Goal: Task Accomplishment & Management: Use online tool/utility

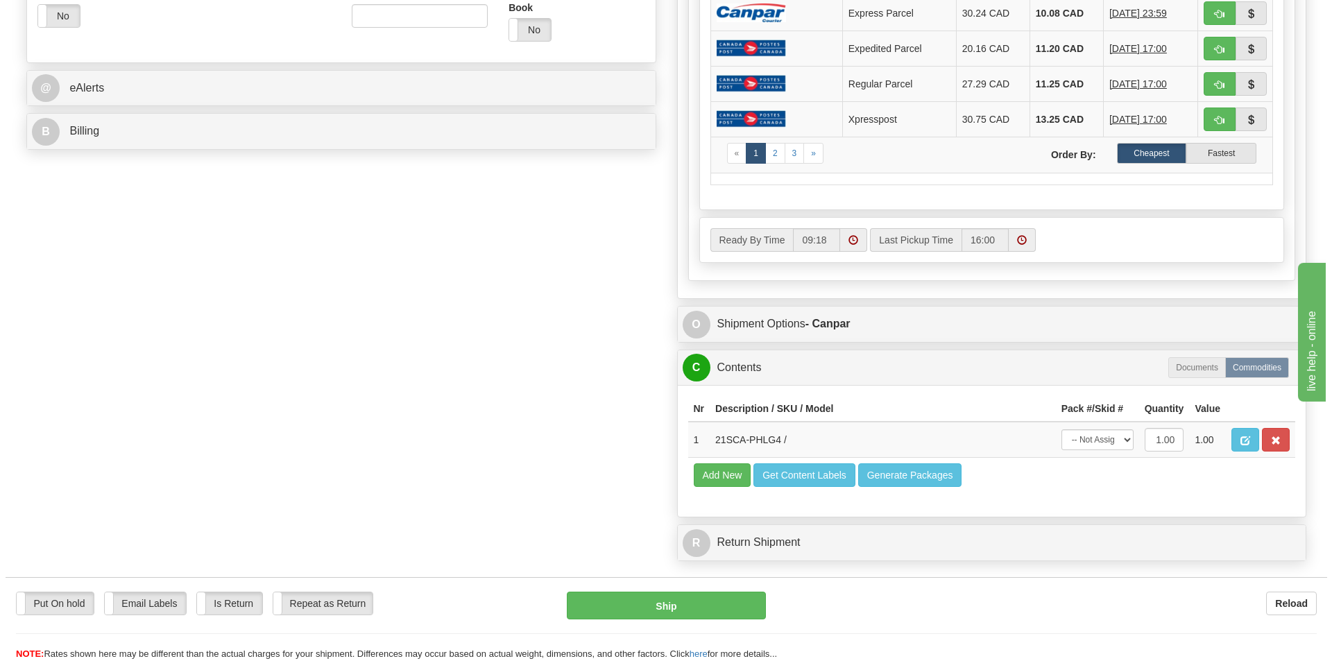
scroll to position [555, 0]
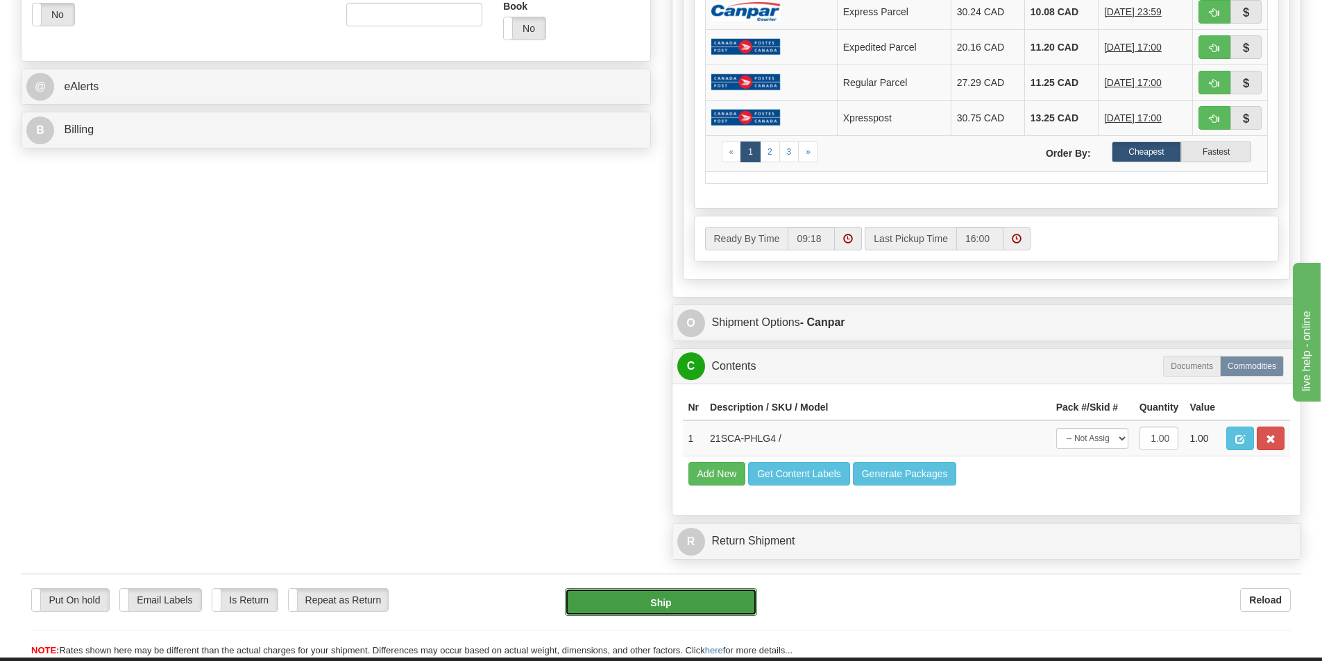
click at [715, 597] on button "Ship" at bounding box center [661, 602] width 192 height 28
type input "1"
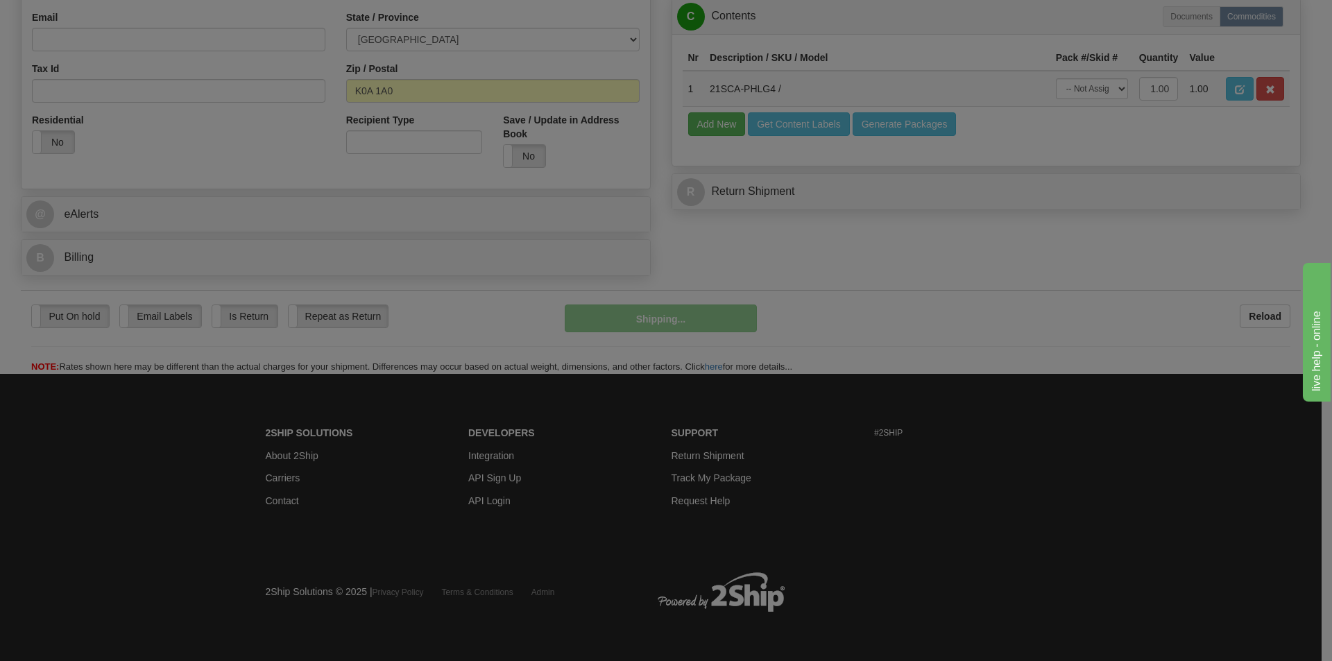
scroll to position [428, 0]
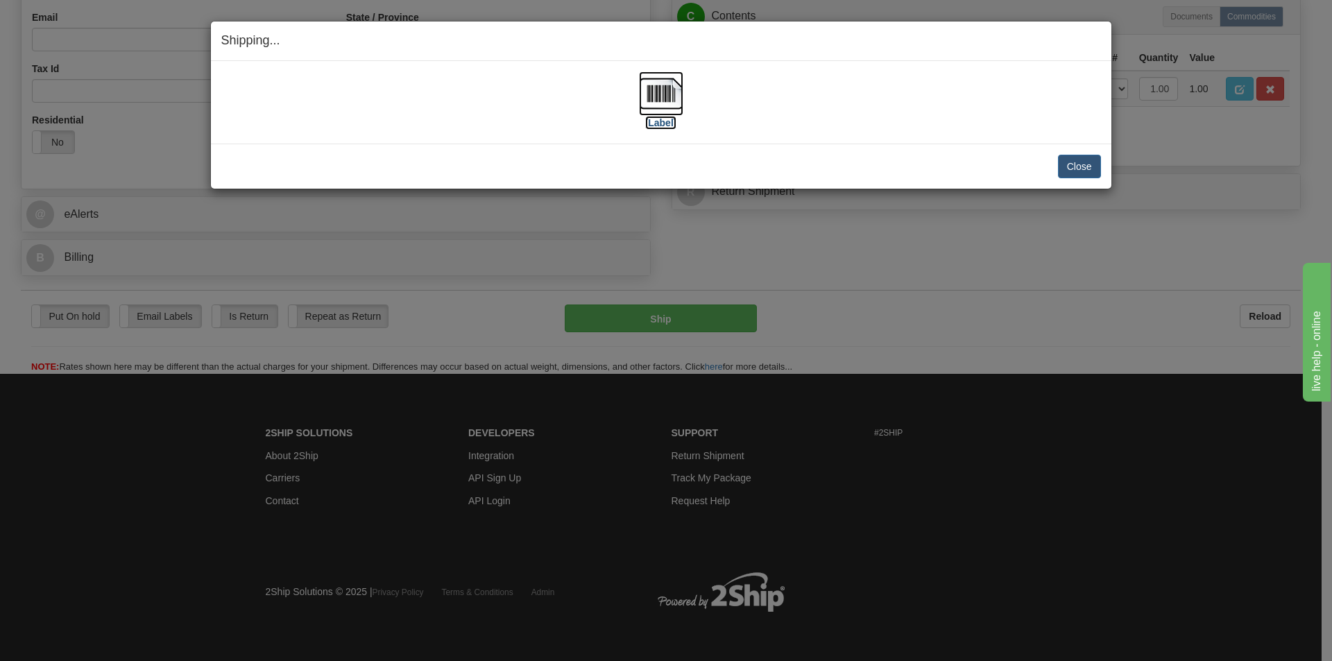
click at [679, 99] on img at bounding box center [661, 93] width 44 height 44
click at [1092, 171] on button "Close" at bounding box center [1079, 167] width 43 height 24
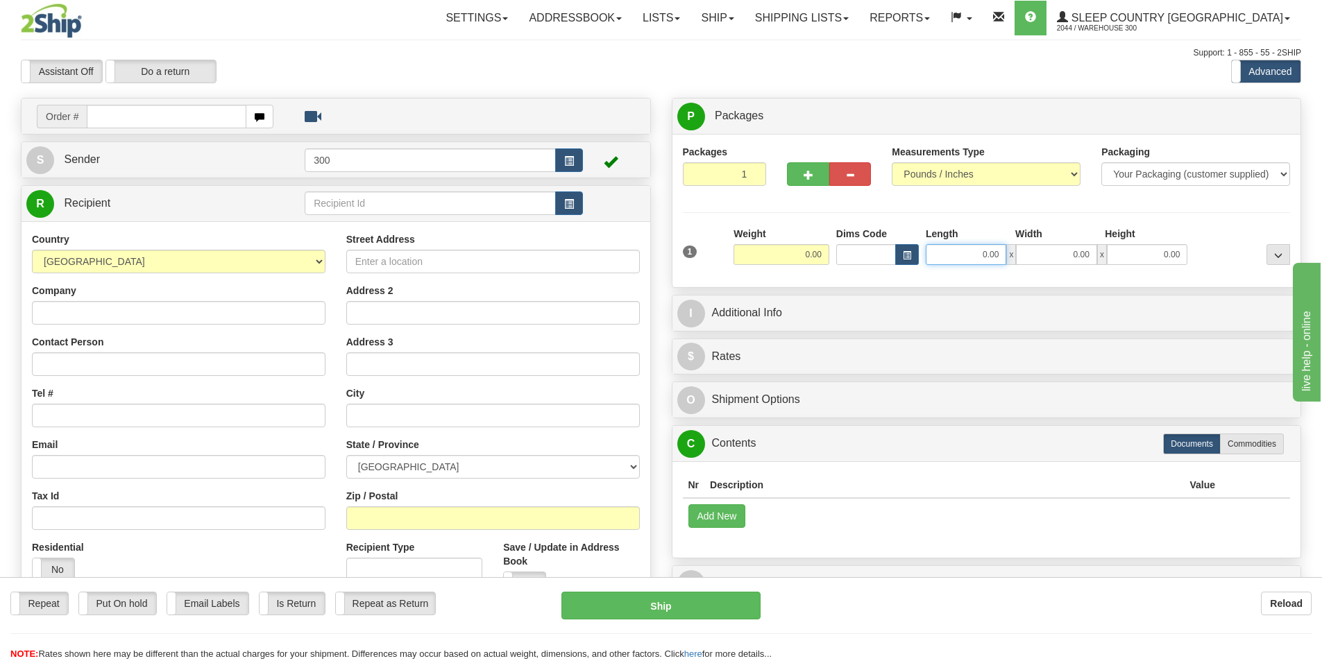
click at [985, 261] on input "0.00" at bounding box center [965, 254] width 80 height 21
type input "5329.00"
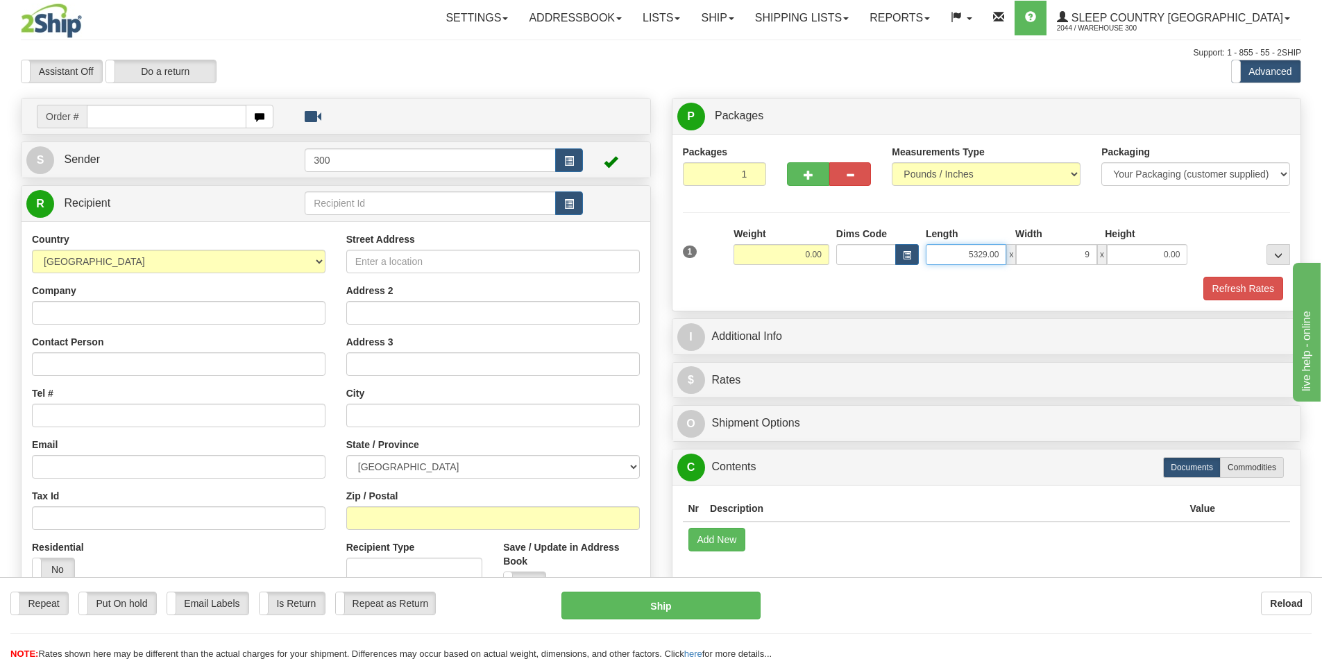
type input "9.00"
drag, startPoint x: 976, startPoint y: 248, endPoint x: 1089, endPoint y: 268, distance: 114.2
click at [1089, 266] on div "1 Weight 0.00 Dims Code x x" at bounding box center [986, 251] width 615 height 49
type input "53.00"
type input "29.00"
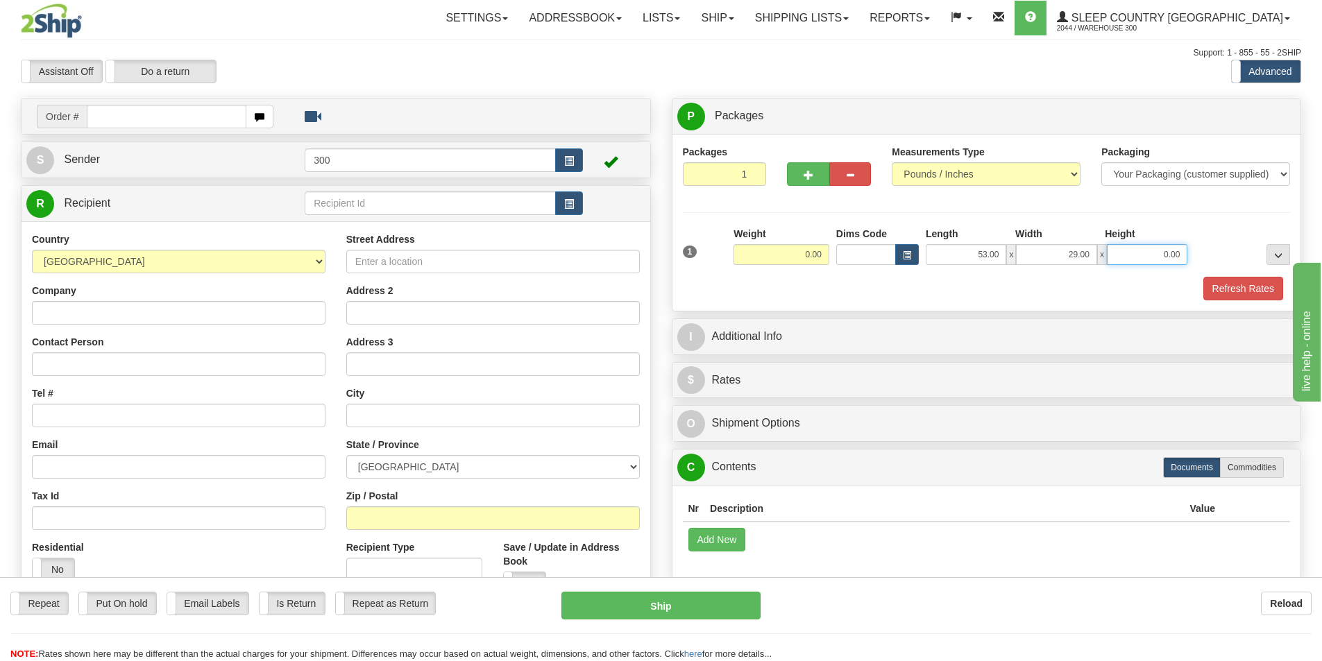
type input "9"
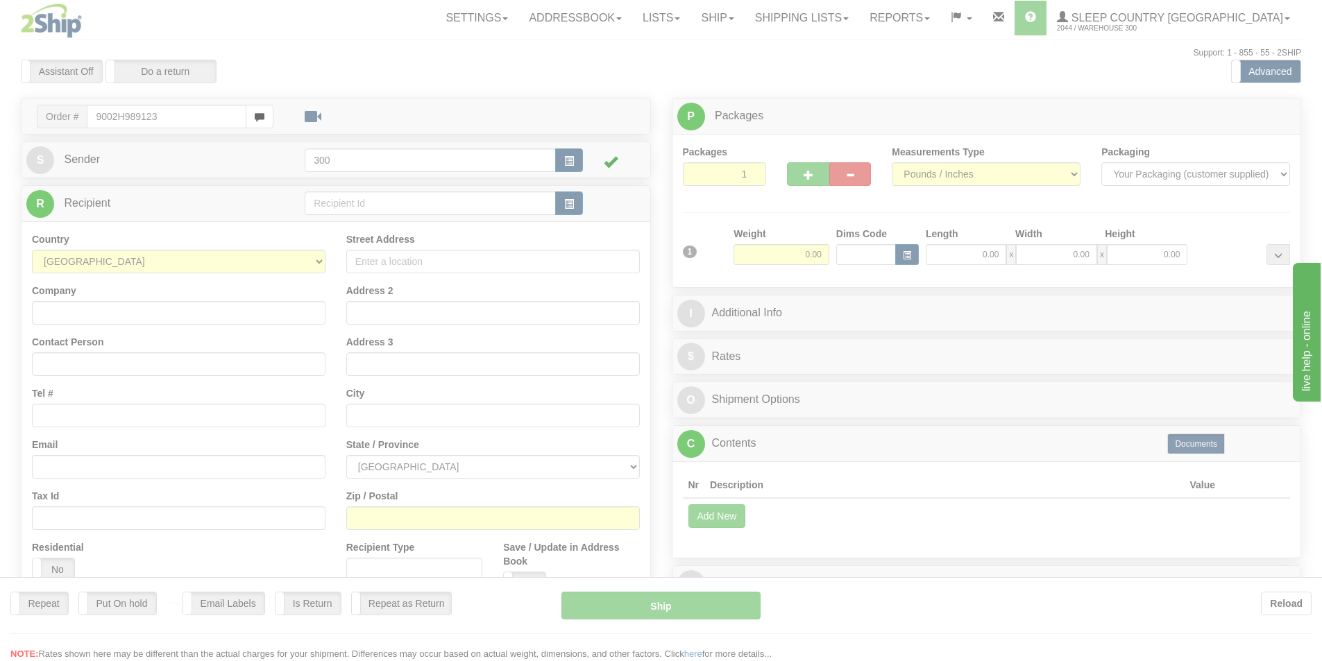
type input "9002H989123"
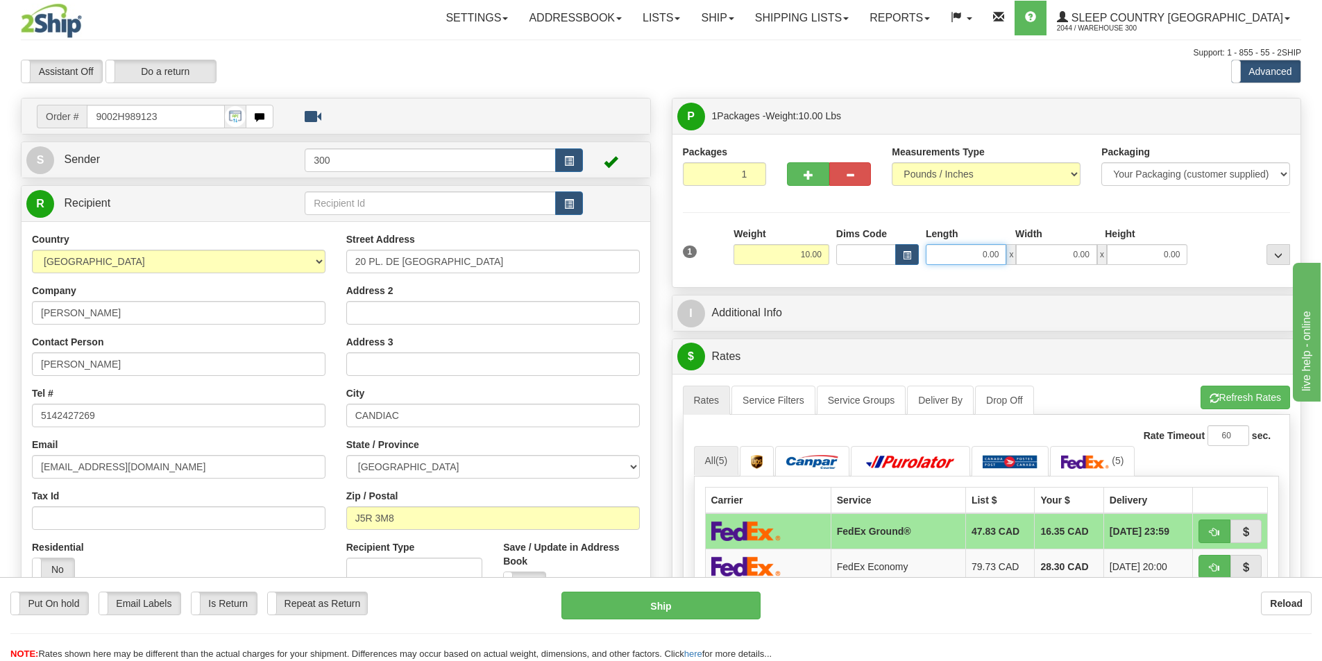
click at [958, 250] on input "0.00" at bounding box center [965, 254] width 80 height 21
type input "53.00"
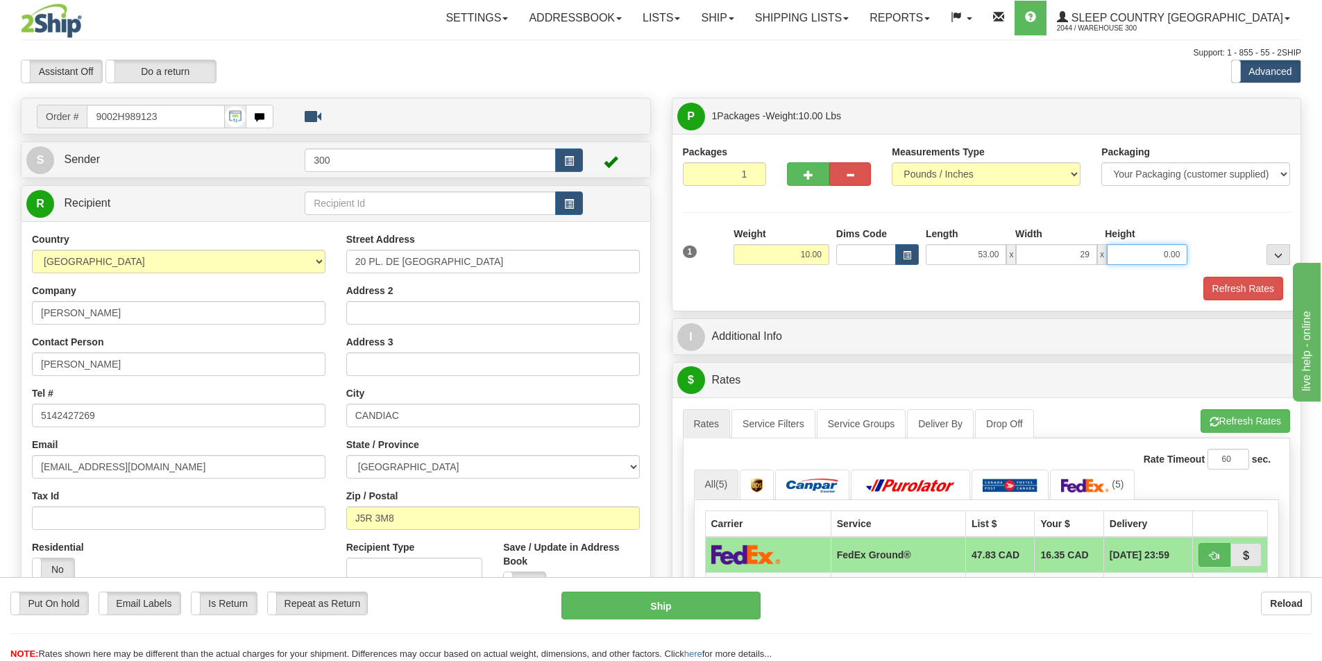
type input "29.00"
type input "9.00"
click at [1233, 291] on button "Refresh Rates" at bounding box center [1243, 289] width 80 height 24
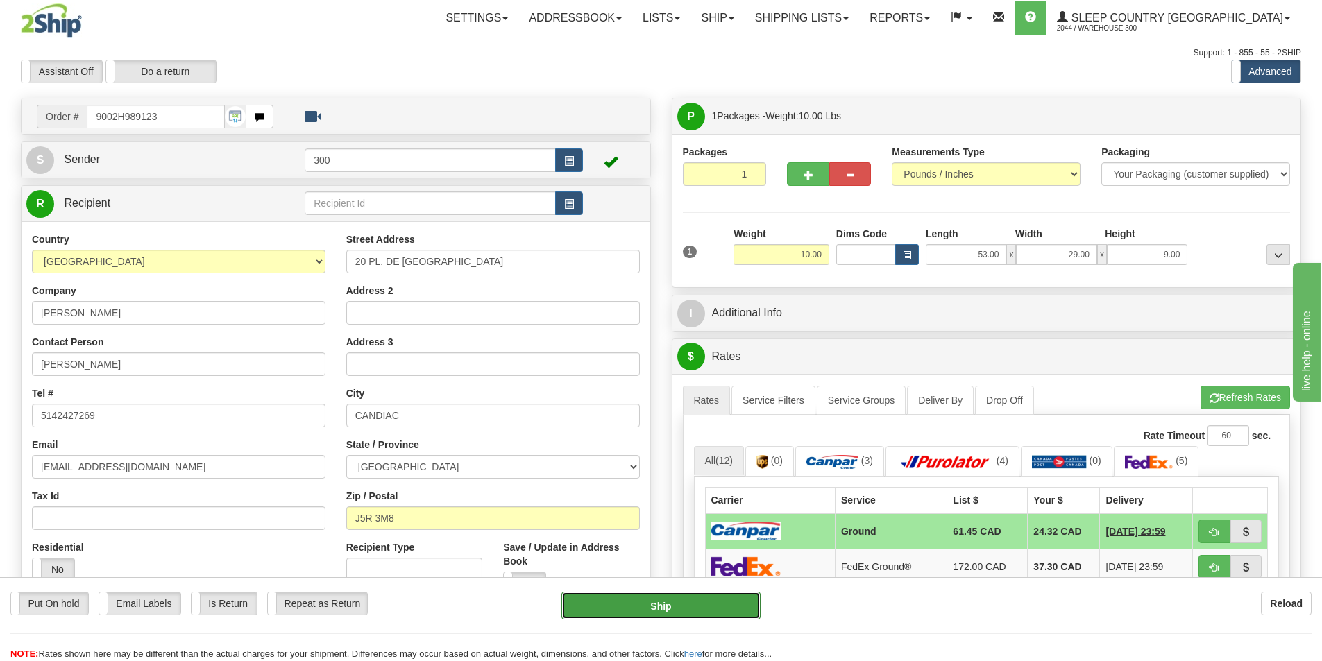
click at [688, 603] on button "Ship" at bounding box center [660, 606] width 199 height 28
type input "1"
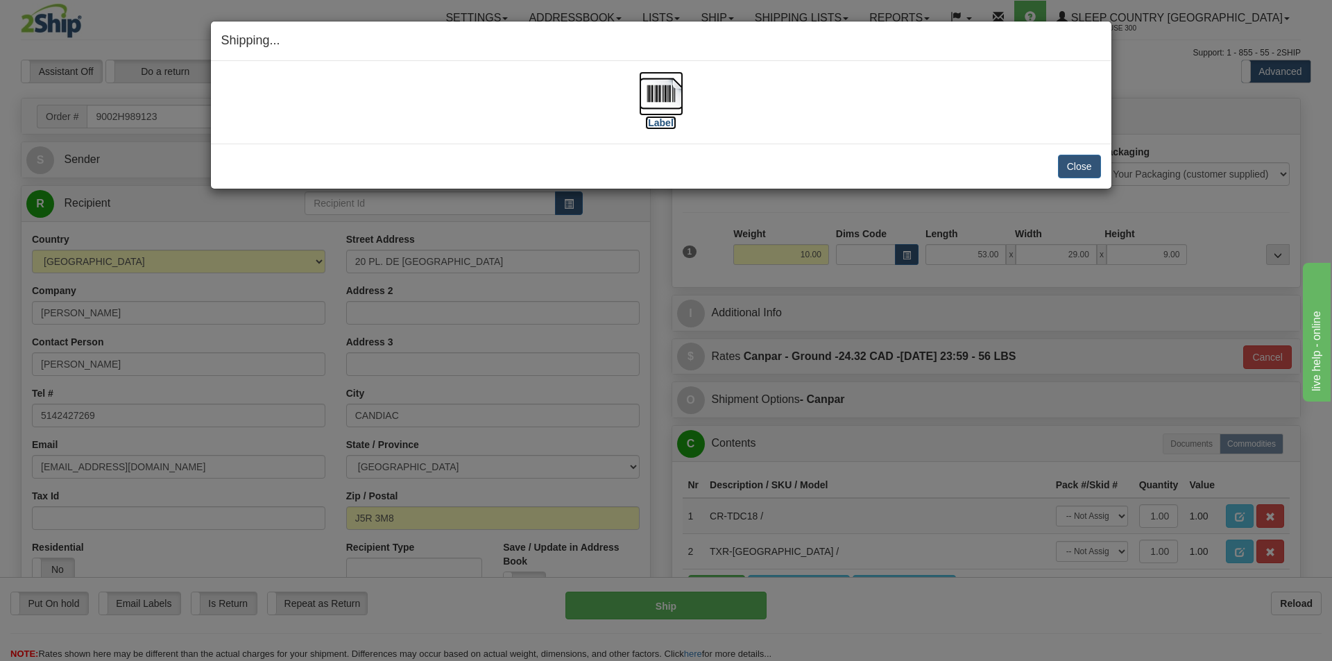
click at [659, 103] on img at bounding box center [661, 93] width 44 height 44
click at [1069, 160] on button "Close" at bounding box center [1079, 167] width 43 height 24
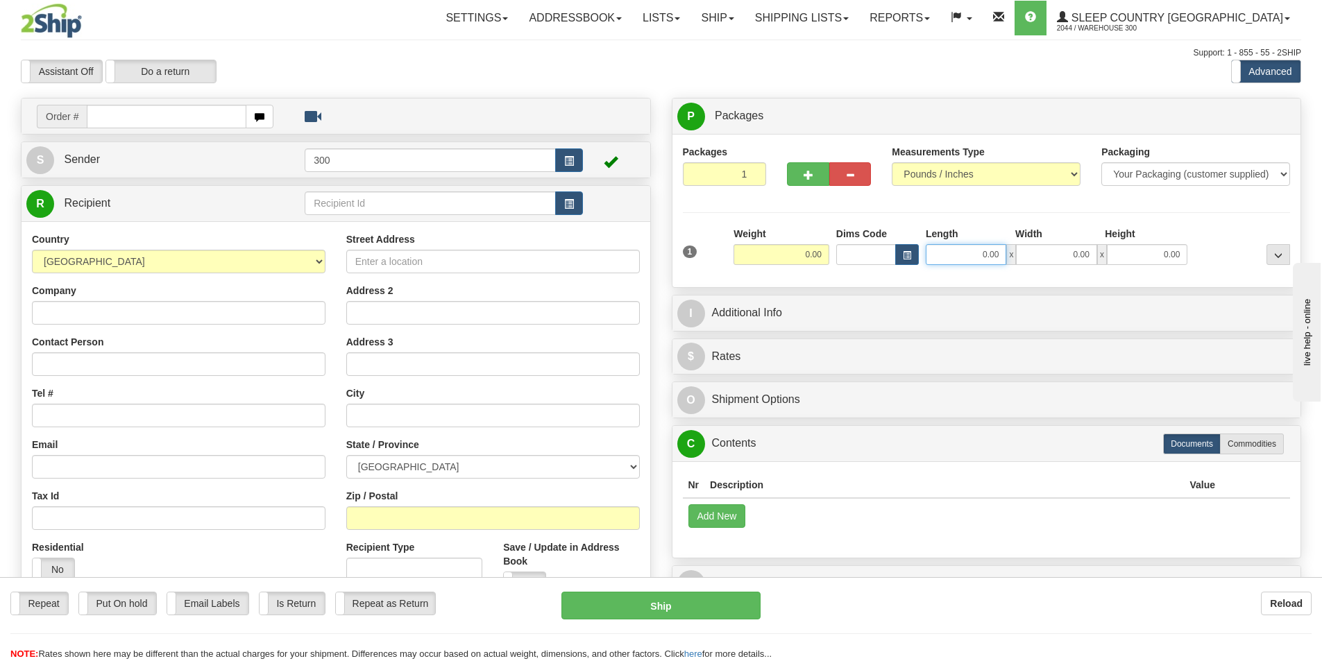
click at [980, 250] on input "0.00" at bounding box center [965, 254] width 80 height 21
type input "11.00"
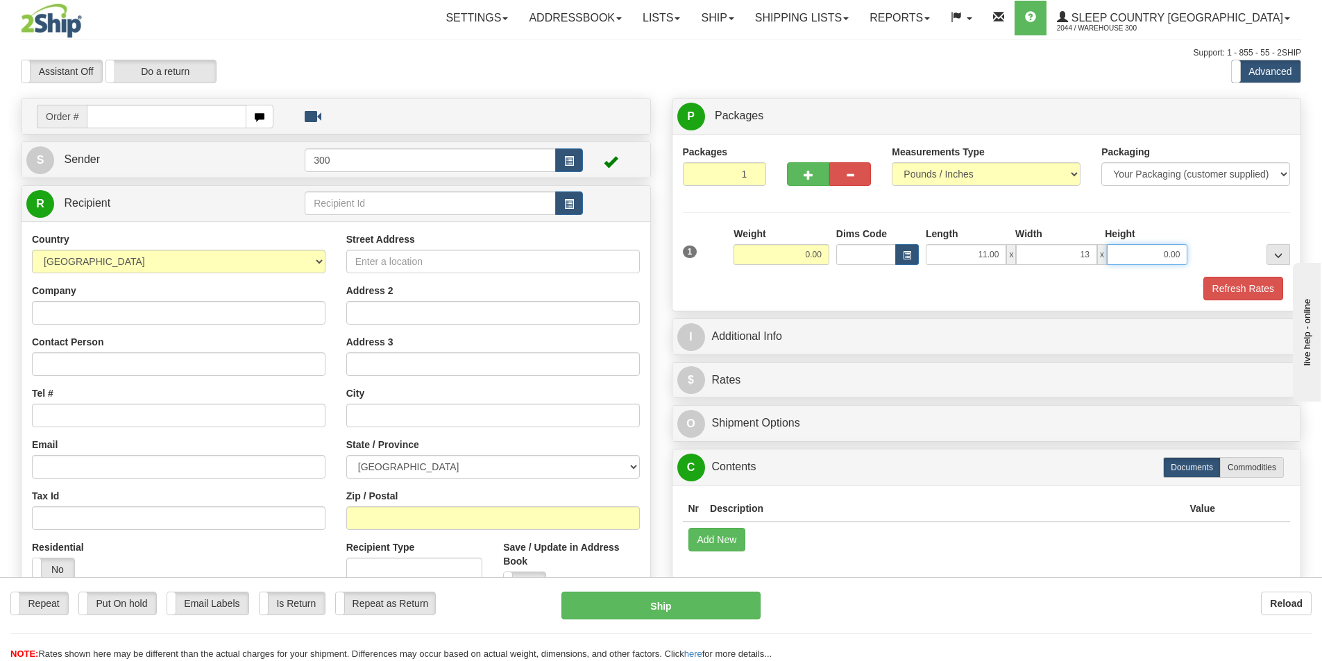
type input "13.00"
type input "3.00"
click at [1227, 290] on button "Refresh Rates" at bounding box center [1243, 289] width 80 height 24
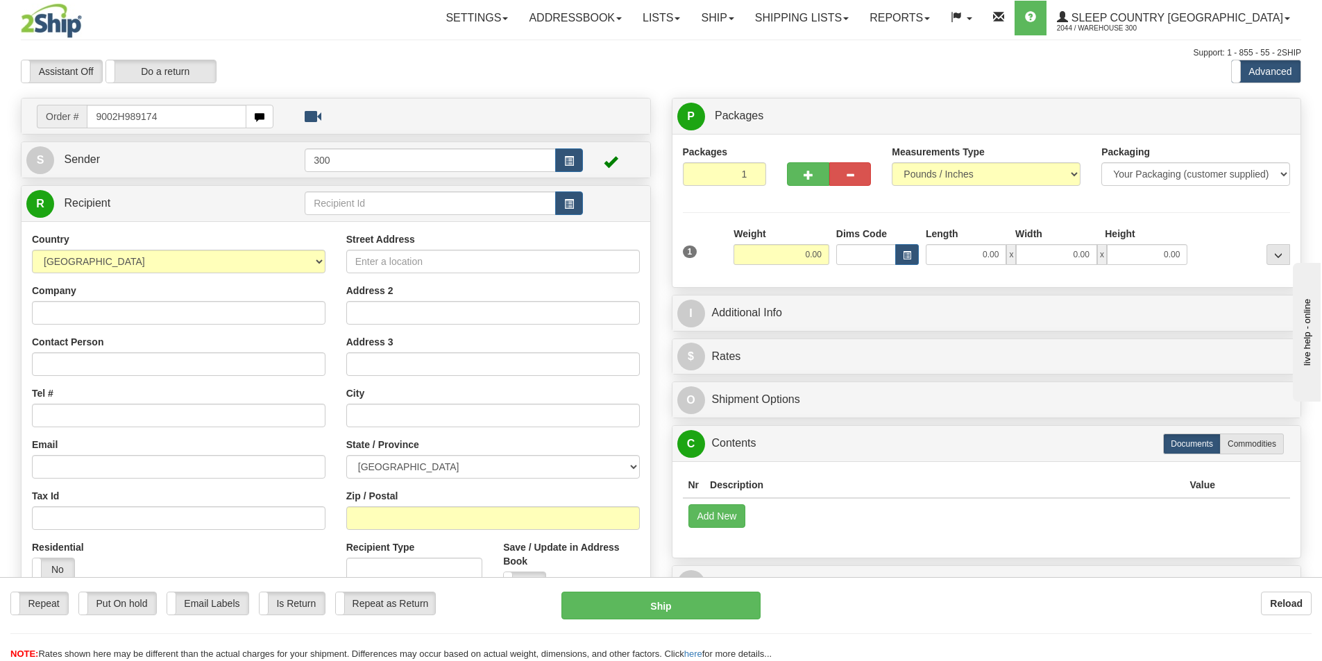
type input "9002H989174"
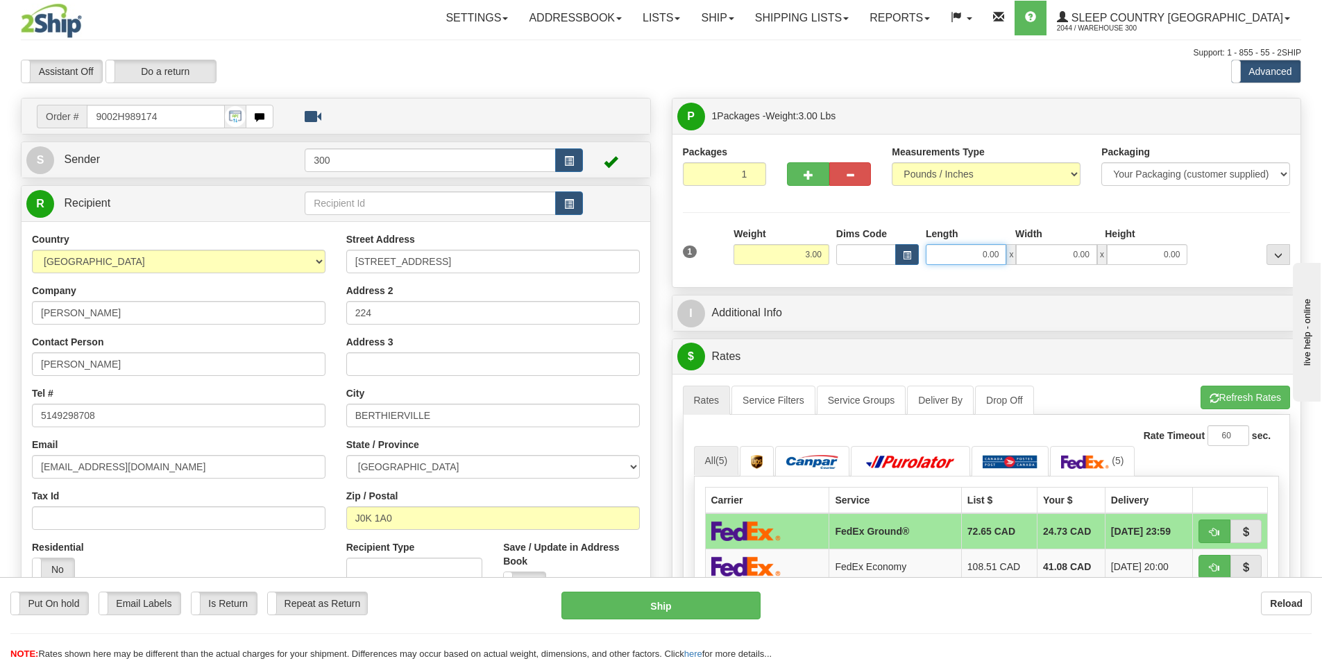
click at [950, 251] on input "0.00" at bounding box center [965, 254] width 80 height 21
type input "11.00"
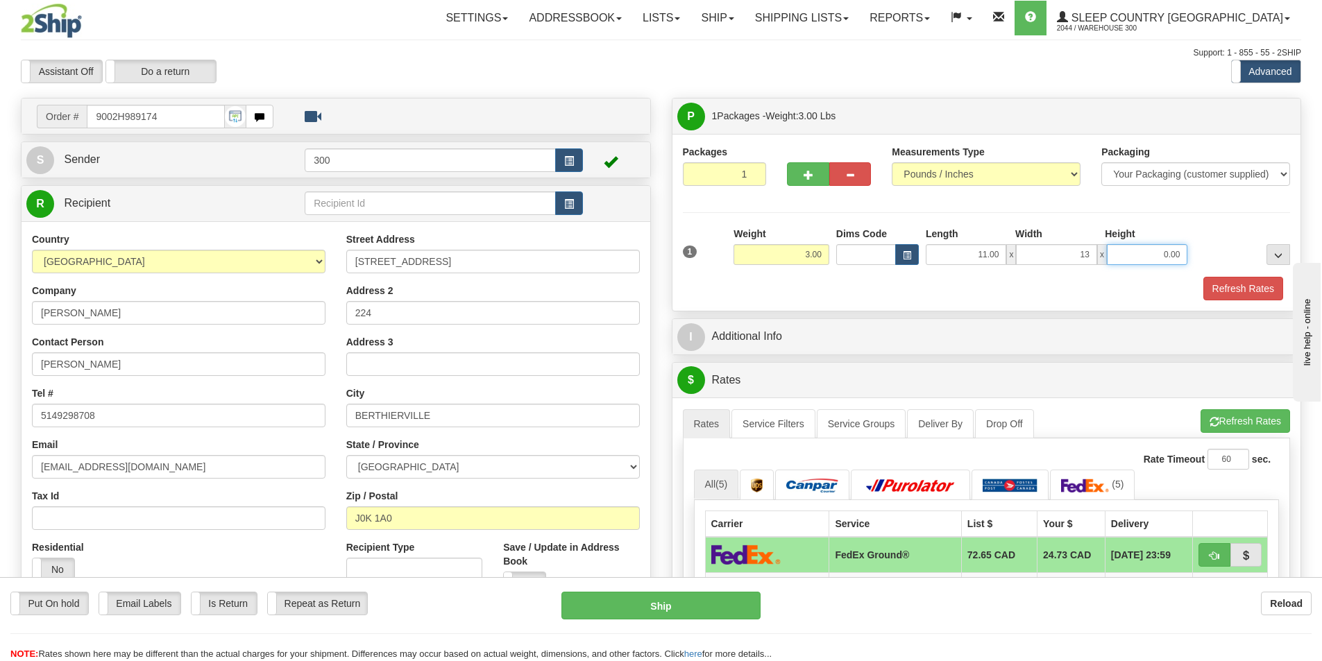
type input "13.00"
type input "3.00"
click at [1256, 281] on button "Refresh Rates" at bounding box center [1243, 289] width 80 height 24
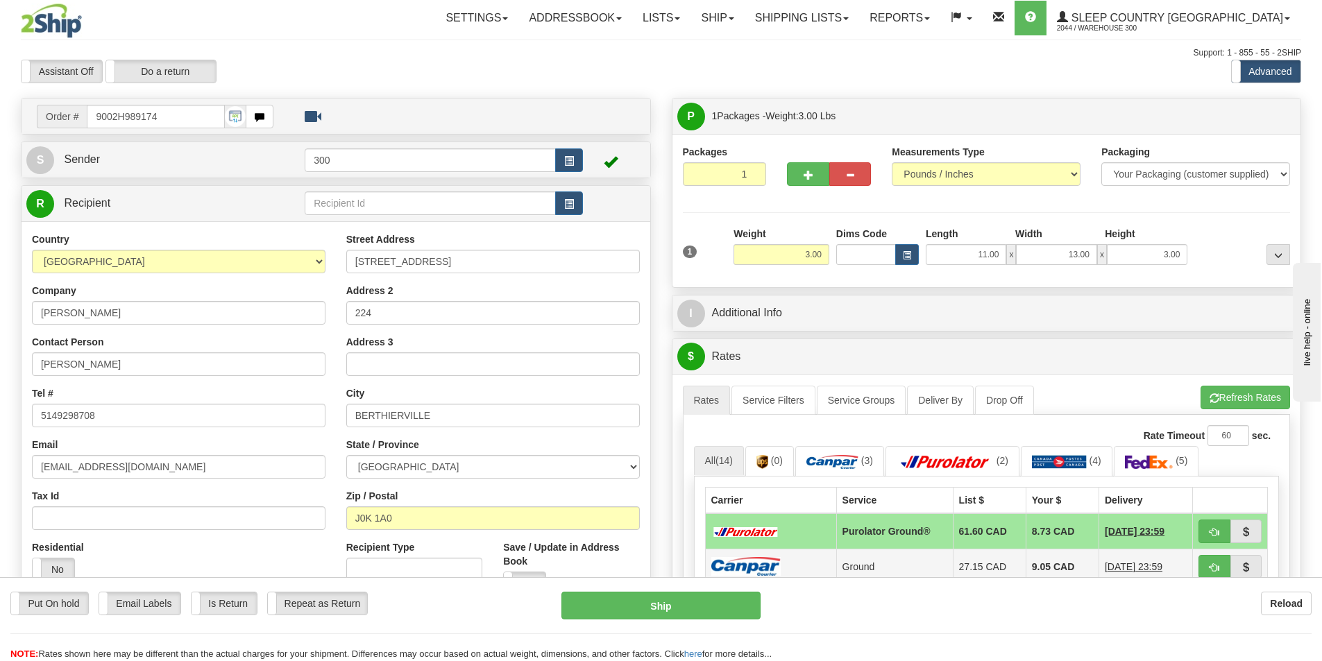
click at [1025, 562] on td "9.05 CAD" at bounding box center [1061, 566] width 73 height 35
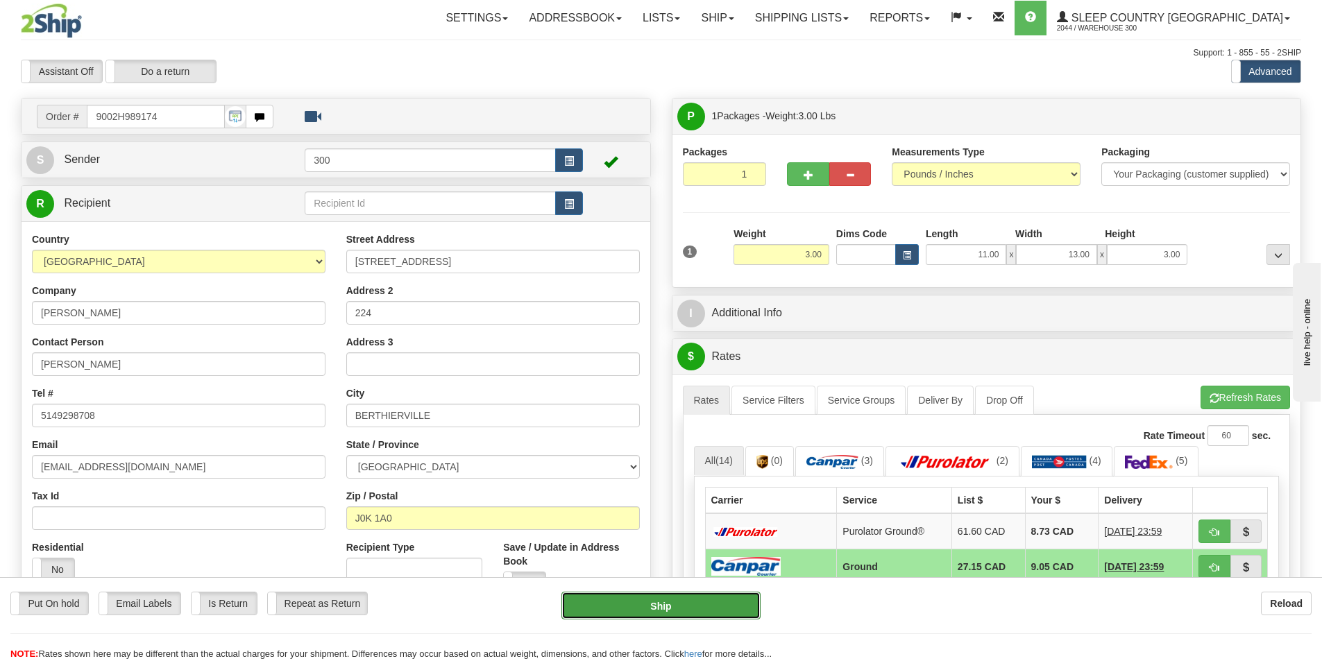
click at [697, 613] on button "Ship" at bounding box center [660, 606] width 199 height 28
type input "1"
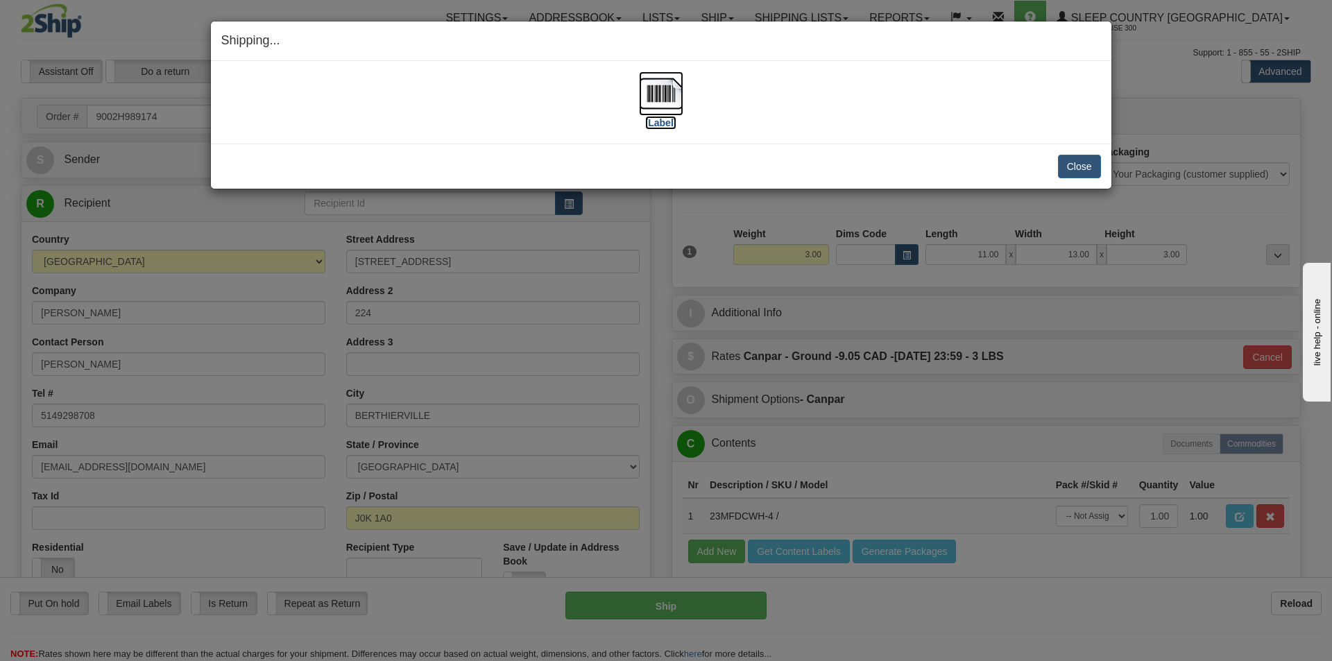
click at [665, 110] on img at bounding box center [661, 93] width 44 height 44
click at [1075, 162] on button "Close" at bounding box center [1079, 167] width 43 height 24
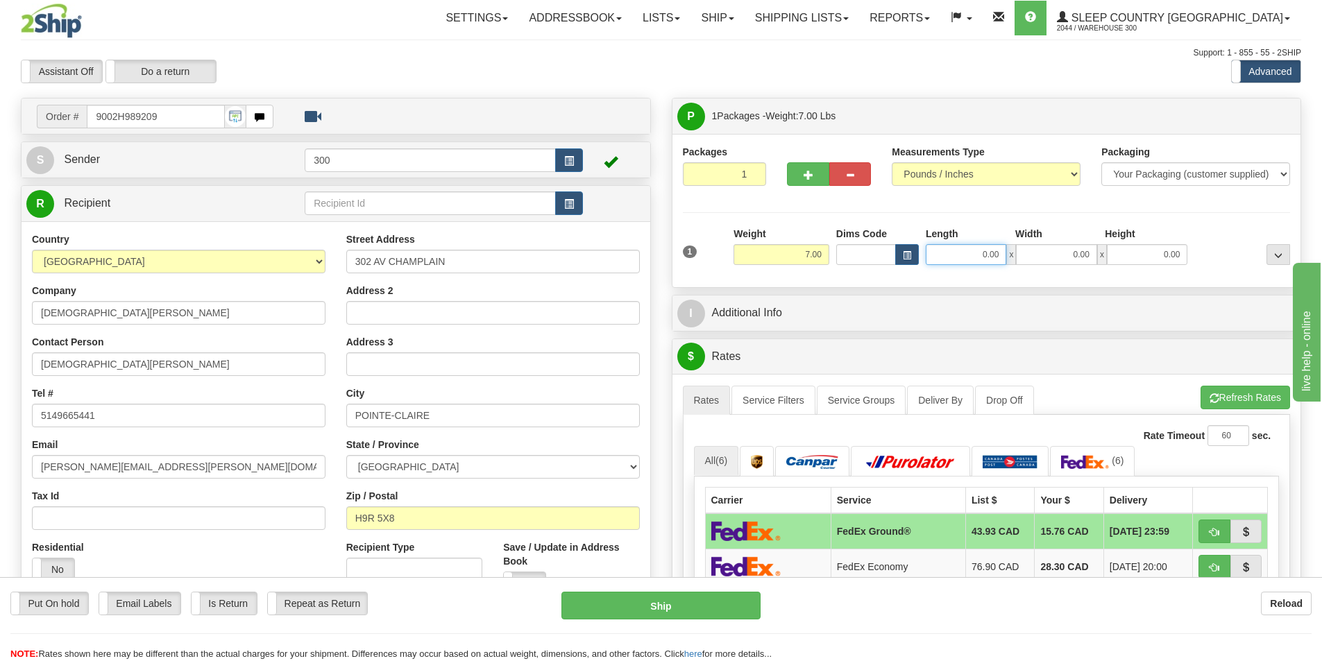
click at [963, 258] on input "0.00" at bounding box center [965, 254] width 80 height 21
type input "25.00"
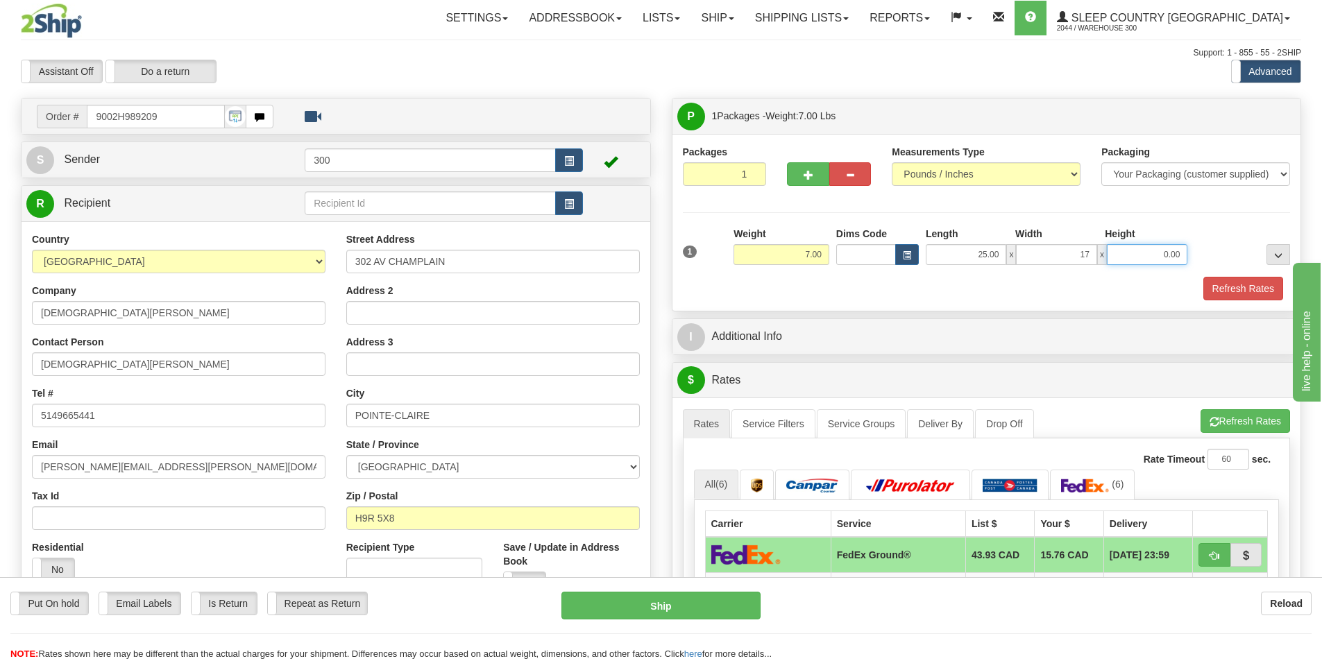
type input "17.00"
type input "3.00"
click at [1262, 277] on button "Refresh Rates" at bounding box center [1243, 289] width 80 height 24
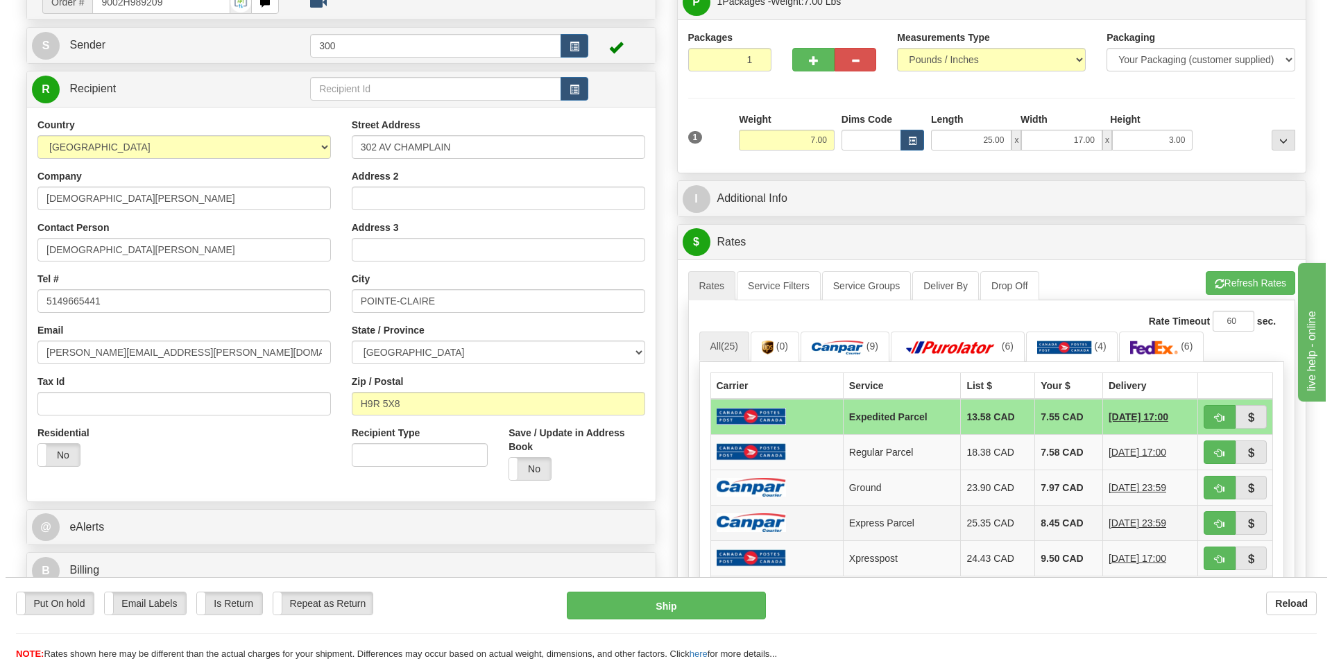
scroll to position [139, 0]
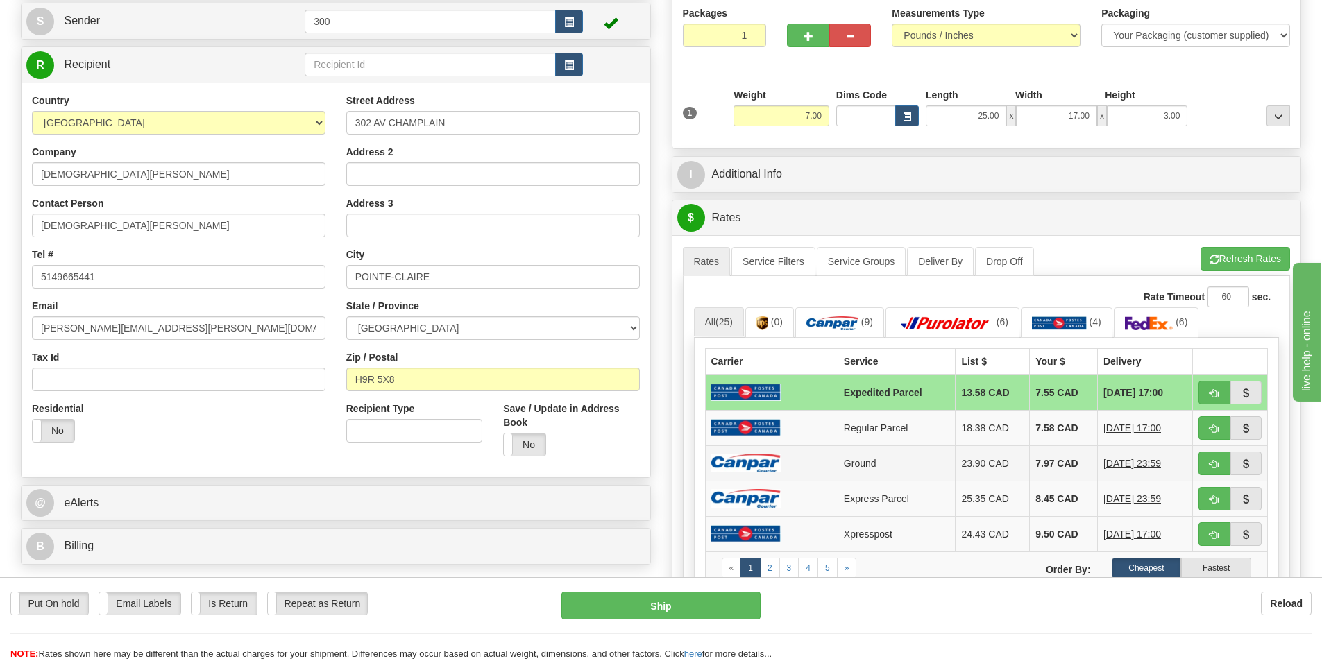
click at [1048, 459] on td "7.97 CAD" at bounding box center [1064, 462] width 68 height 35
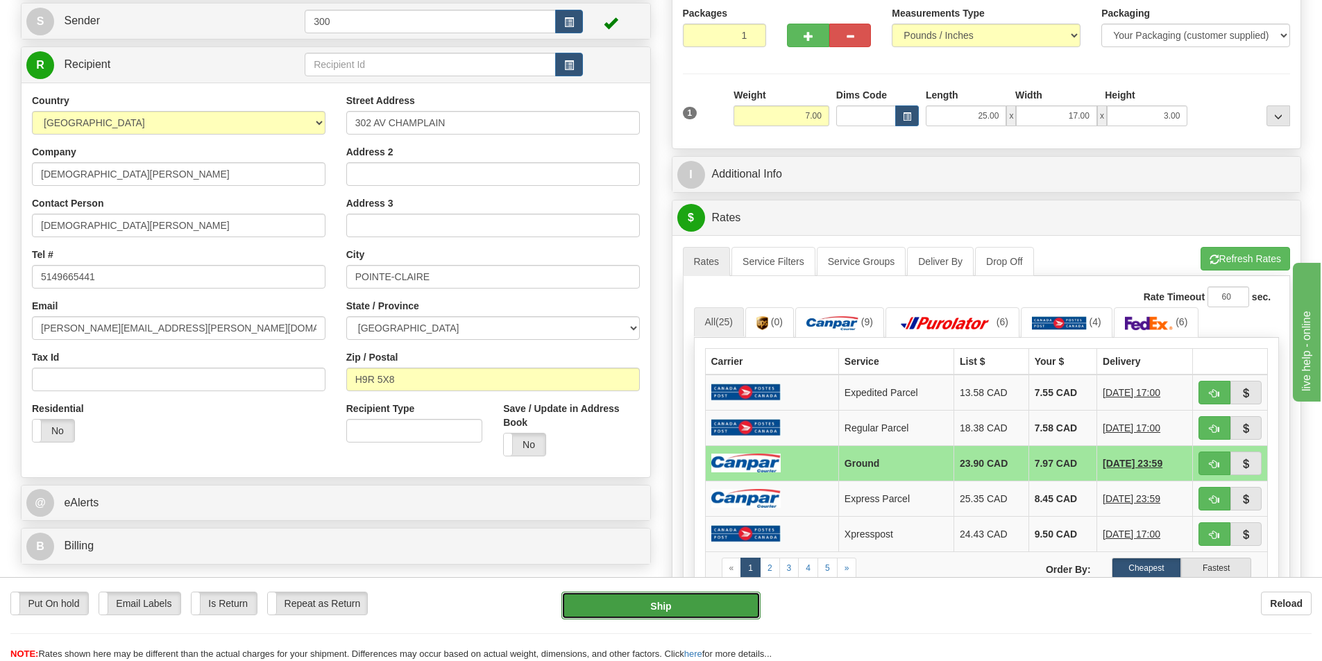
click at [696, 615] on button "Ship" at bounding box center [660, 606] width 199 height 28
type input "1"
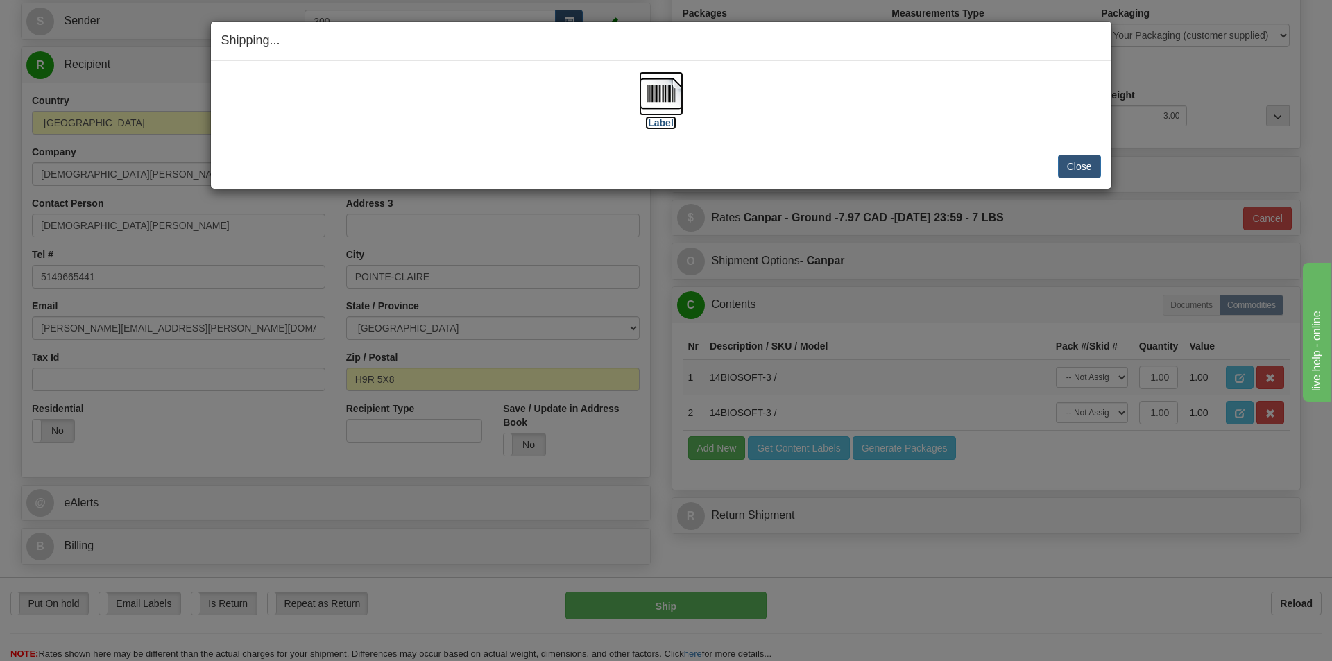
click at [674, 101] on img at bounding box center [661, 93] width 44 height 44
click at [656, 88] on img at bounding box center [661, 93] width 44 height 44
click at [1084, 146] on div "Close Cancel Cancel Shipment and Quit Pickup Quit Pickup ONLY" at bounding box center [661, 166] width 901 height 45
click at [1066, 166] on button "Close" at bounding box center [1079, 167] width 43 height 24
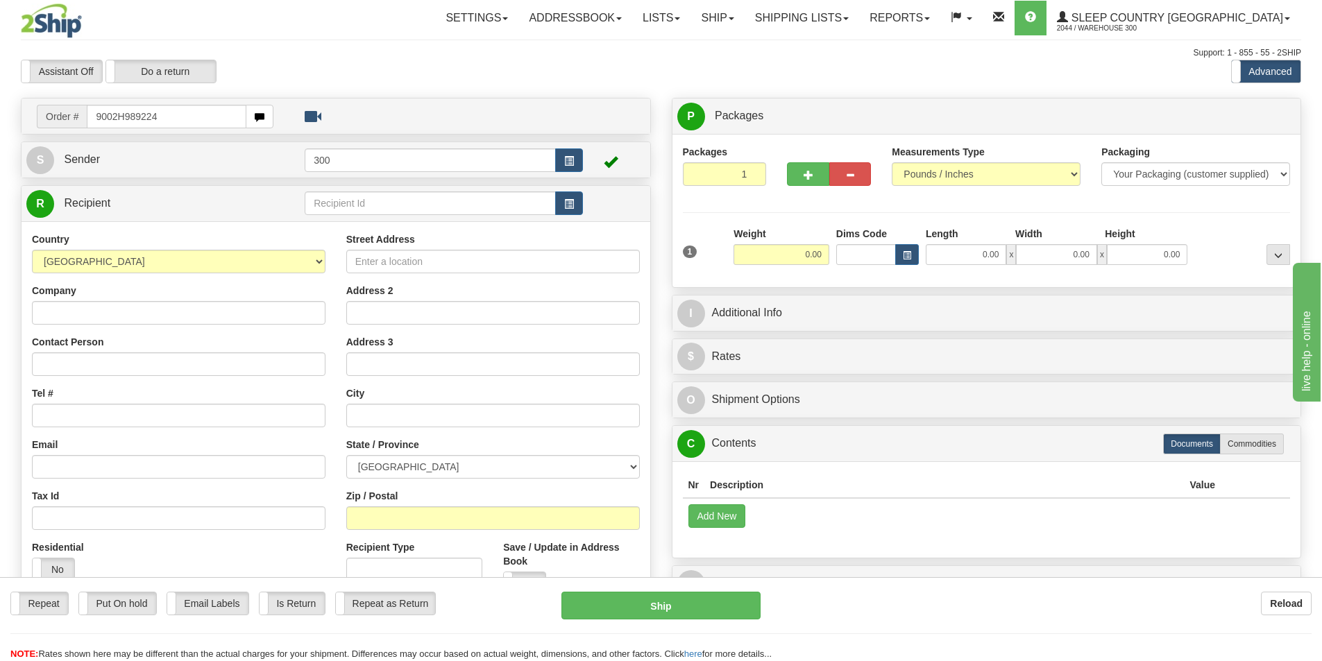
type input "9002H989224"
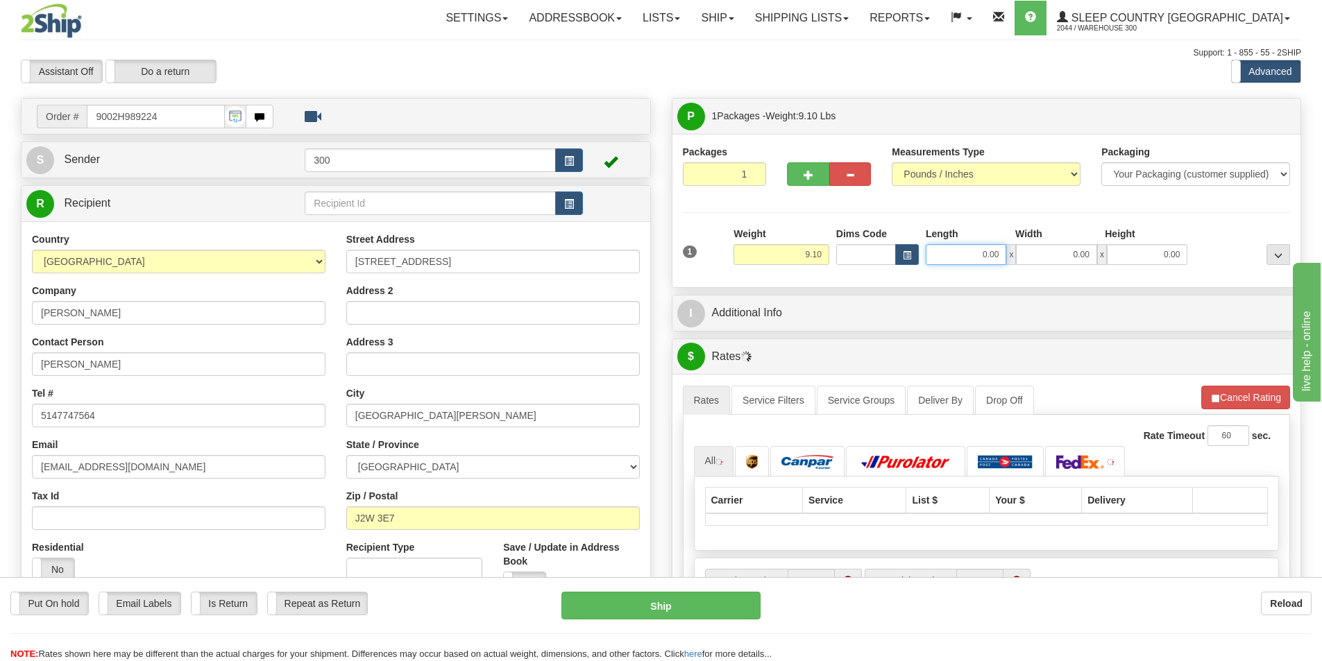
click at [968, 253] on input "0.00" at bounding box center [965, 254] width 80 height 21
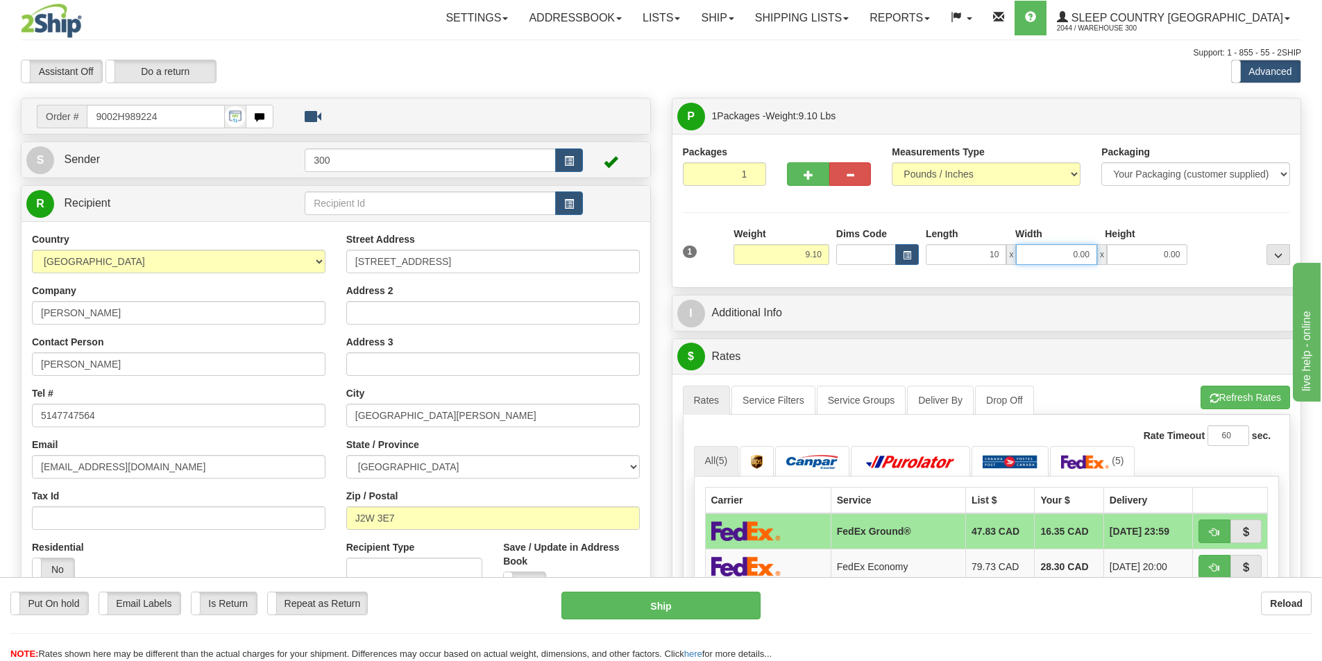
type input "10.00"
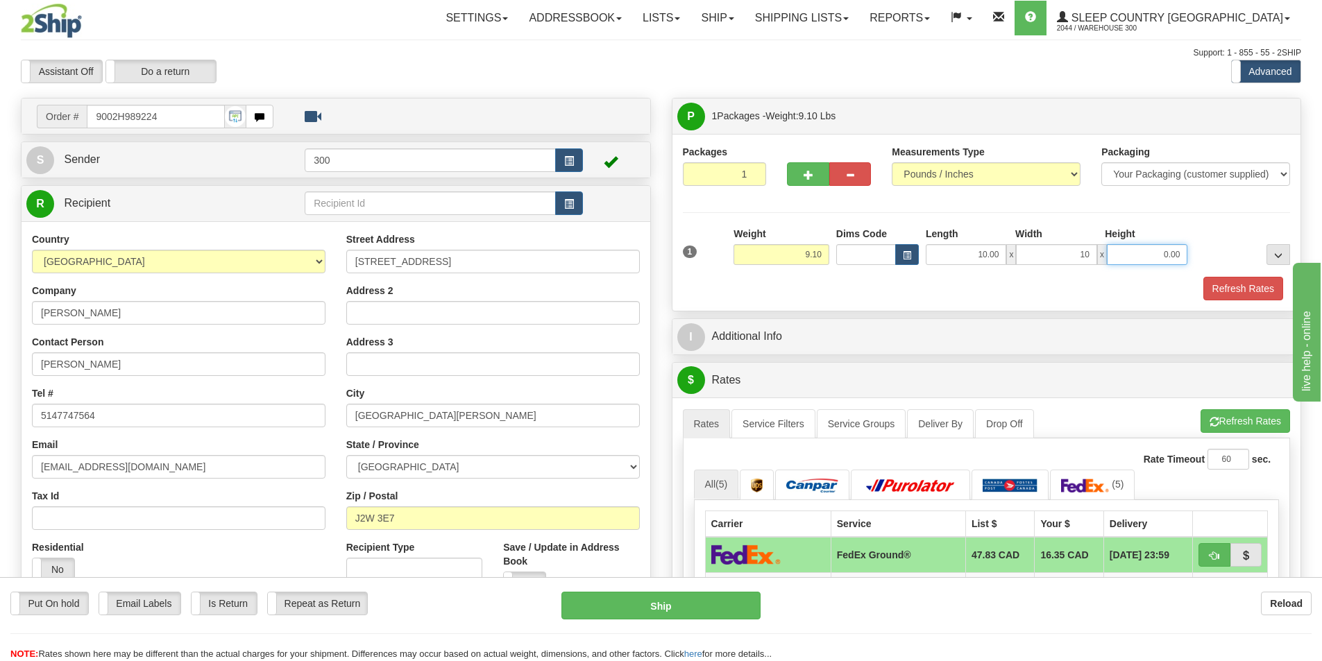
type input "10.00"
type input "21.00"
click at [1245, 298] on button "Refresh Rates" at bounding box center [1243, 289] width 80 height 24
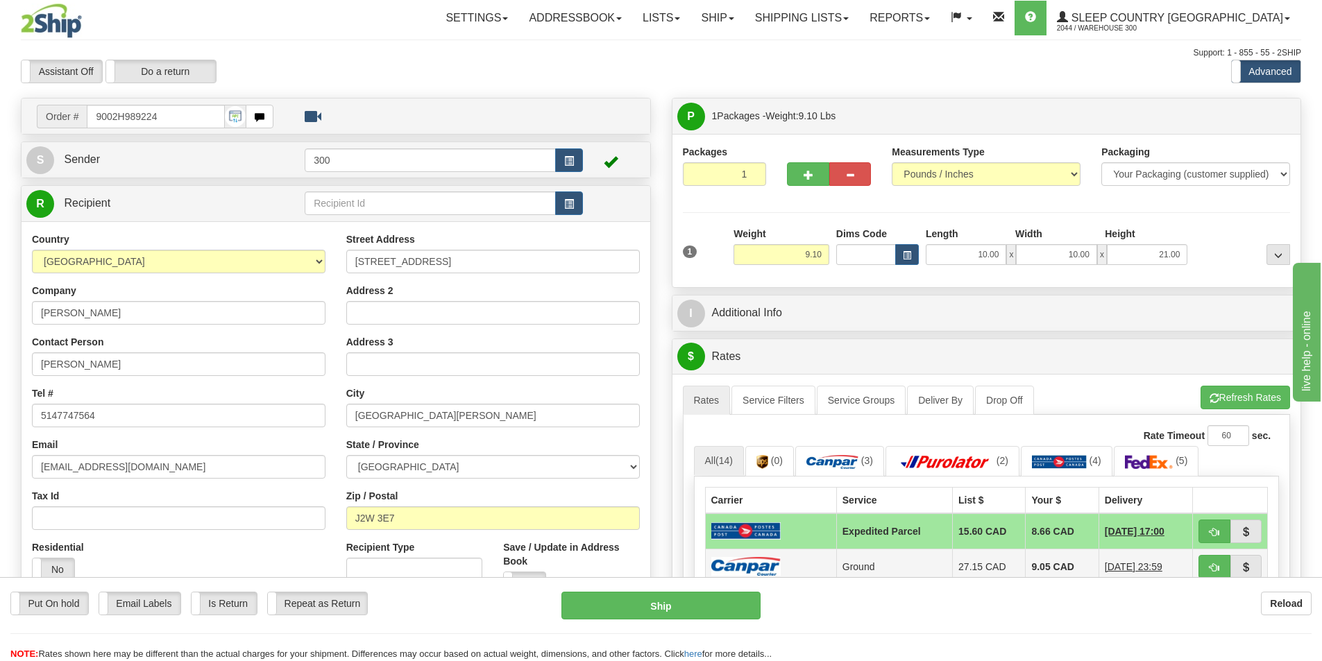
click at [928, 558] on td "Ground" at bounding box center [894, 566] width 116 height 35
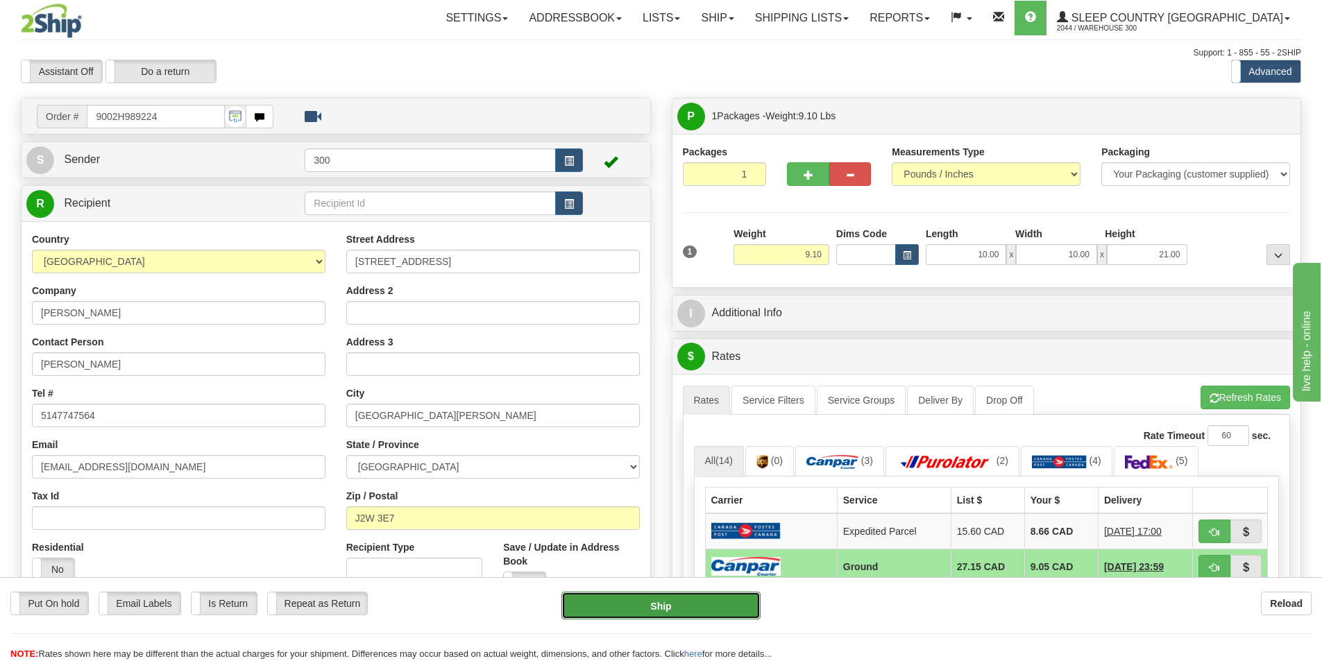
click at [690, 596] on button "Ship" at bounding box center [660, 606] width 199 height 28
type input "1"
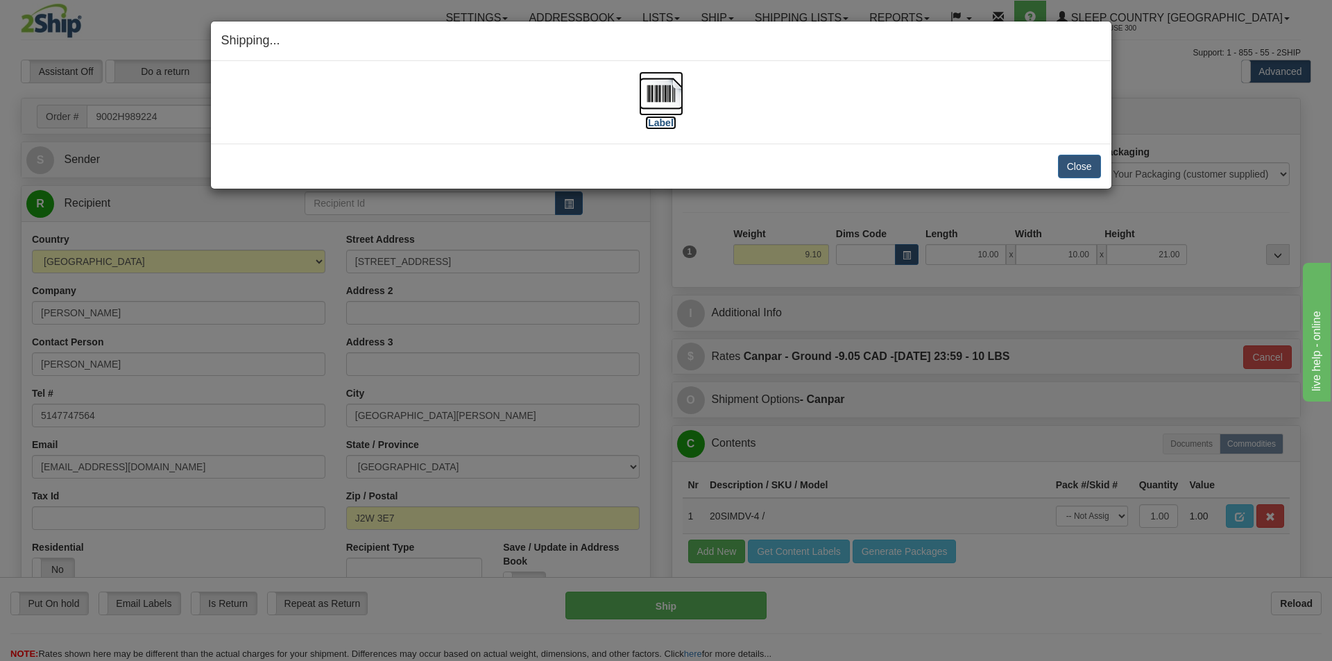
click at [654, 117] on label "[Label]" at bounding box center [661, 123] width 32 height 14
click at [1069, 165] on button "Close" at bounding box center [1079, 167] width 43 height 24
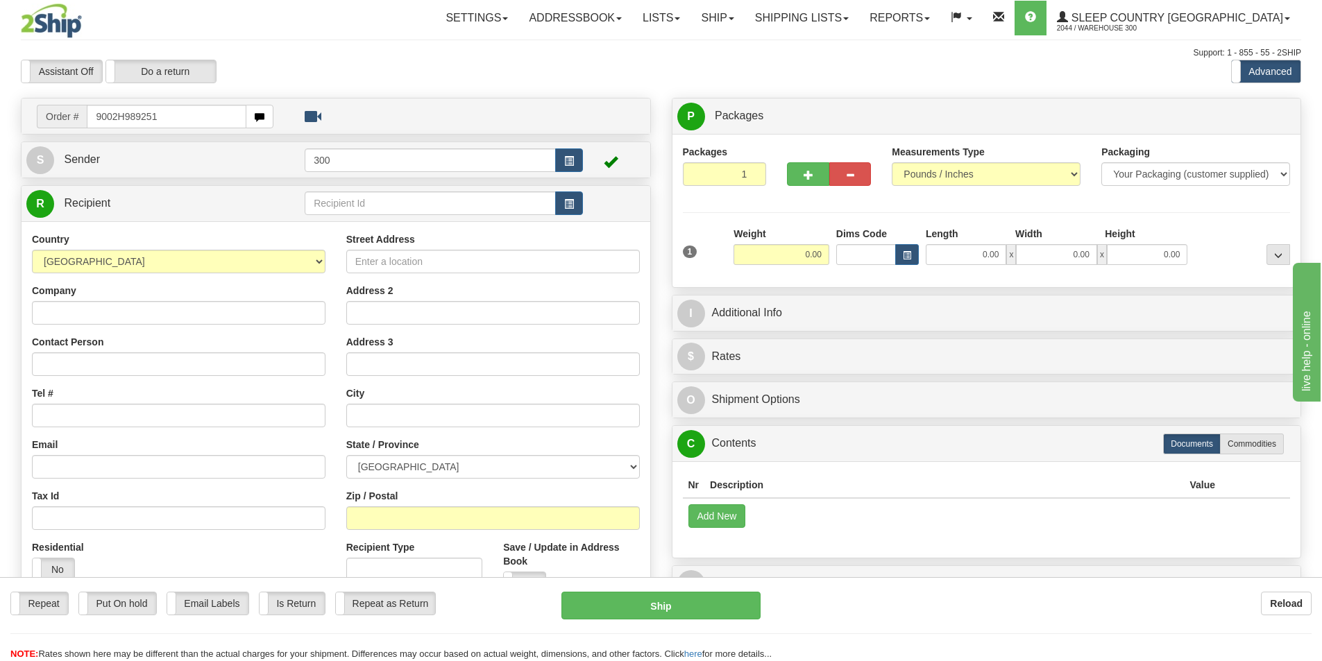
type input "9002H989251"
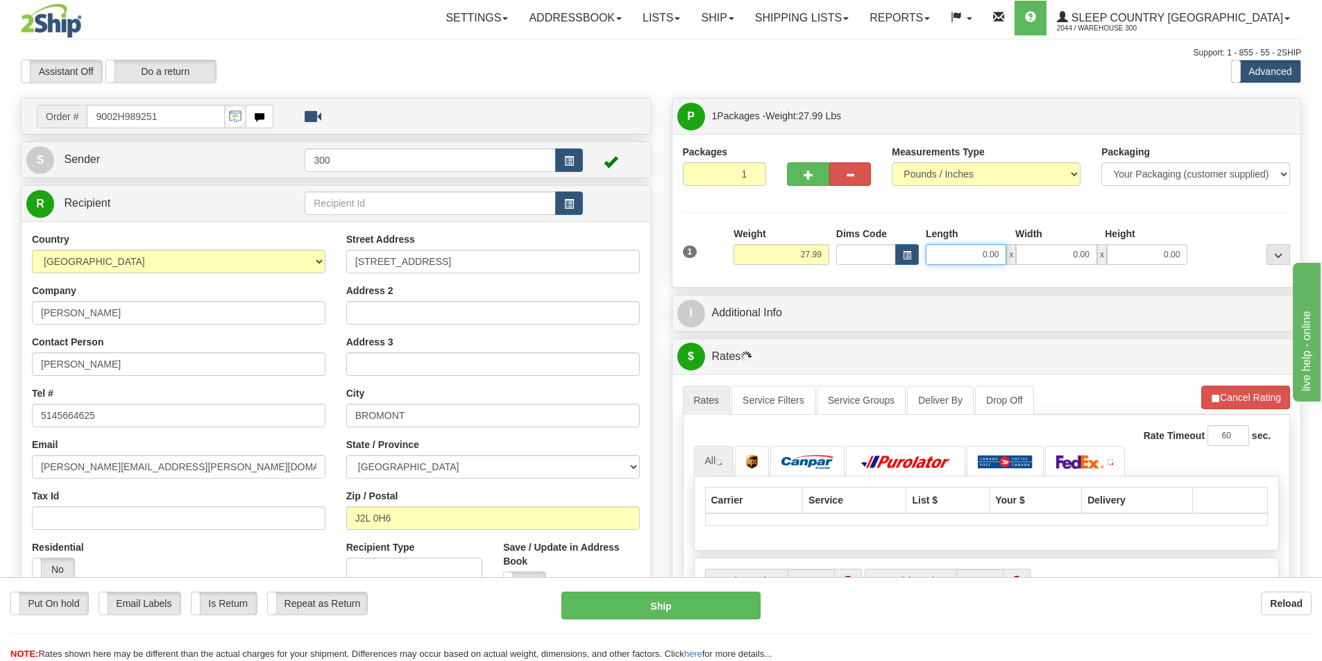
click at [981, 246] on input "0.00" at bounding box center [965, 254] width 80 height 21
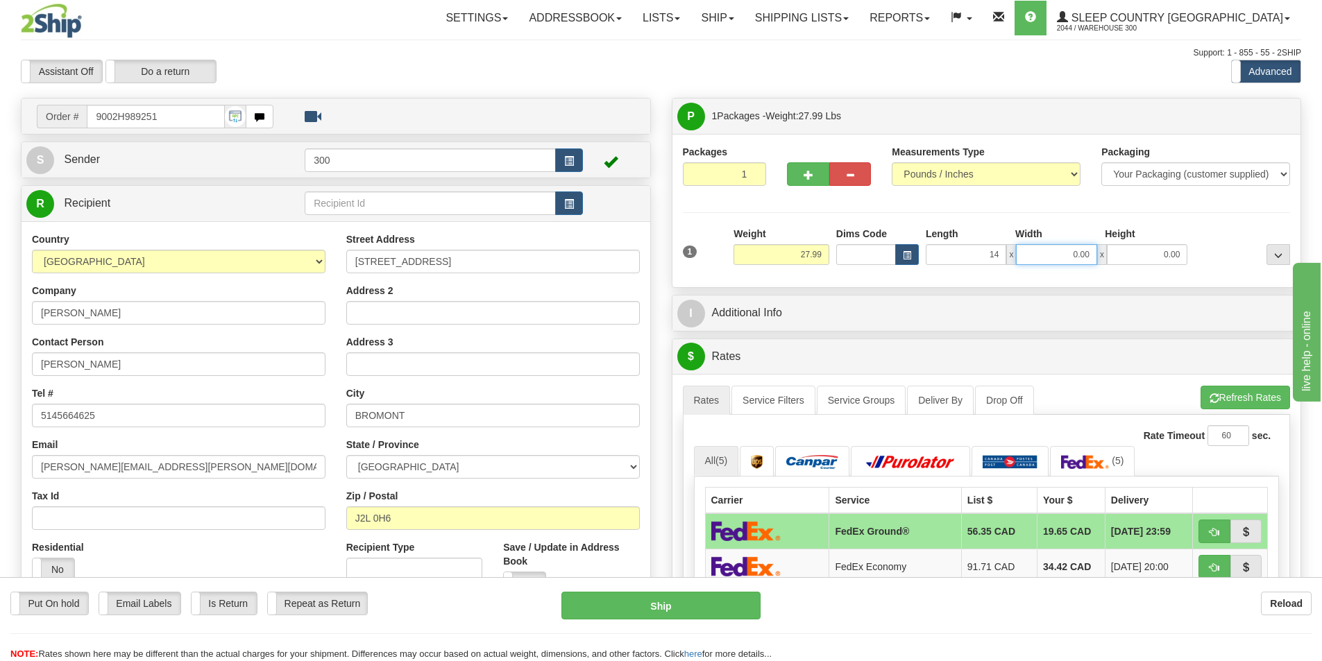
type input "14.00"
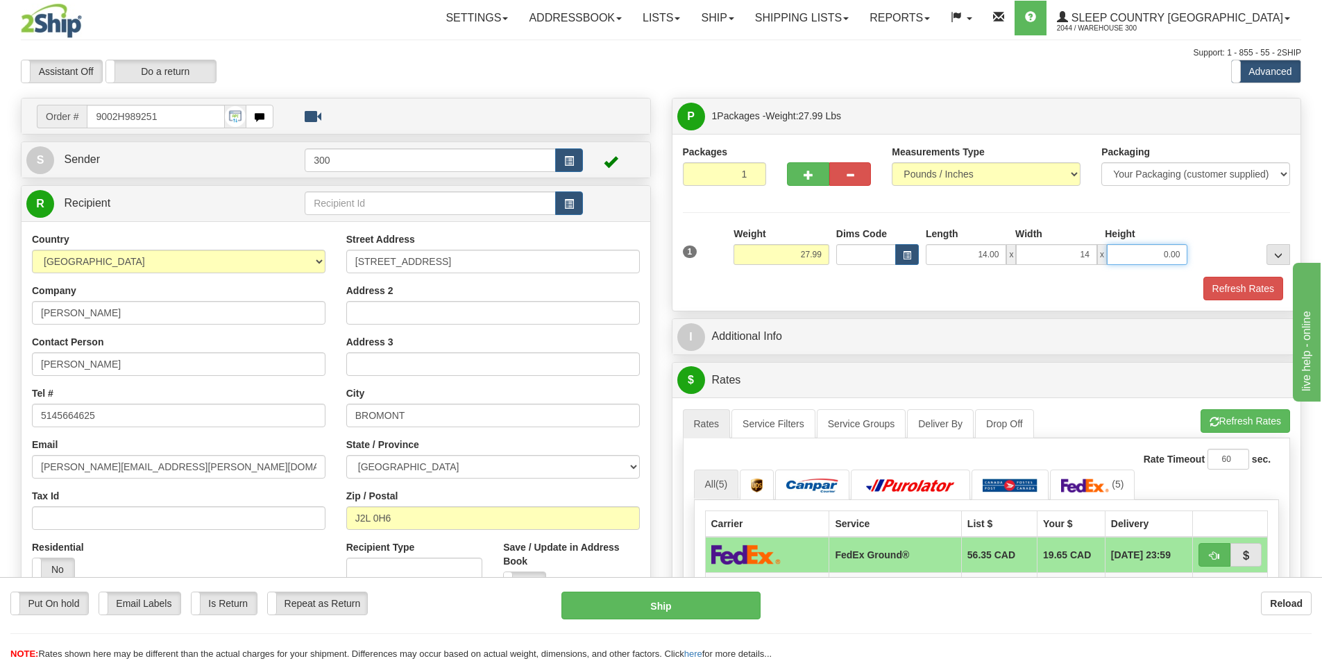
type input "14.00"
type input "40.00"
click at [1227, 292] on button "Refresh Rates" at bounding box center [1243, 289] width 80 height 24
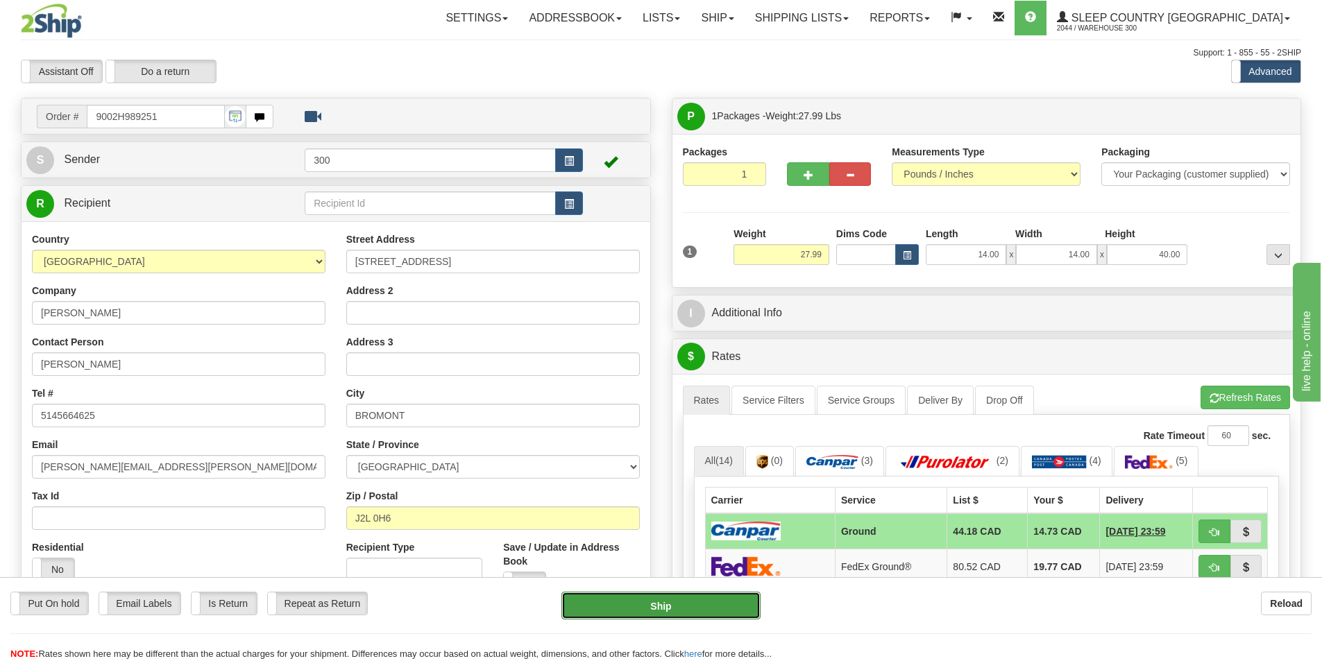
click at [699, 603] on button "Ship" at bounding box center [660, 606] width 199 height 28
type input "1"
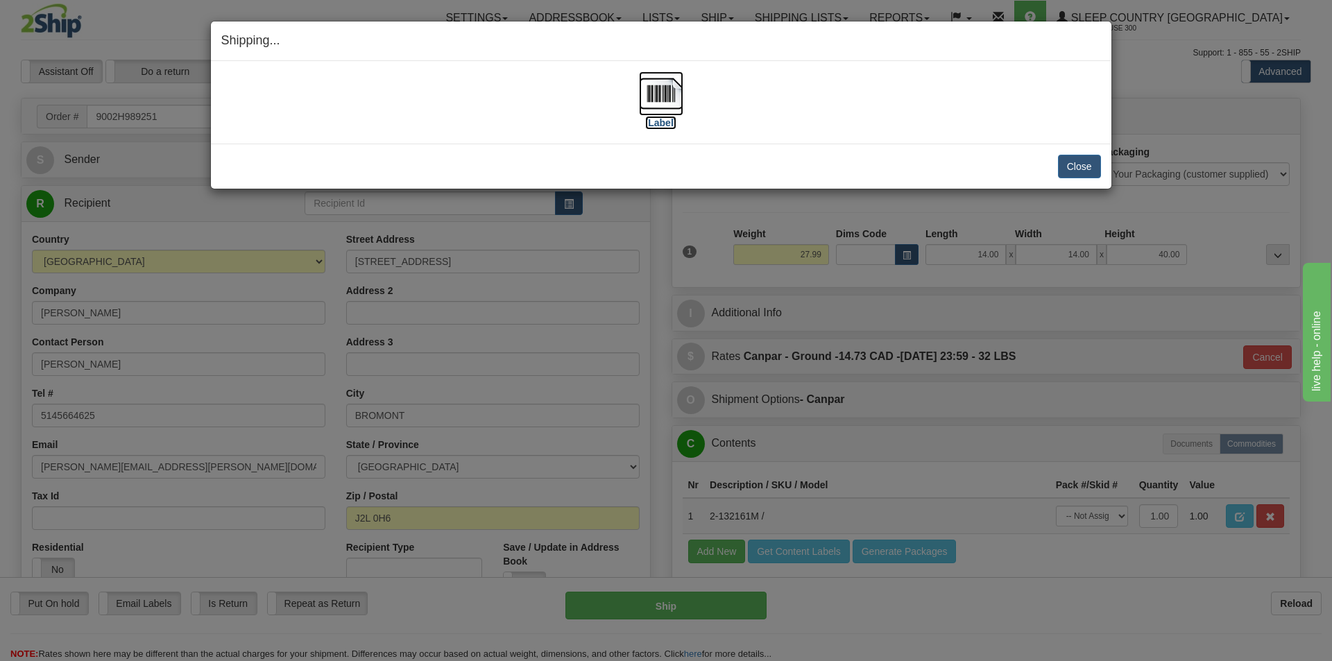
click at [669, 107] on img at bounding box center [661, 93] width 44 height 44
click at [1083, 162] on button "Close" at bounding box center [1079, 167] width 43 height 24
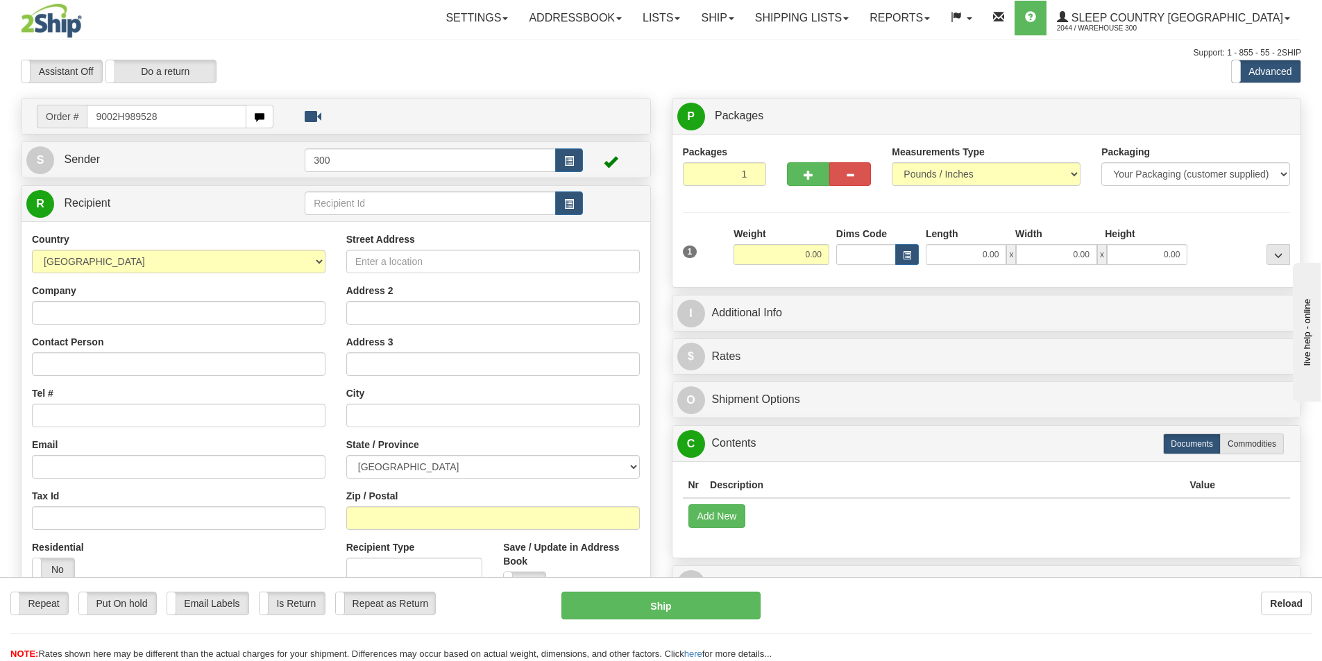
type input "9002H989528"
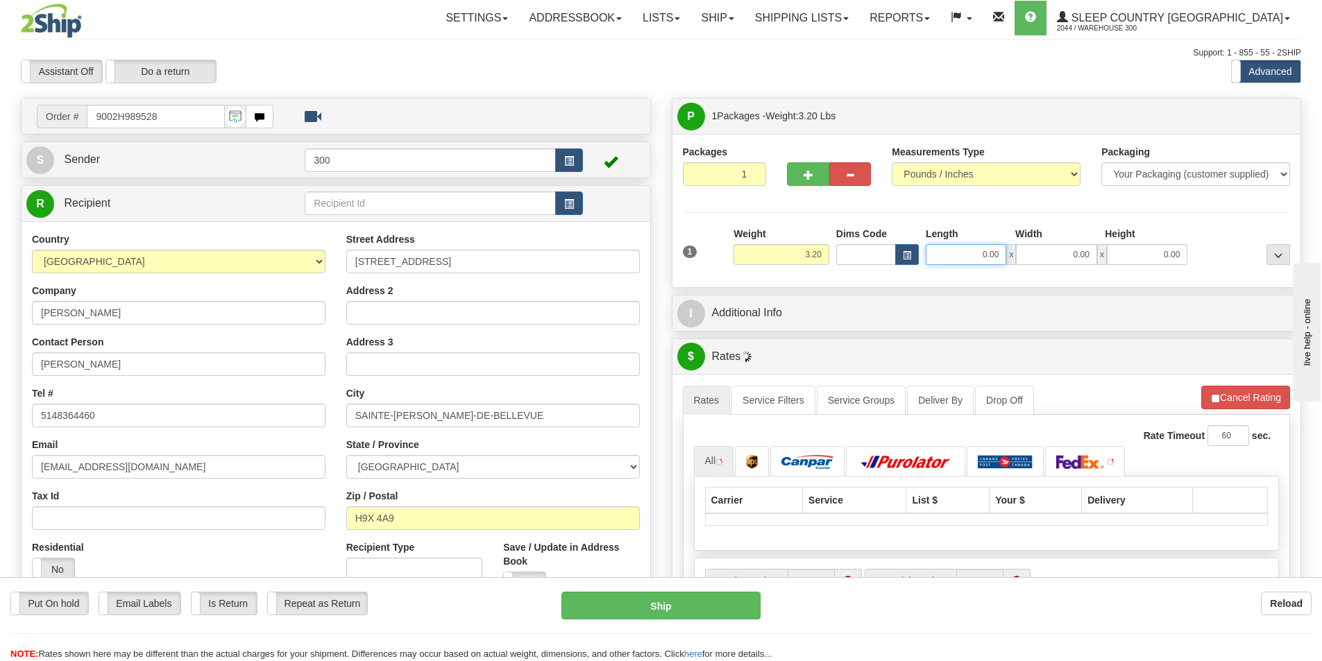
click at [965, 250] on input "0.00" at bounding box center [965, 254] width 80 height 21
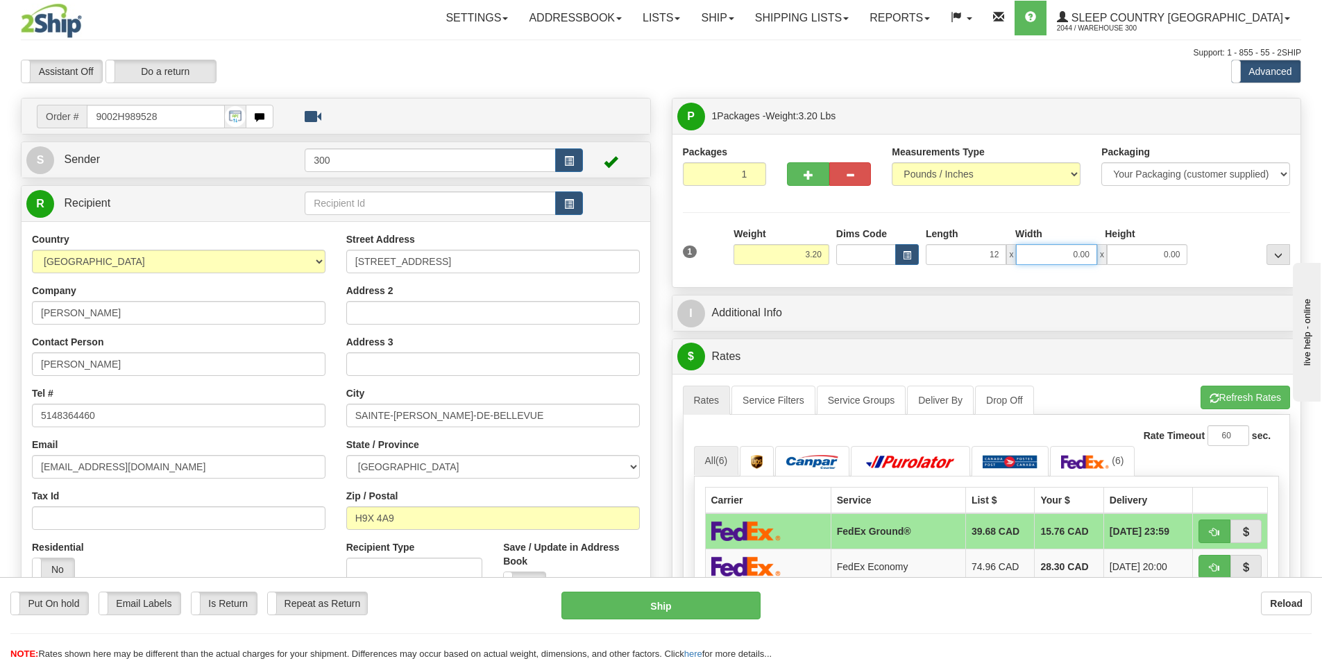
type input "12.00"
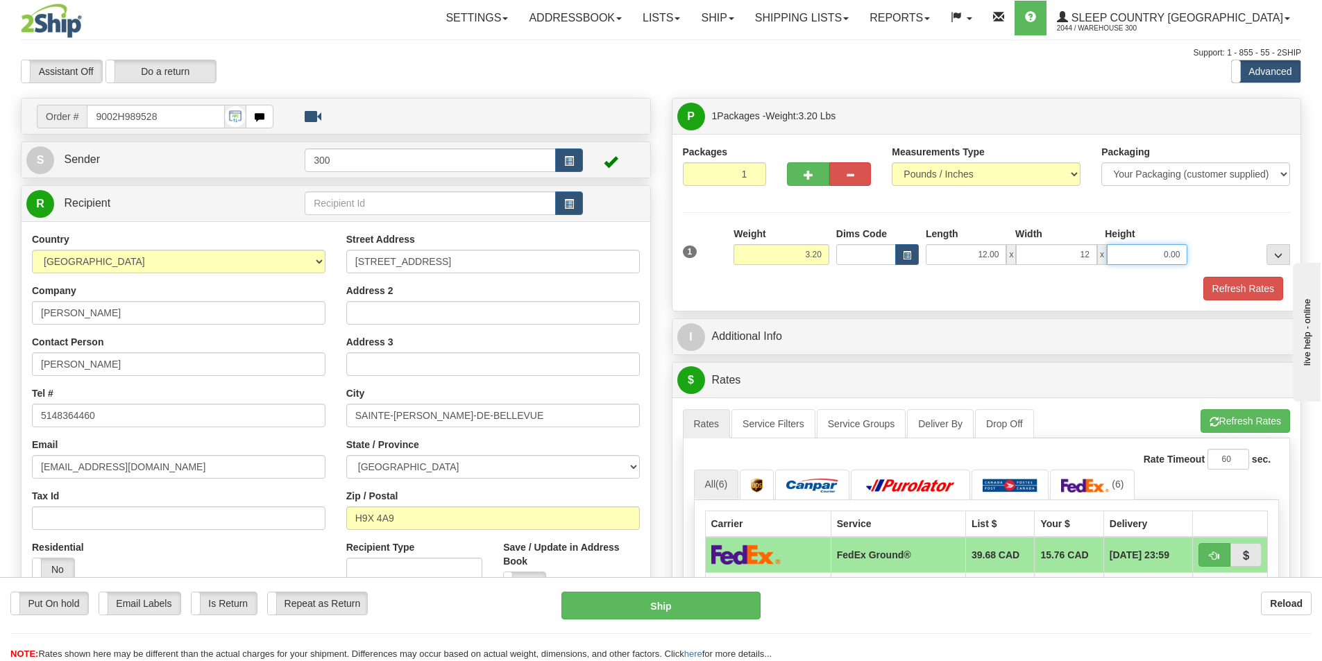
type input "12.00"
type input "20.00"
click at [1231, 281] on button "Refresh Rates" at bounding box center [1243, 289] width 80 height 24
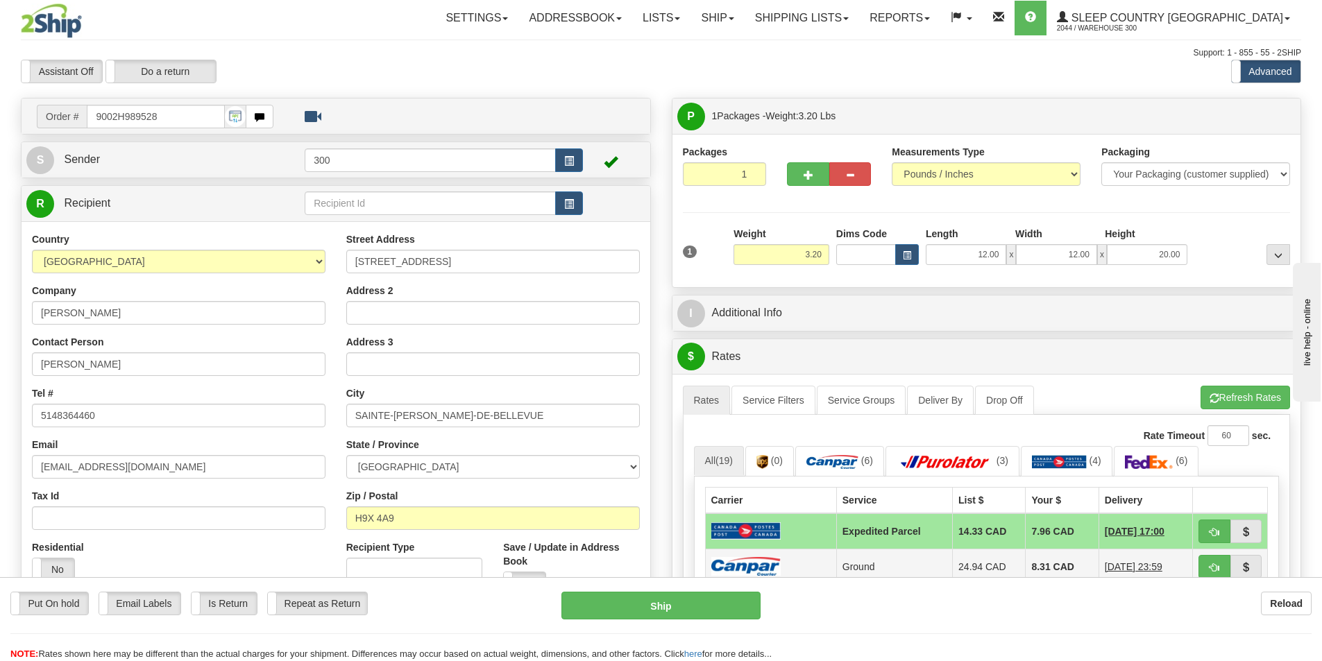
click at [878, 563] on td "Ground" at bounding box center [894, 566] width 116 height 35
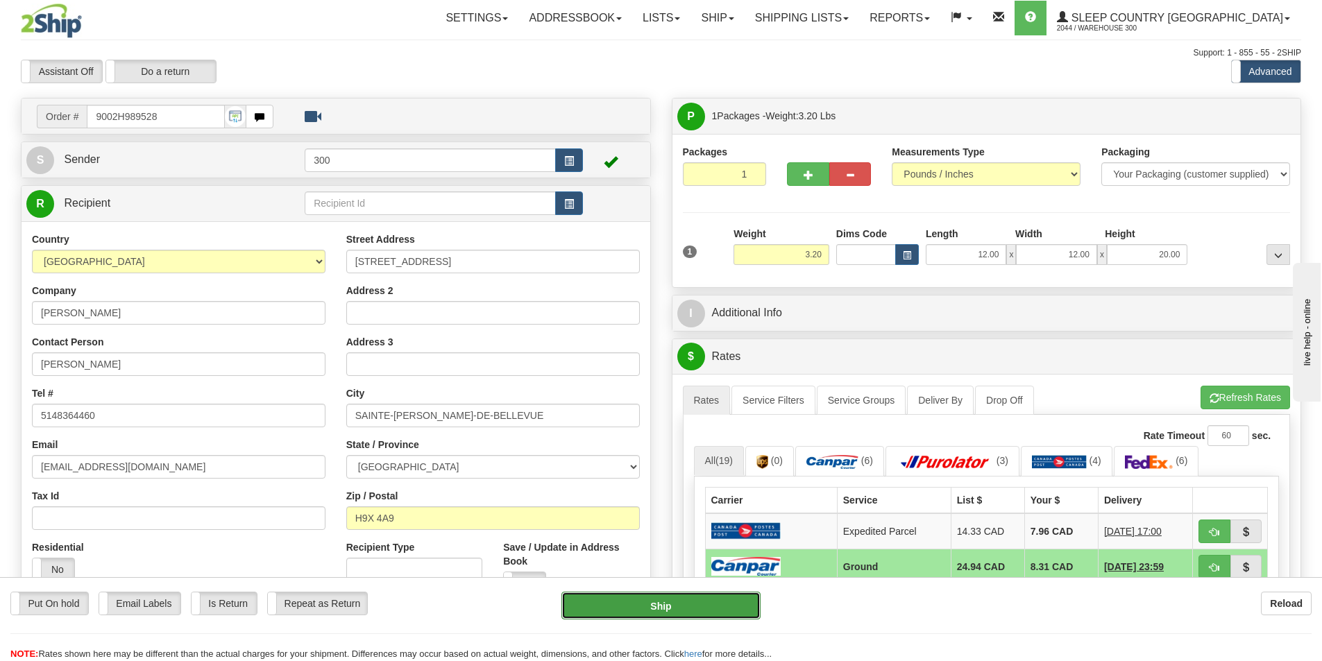
click at [724, 612] on button "Ship" at bounding box center [660, 606] width 199 height 28
type input "1"
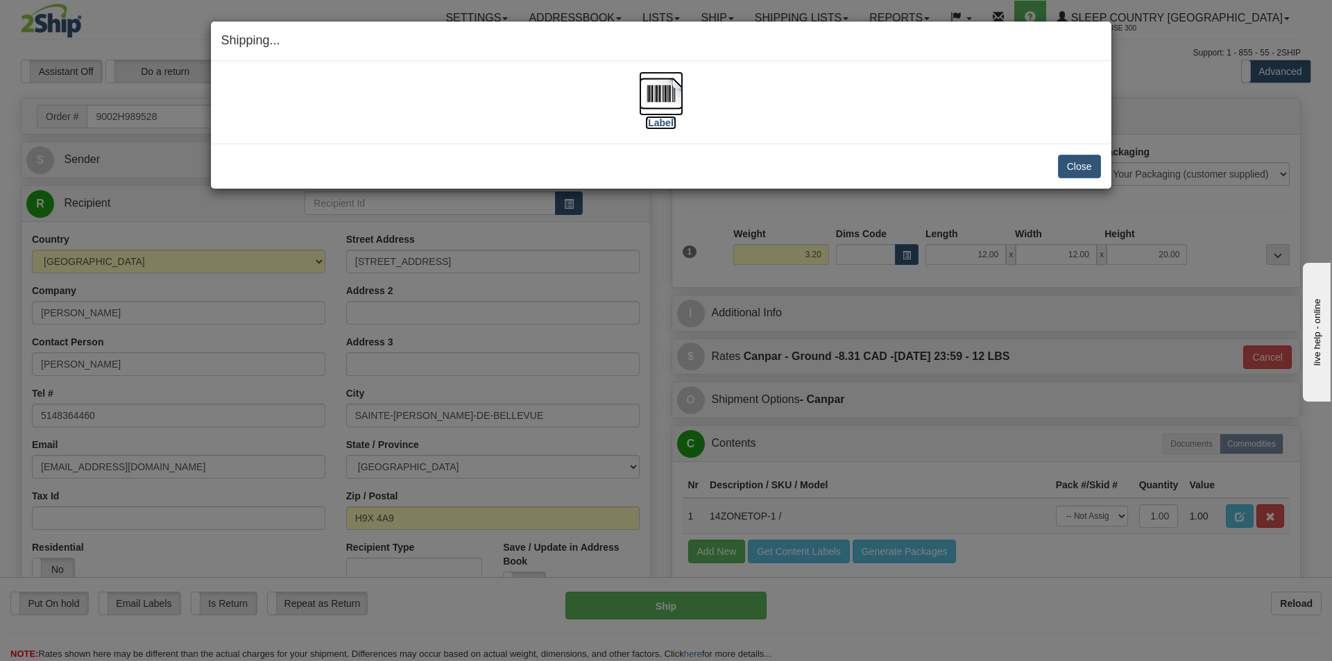
click at [658, 90] on img at bounding box center [661, 93] width 44 height 44
click at [1059, 163] on button "Close" at bounding box center [1079, 167] width 43 height 24
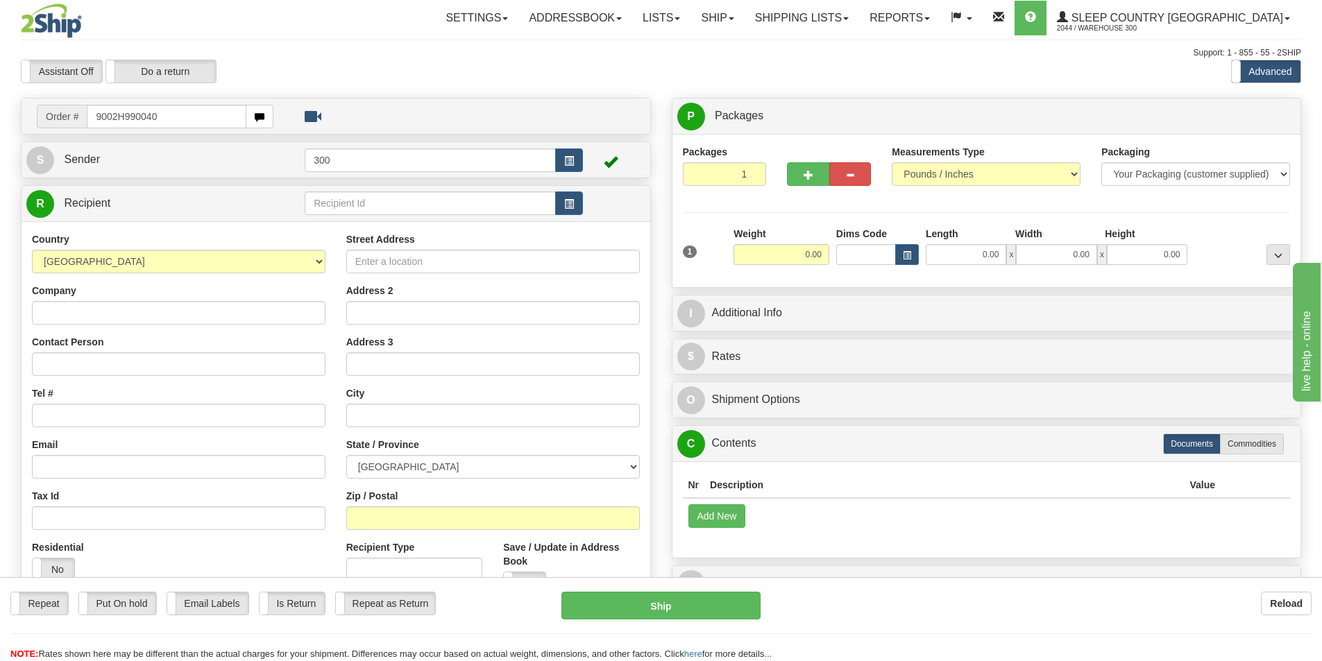
type input "9002H990040"
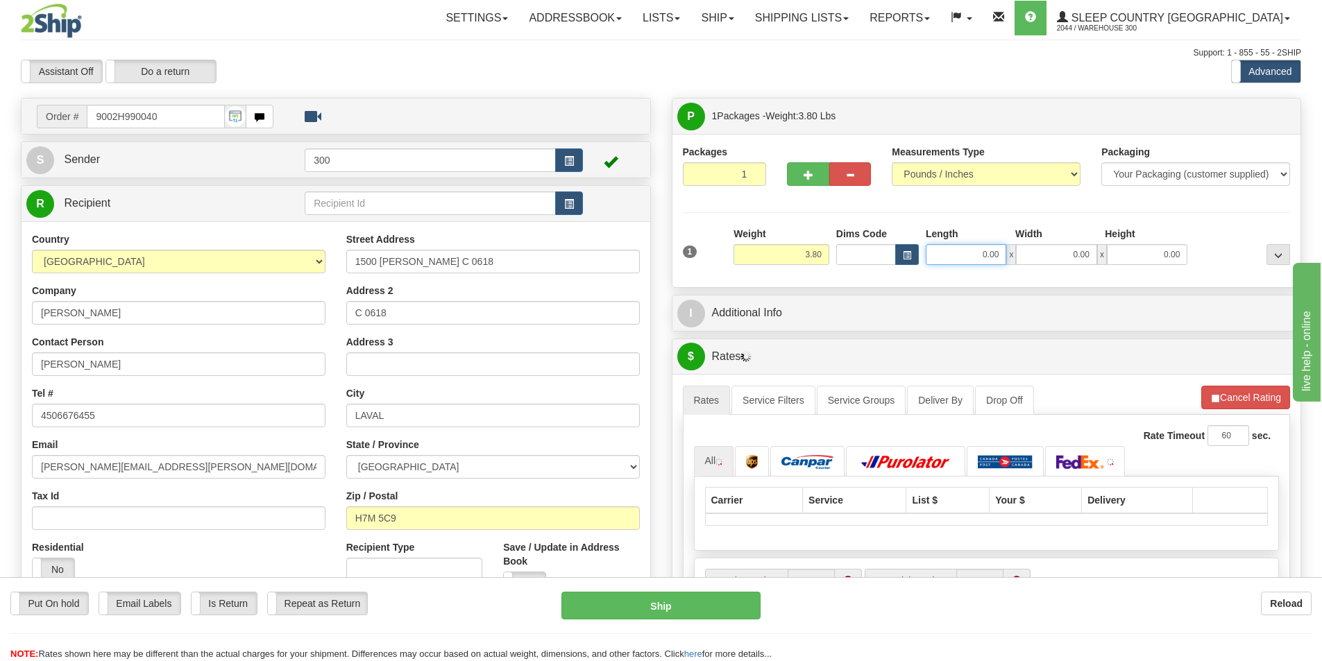
drag, startPoint x: 949, startPoint y: 248, endPoint x: 932, endPoint y: 260, distance: 21.4
click at [947, 250] on input "0.00" at bounding box center [965, 254] width 80 height 21
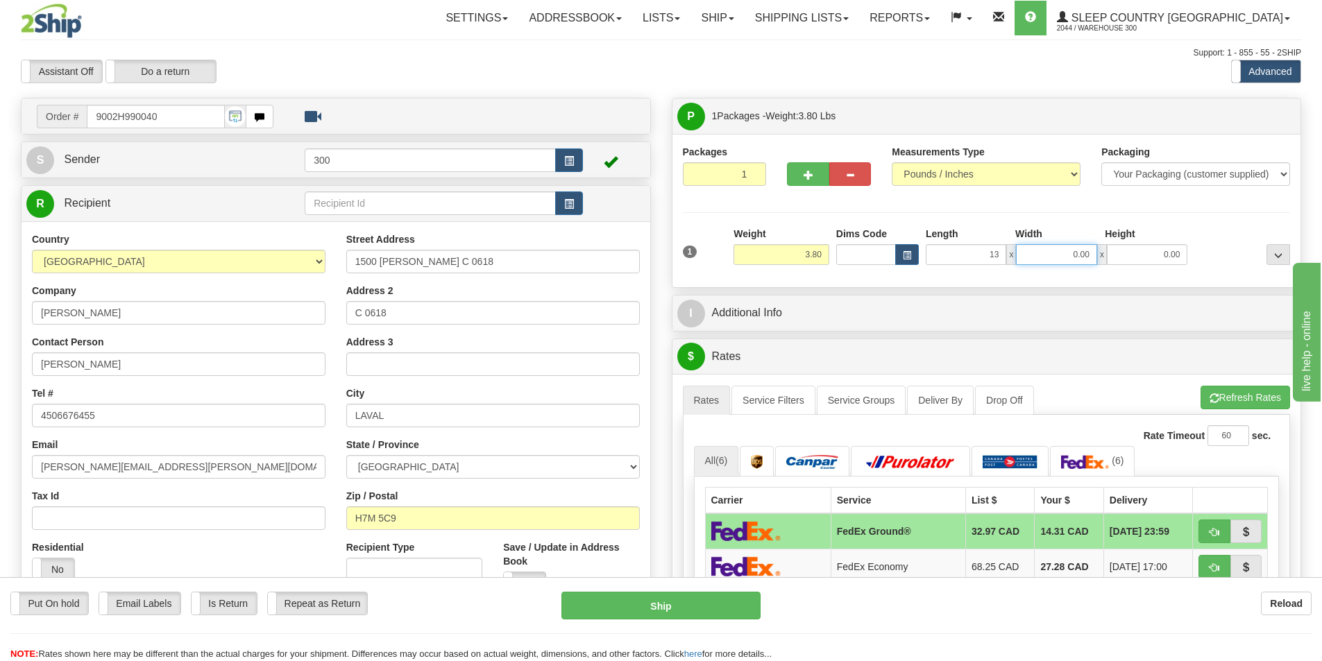
type input "13.00"
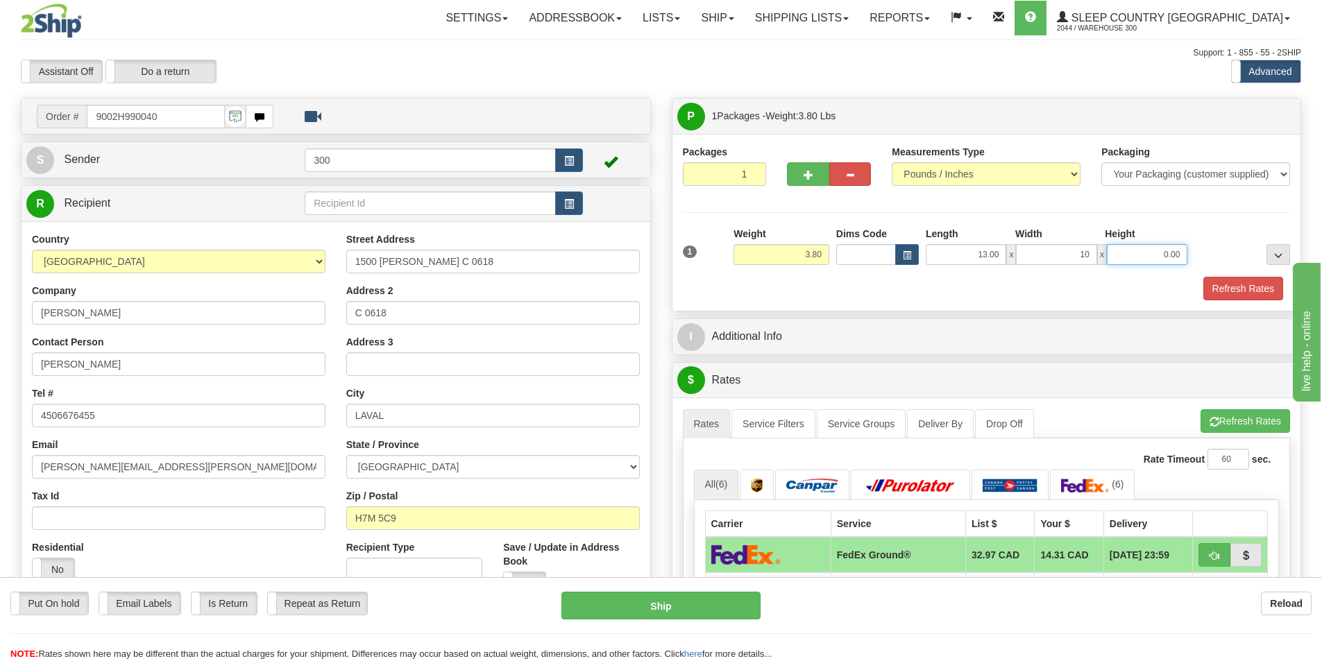
type input "10.00"
type input "3.00"
click at [1228, 286] on button "Refresh Rates" at bounding box center [1243, 289] width 80 height 24
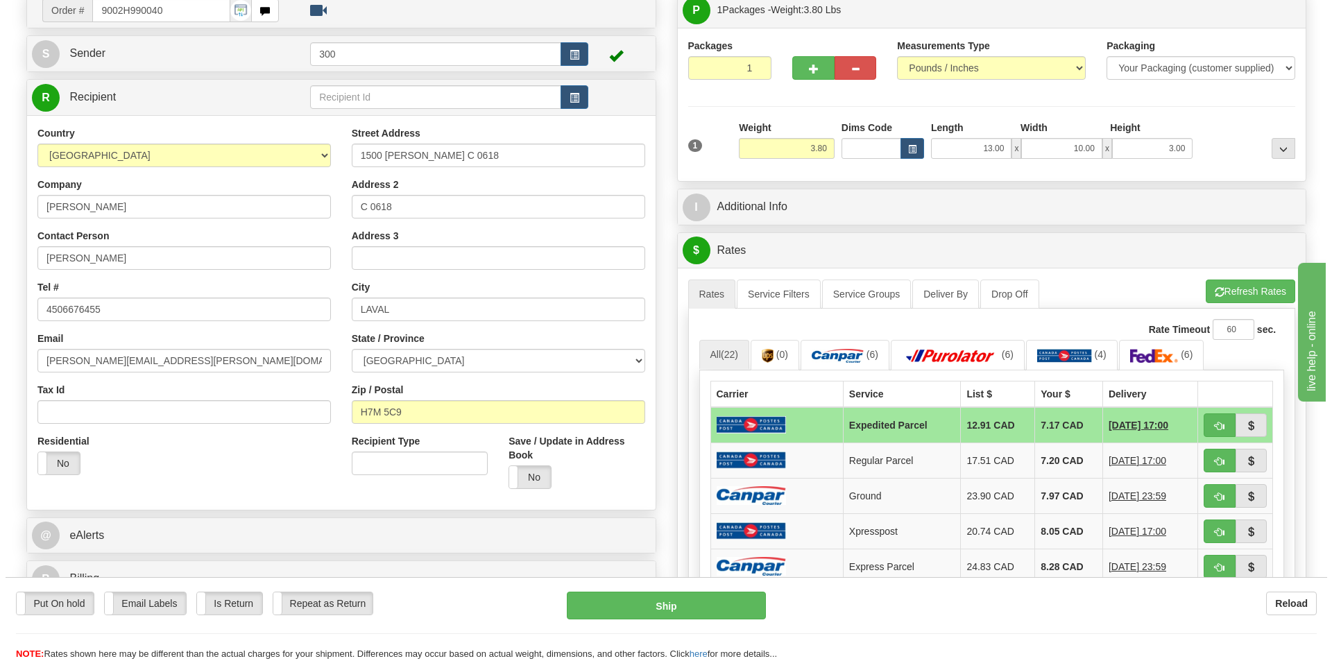
scroll to position [208, 0]
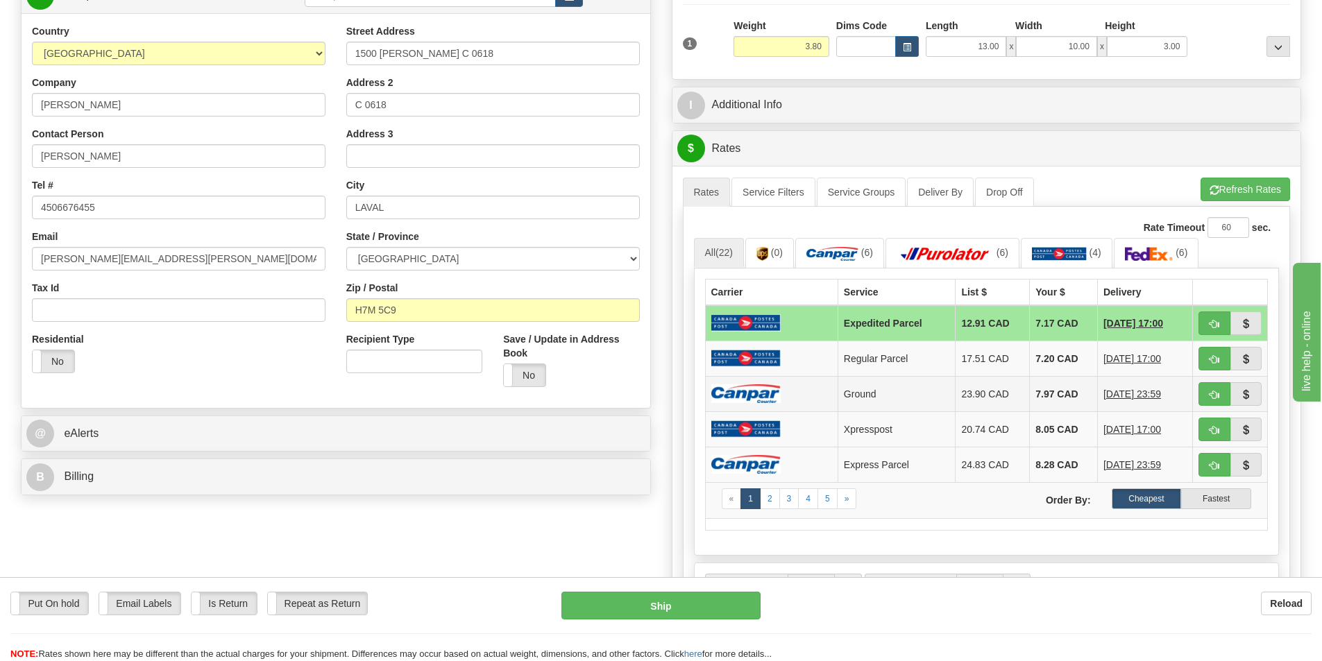
click at [1038, 398] on td "7.97 CAD" at bounding box center [1064, 393] width 68 height 35
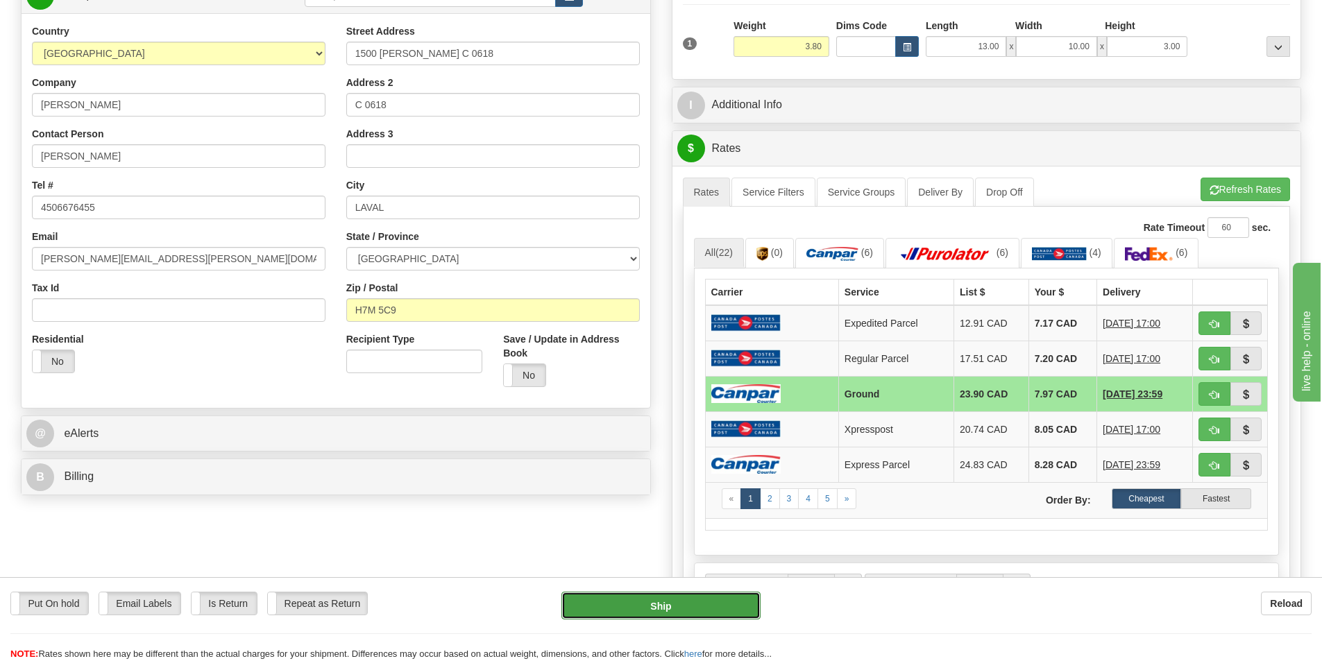
click at [696, 598] on button "Ship" at bounding box center [660, 606] width 199 height 28
type input "1"
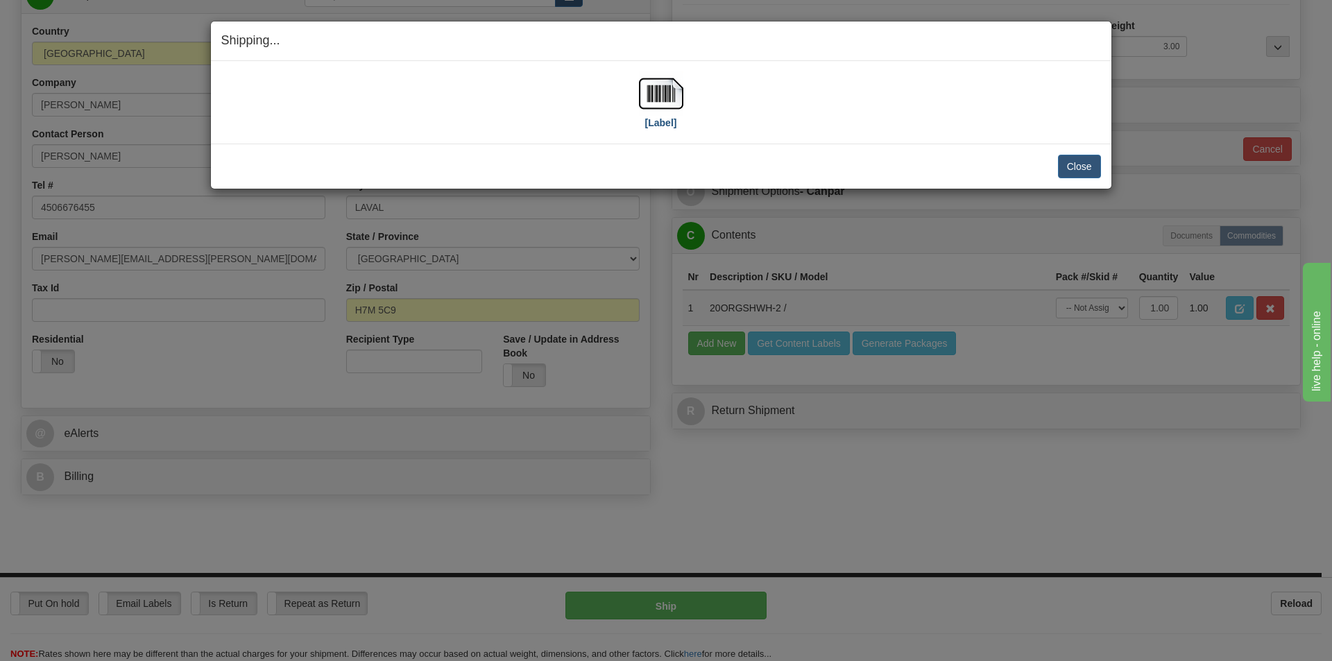
click at [685, 117] on div "[Label]" at bounding box center [661, 102] width 880 height 62
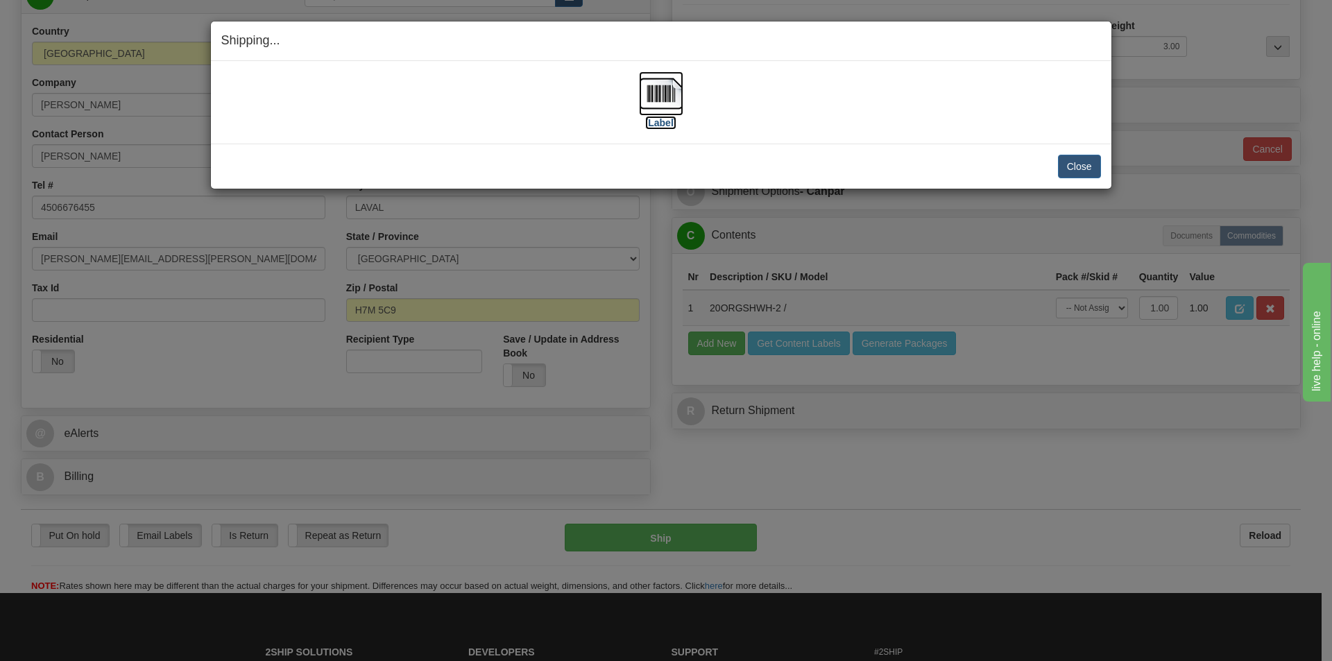
click at [674, 99] on img at bounding box center [661, 93] width 44 height 44
click at [1062, 165] on button "Close" at bounding box center [1079, 167] width 43 height 24
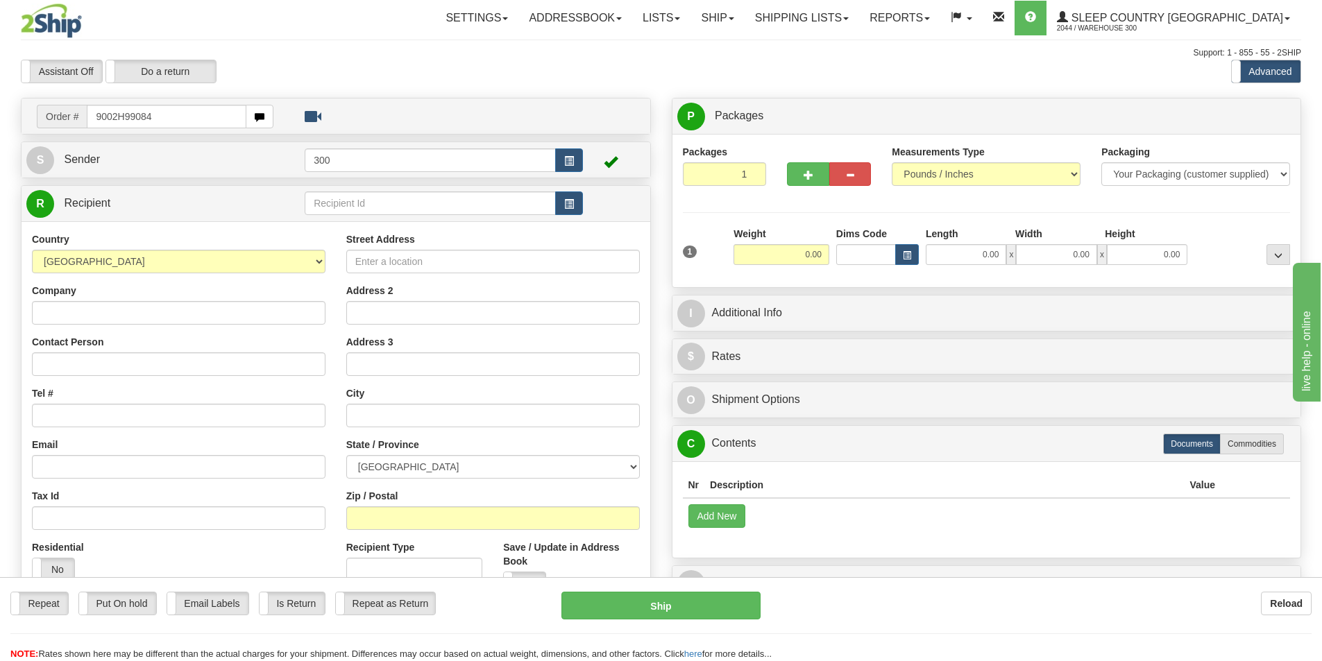
type input "9002H990842"
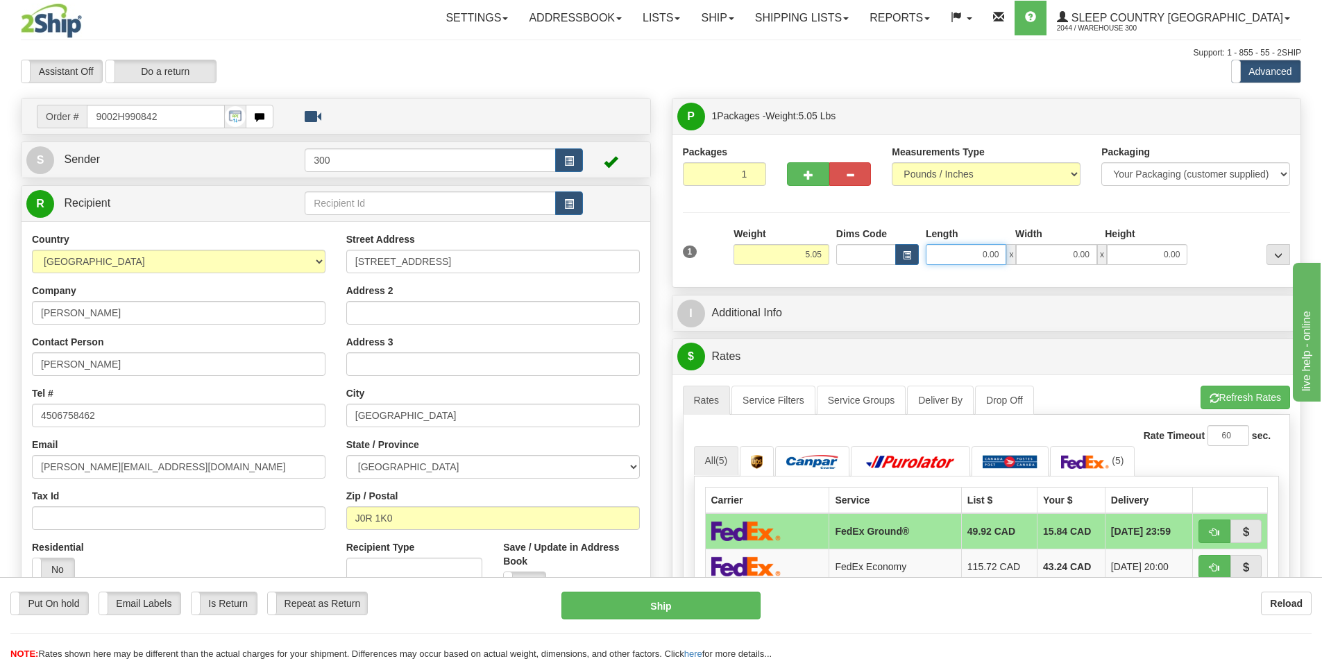
click at [984, 253] on input "0.00" at bounding box center [965, 254] width 80 height 21
type input "8.00"
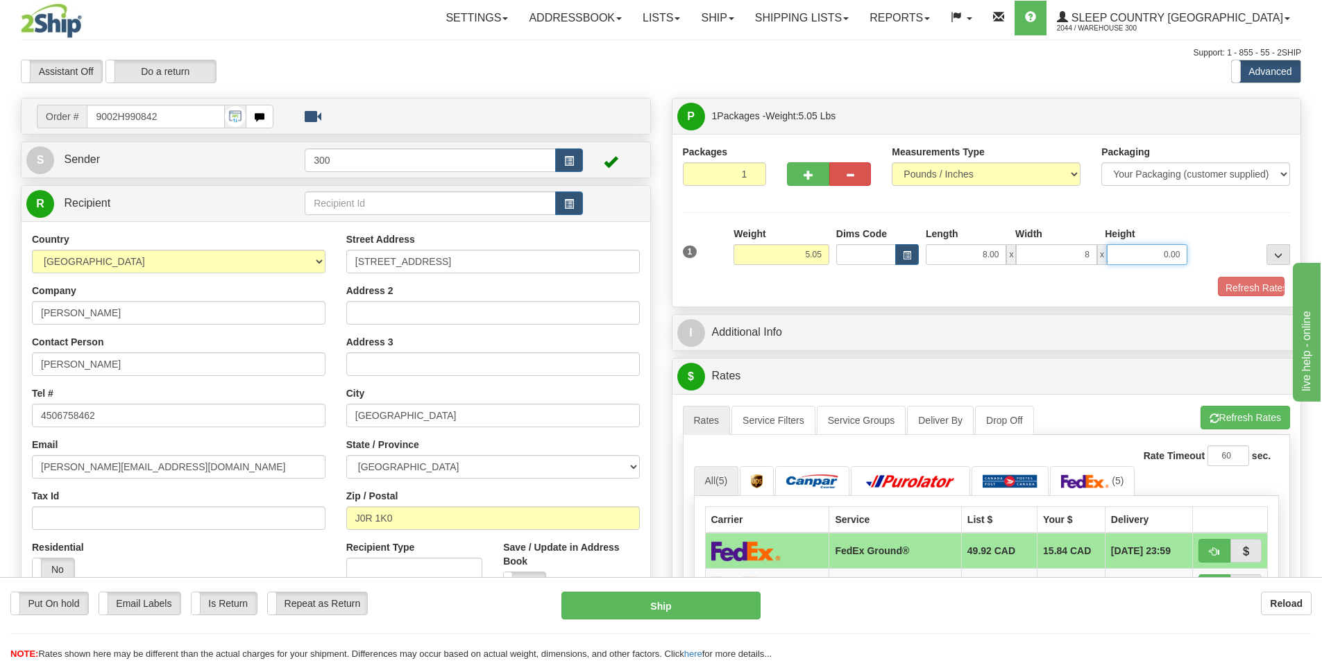
type input "8.00"
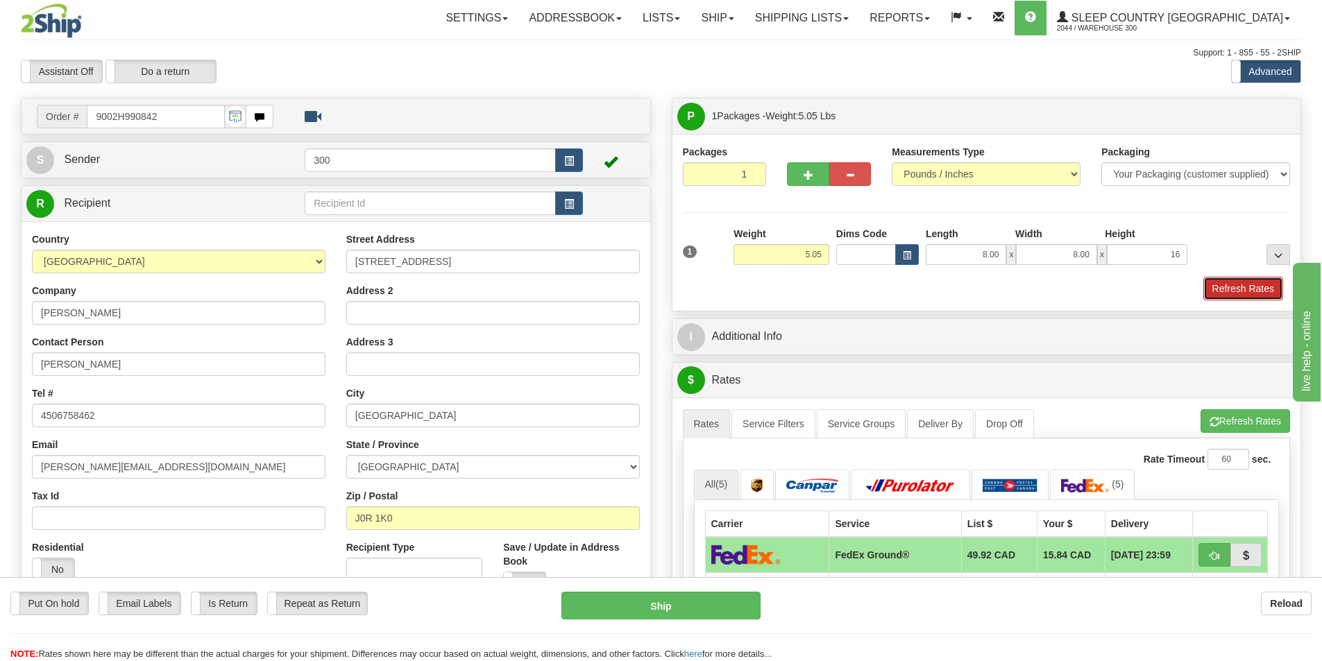
type input "16.00"
click at [1237, 278] on button "Refresh Rates" at bounding box center [1243, 289] width 80 height 24
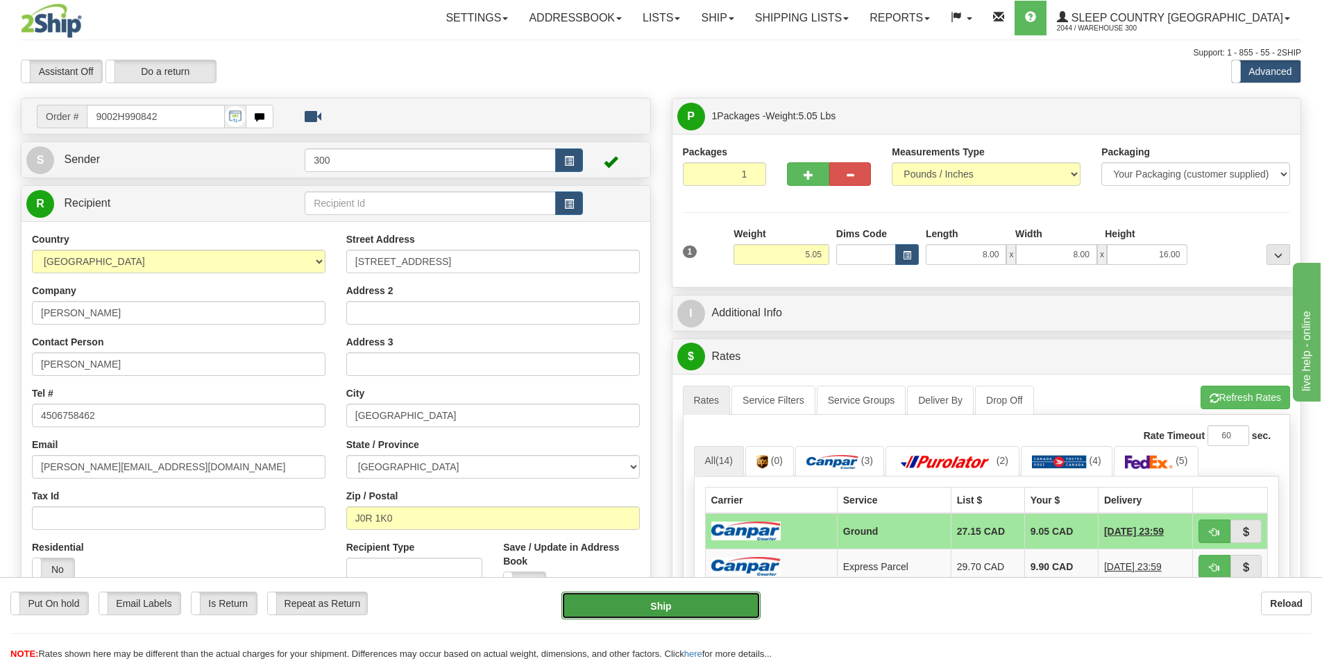
click at [710, 608] on button "Ship" at bounding box center [660, 606] width 199 height 28
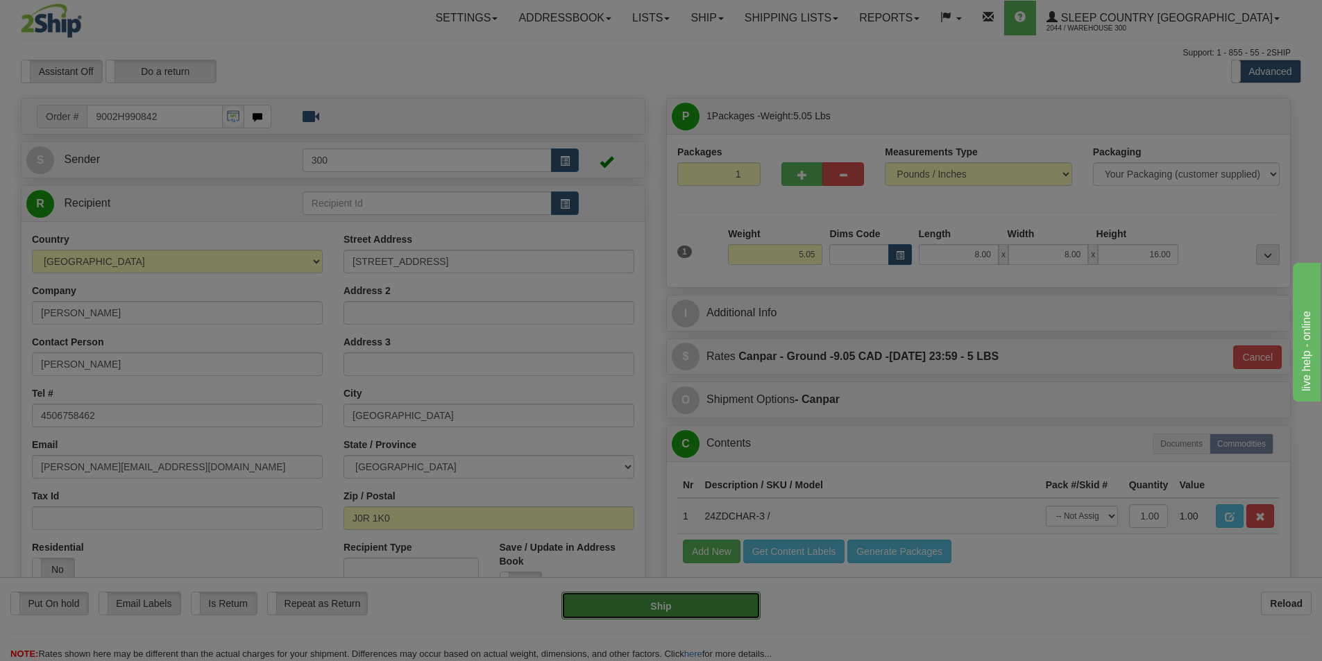
type input "1"
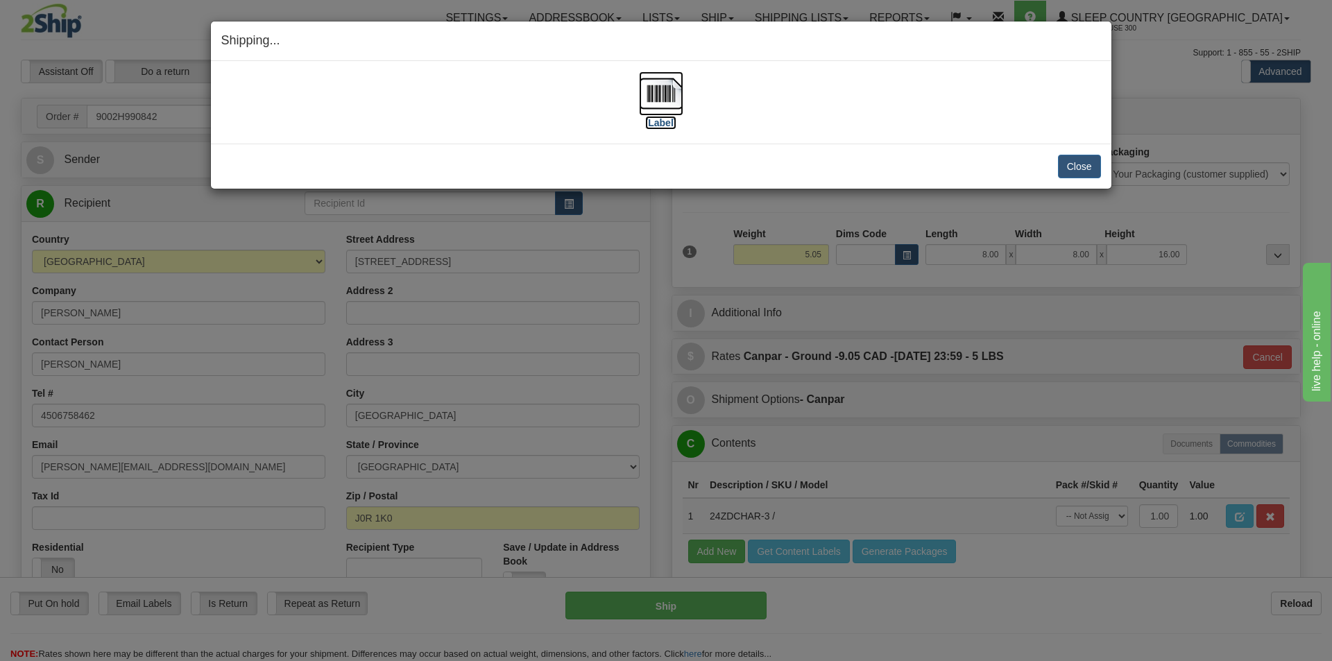
click at [650, 101] on img at bounding box center [661, 93] width 44 height 44
click at [1082, 177] on button "Close" at bounding box center [1079, 167] width 43 height 24
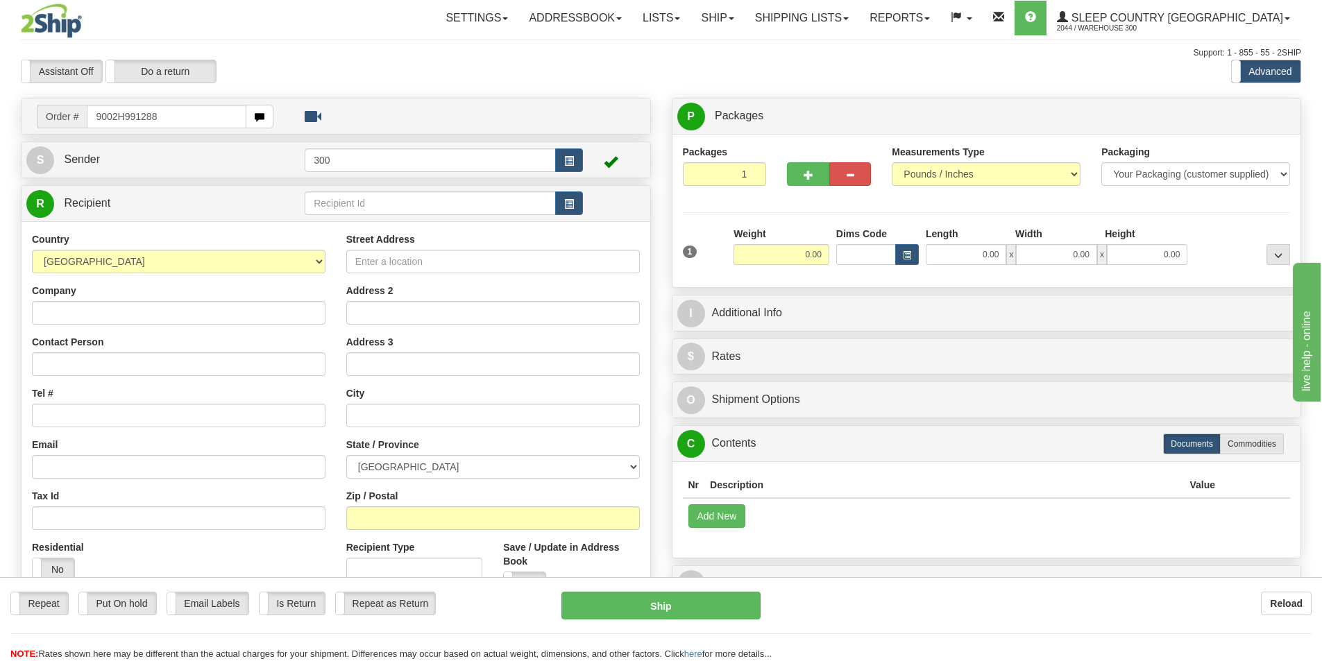
type input "9002H991288"
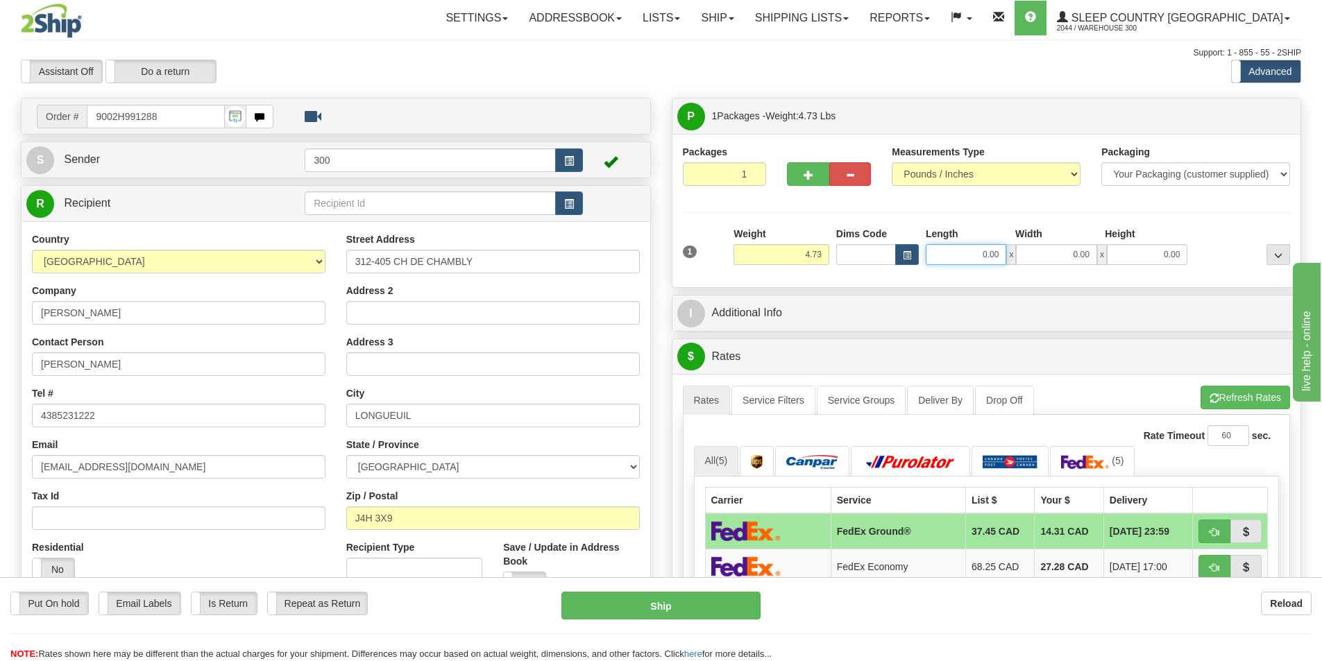
click at [970, 246] on input "0.00" at bounding box center [965, 254] width 80 height 21
type input "8.00"
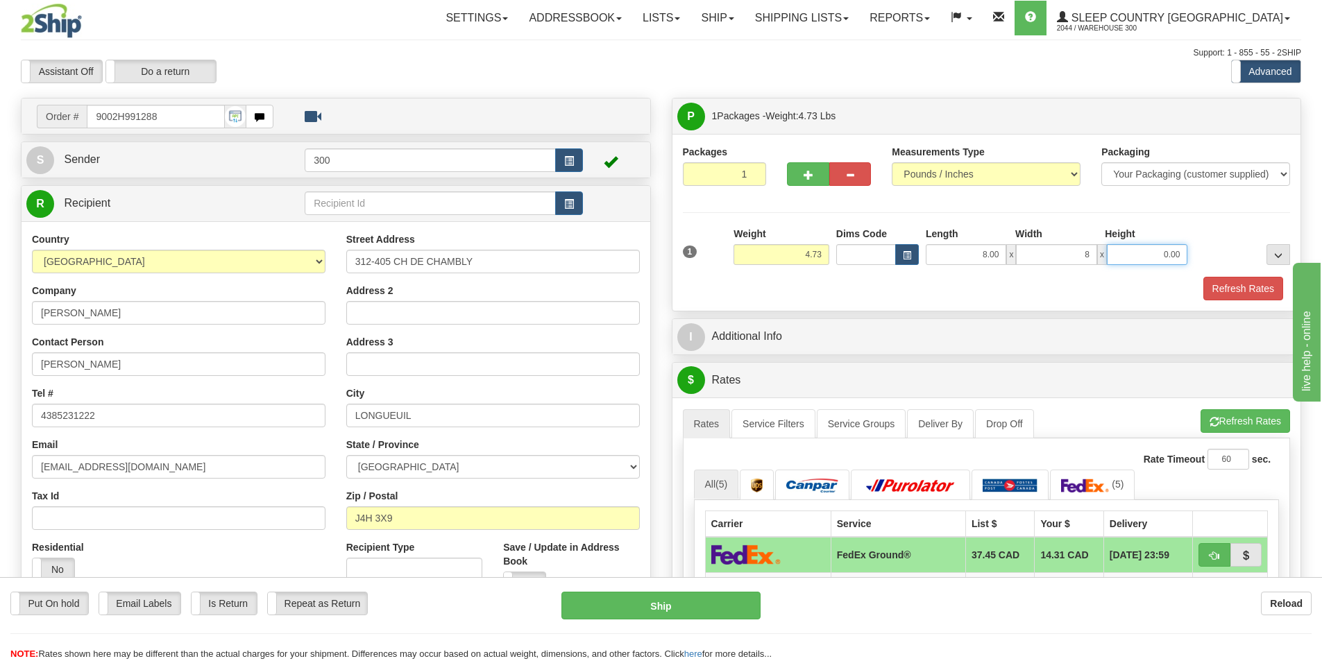
type input "8.00"
type input "16.00"
click at [1220, 284] on button "Refresh Rates" at bounding box center [1243, 289] width 80 height 24
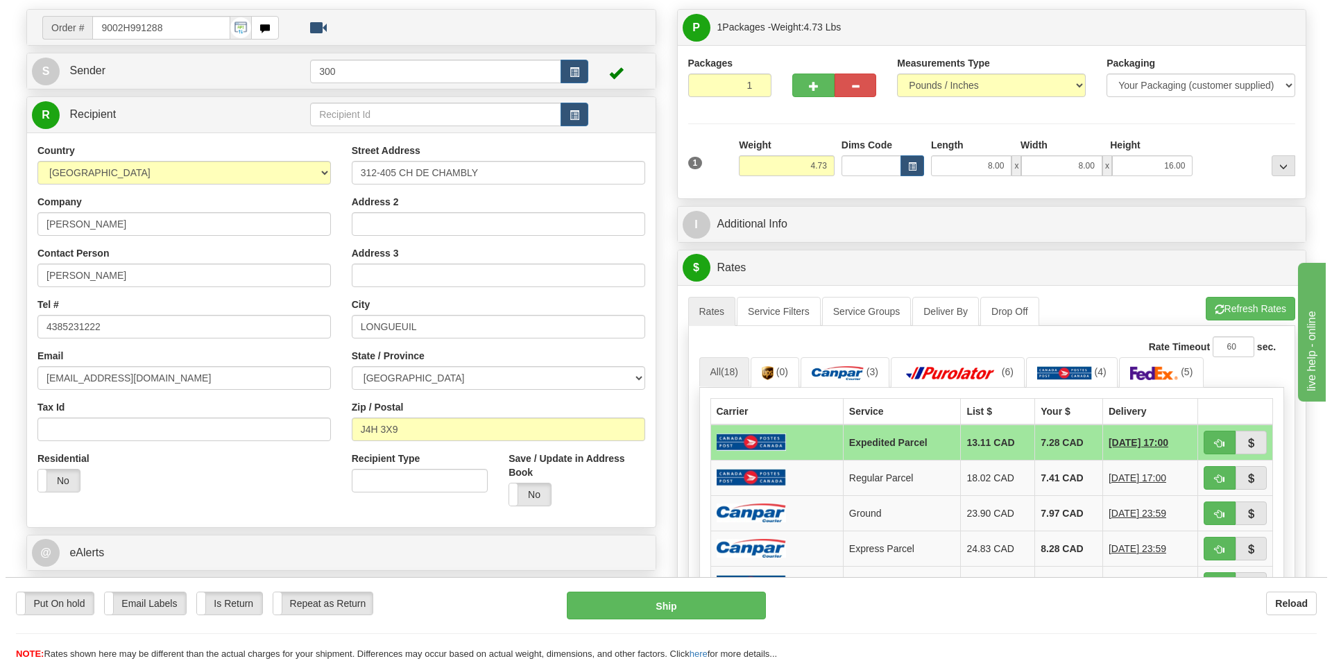
scroll to position [416, 0]
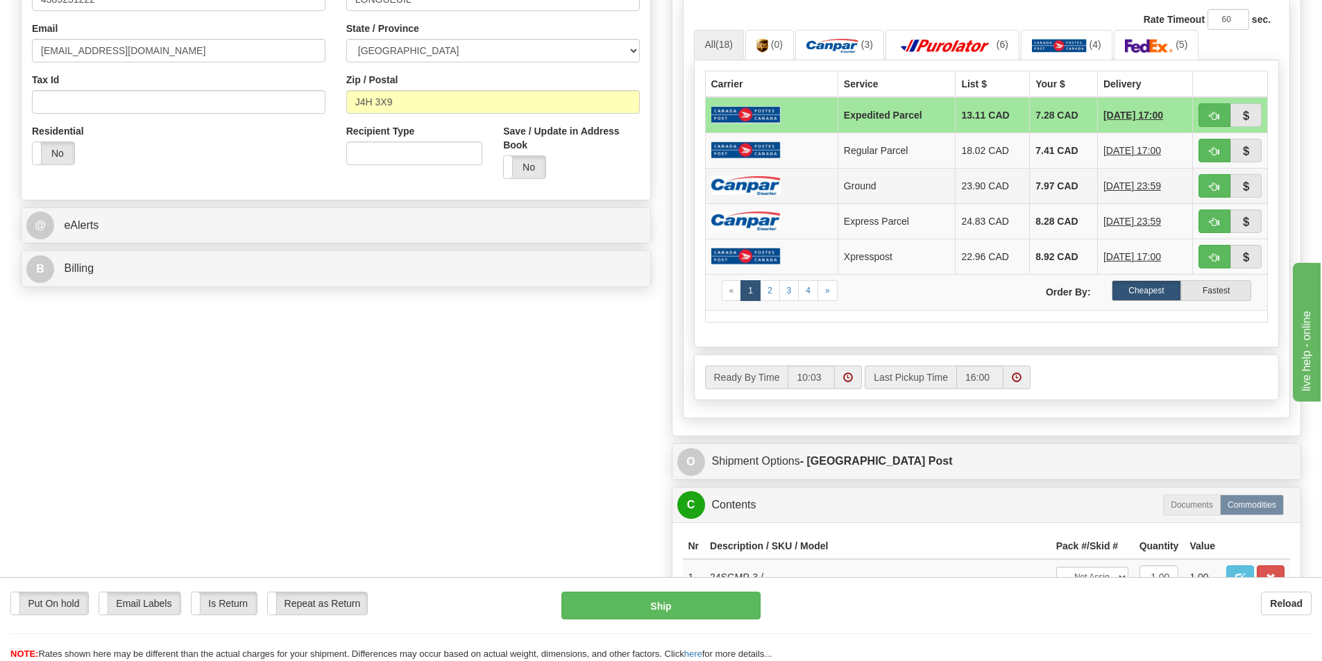
click at [894, 187] on td "Ground" at bounding box center [896, 185] width 118 height 35
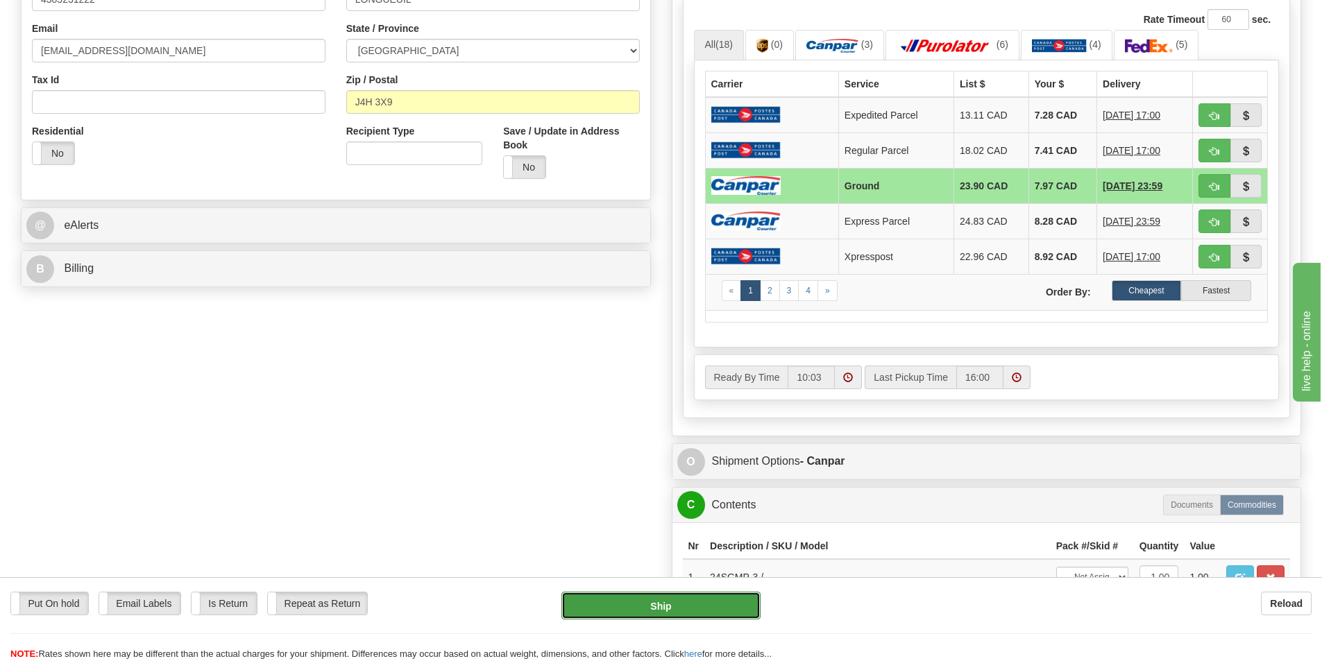
click at [672, 599] on button "Ship" at bounding box center [660, 606] width 199 height 28
type input "1"
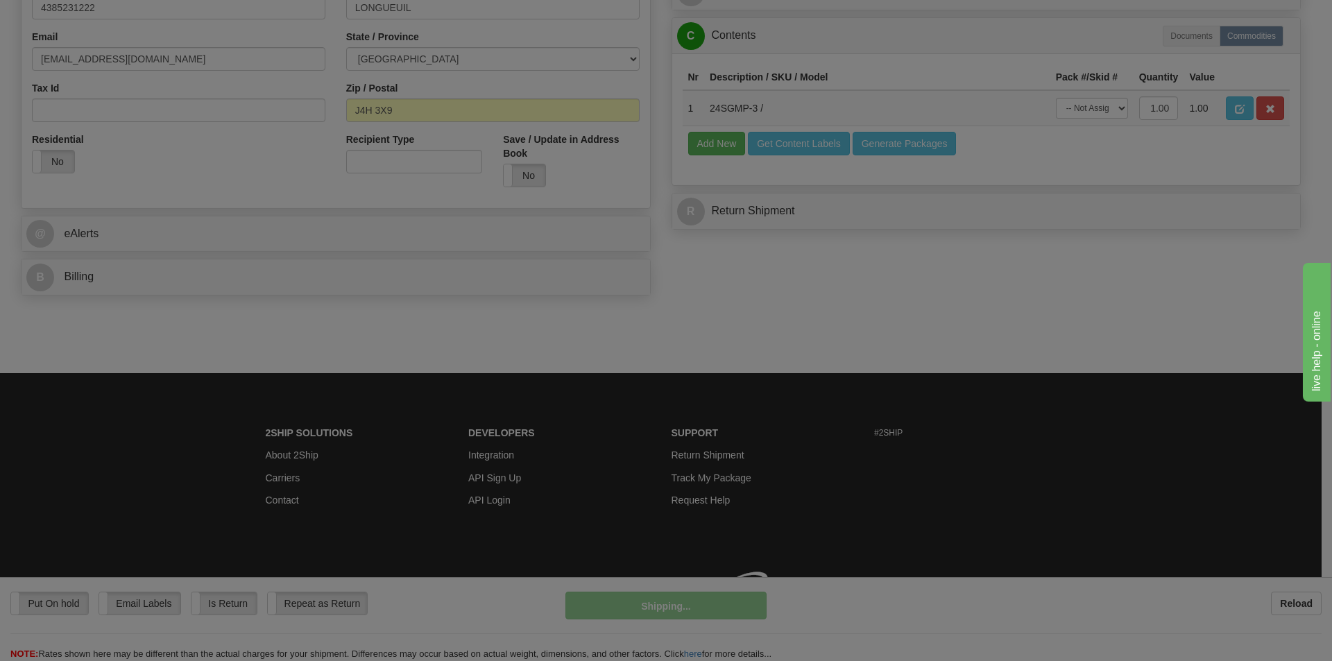
scroll to position [408, 0]
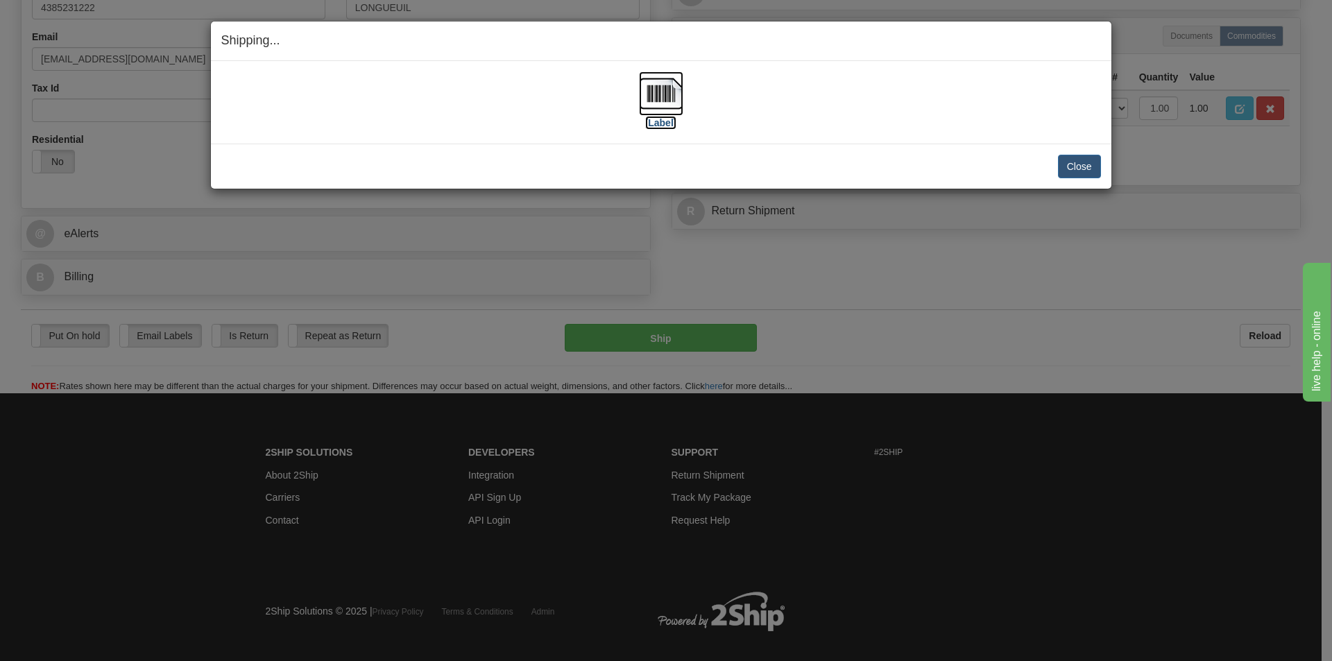
click at [674, 104] on img at bounding box center [661, 93] width 44 height 44
click at [1090, 171] on button "Close" at bounding box center [1079, 167] width 43 height 24
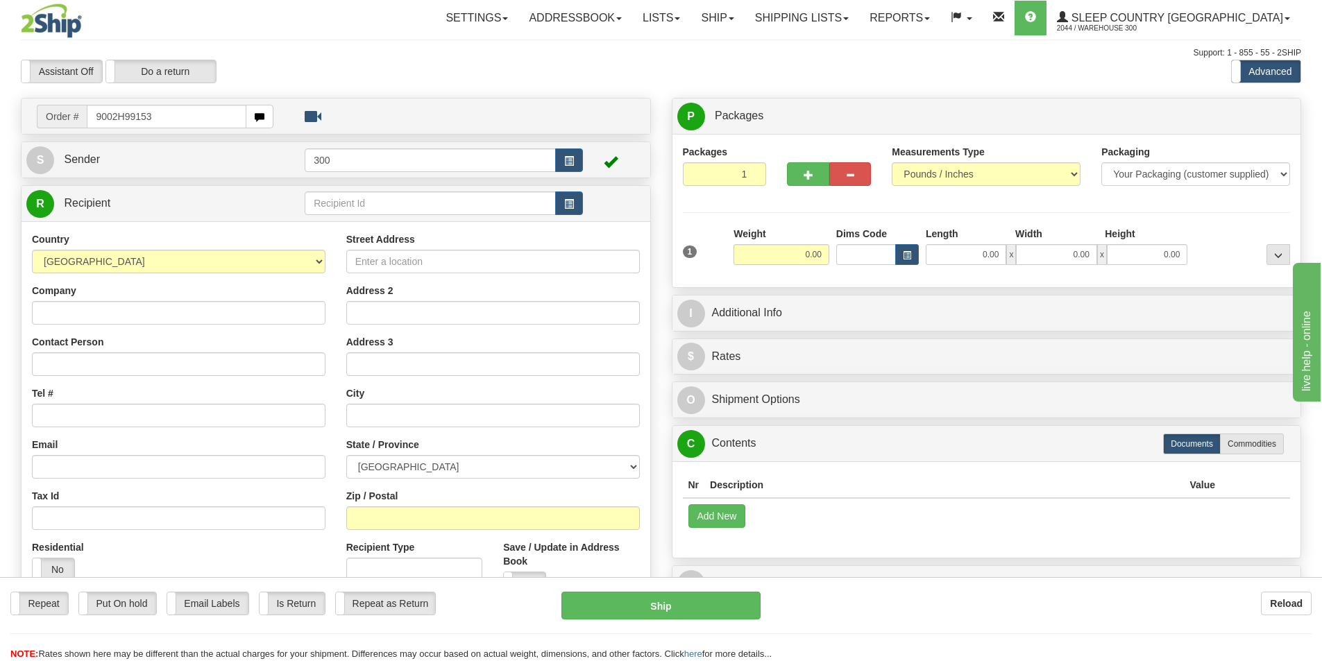
type input "9002H991533"
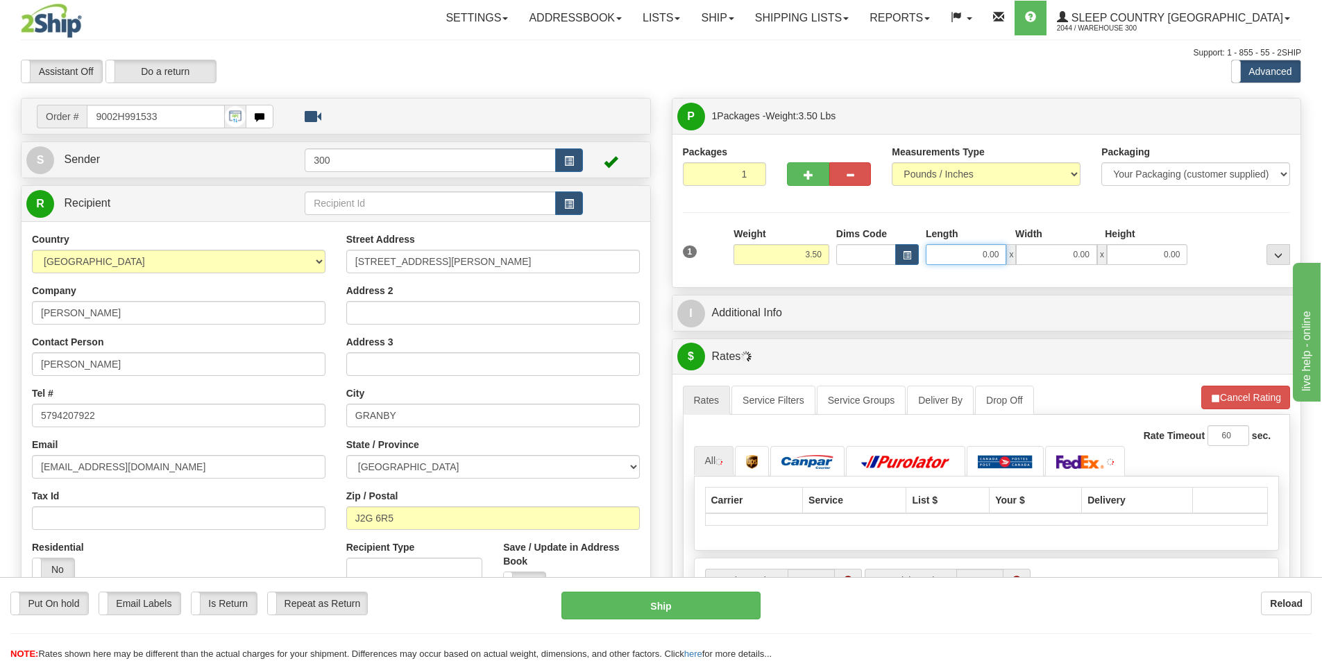
click at [975, 261] on input "0.00" at bounding box center [965, 254] width 80 height 21
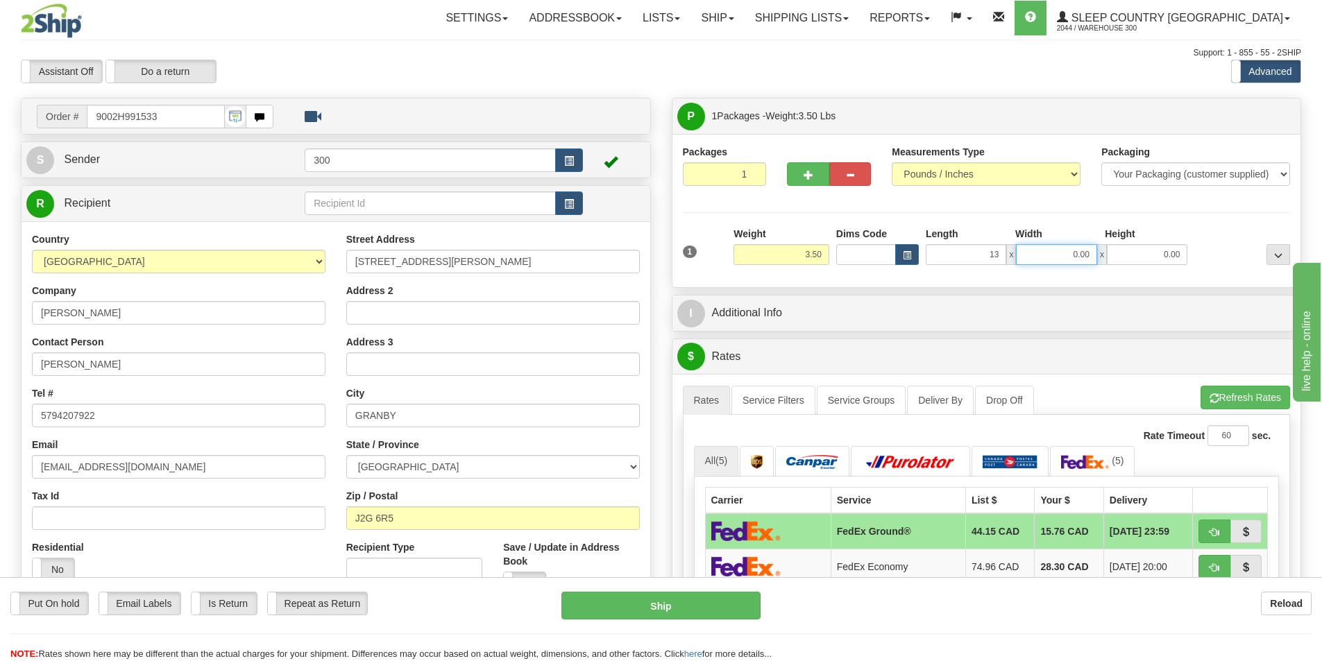
type input "13.00"
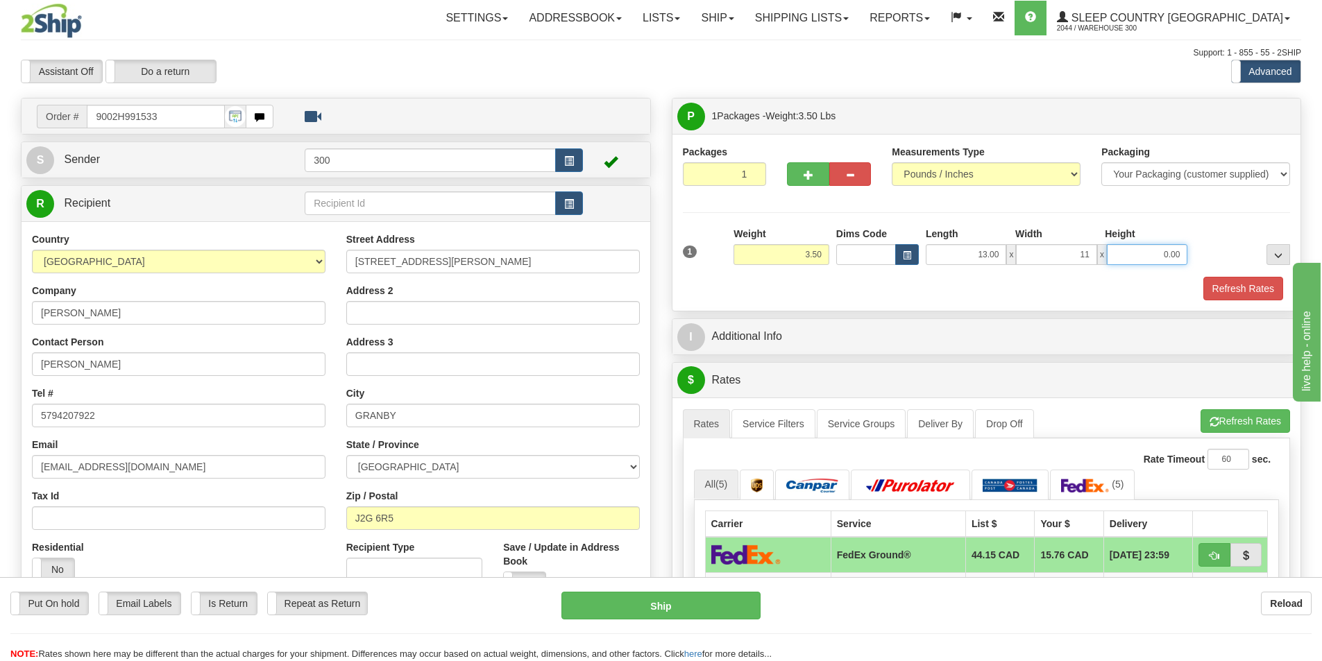
type input "11.00"
type input "2.00"
click at [1254, 298] on button "Refresh Rates" at bounding box center [1243, 289] width 80 height 24
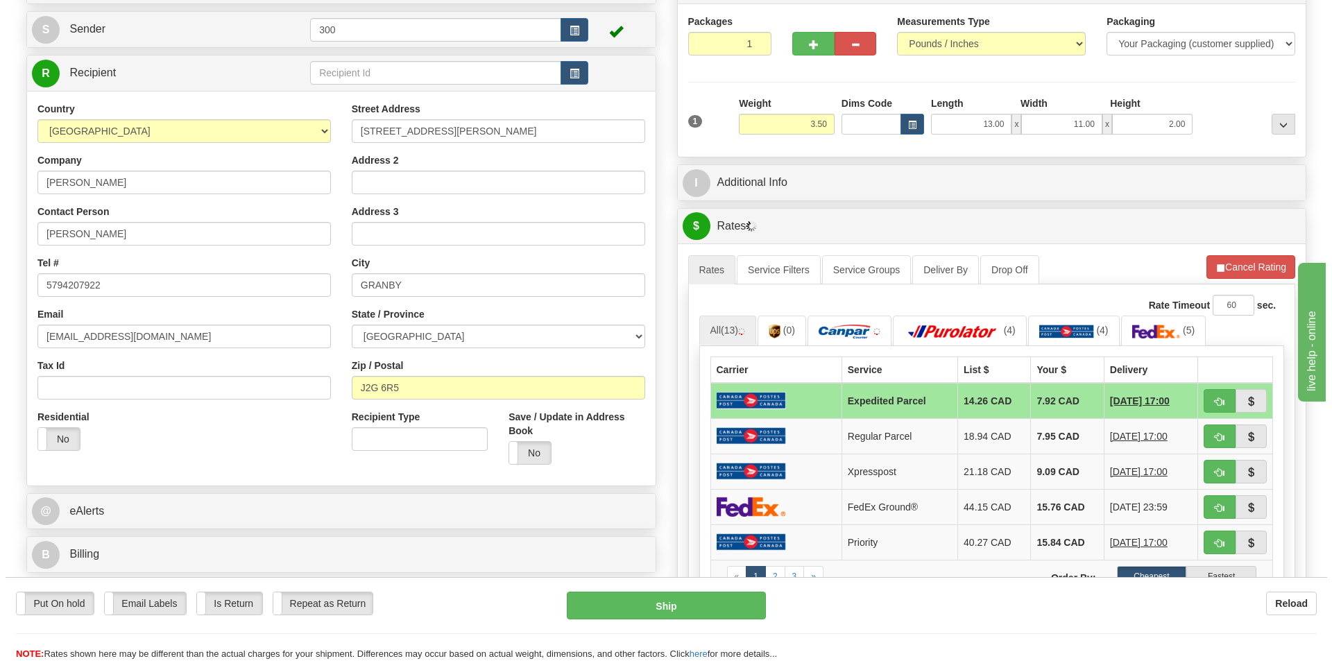
scroll to position [139, 0]
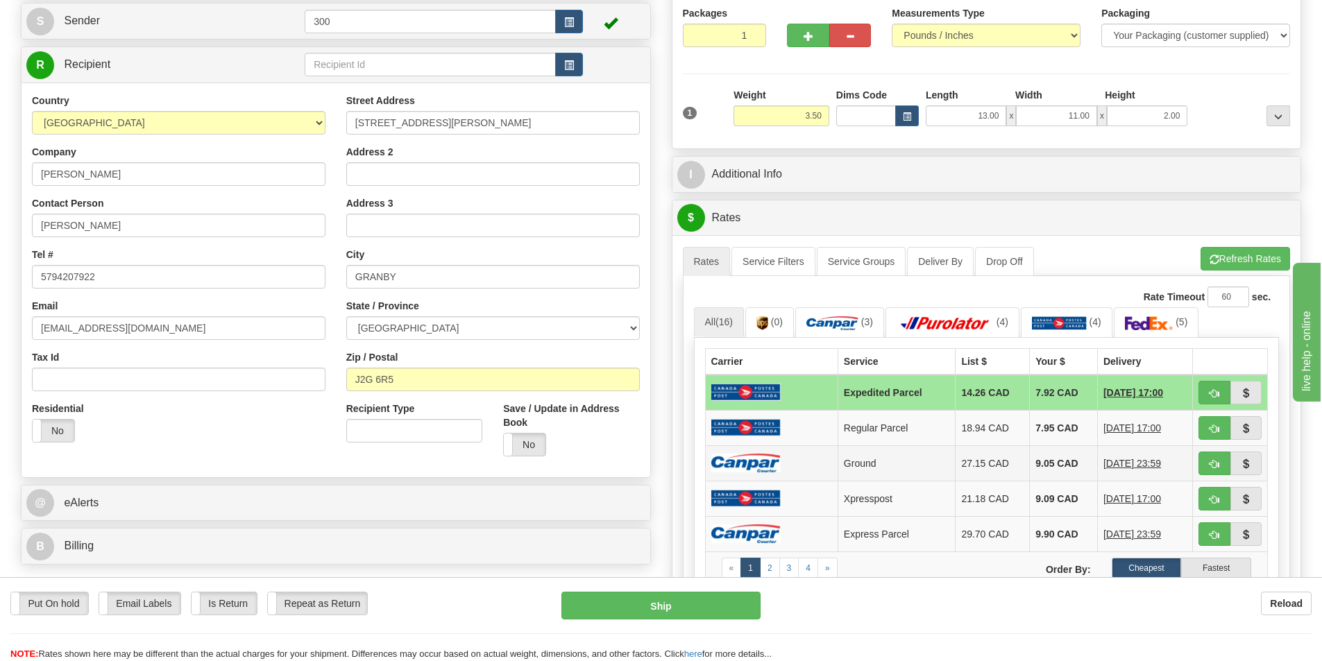
click at [886, 473] on td "Ground" at bounding box center [896, 462] width 118 height 35
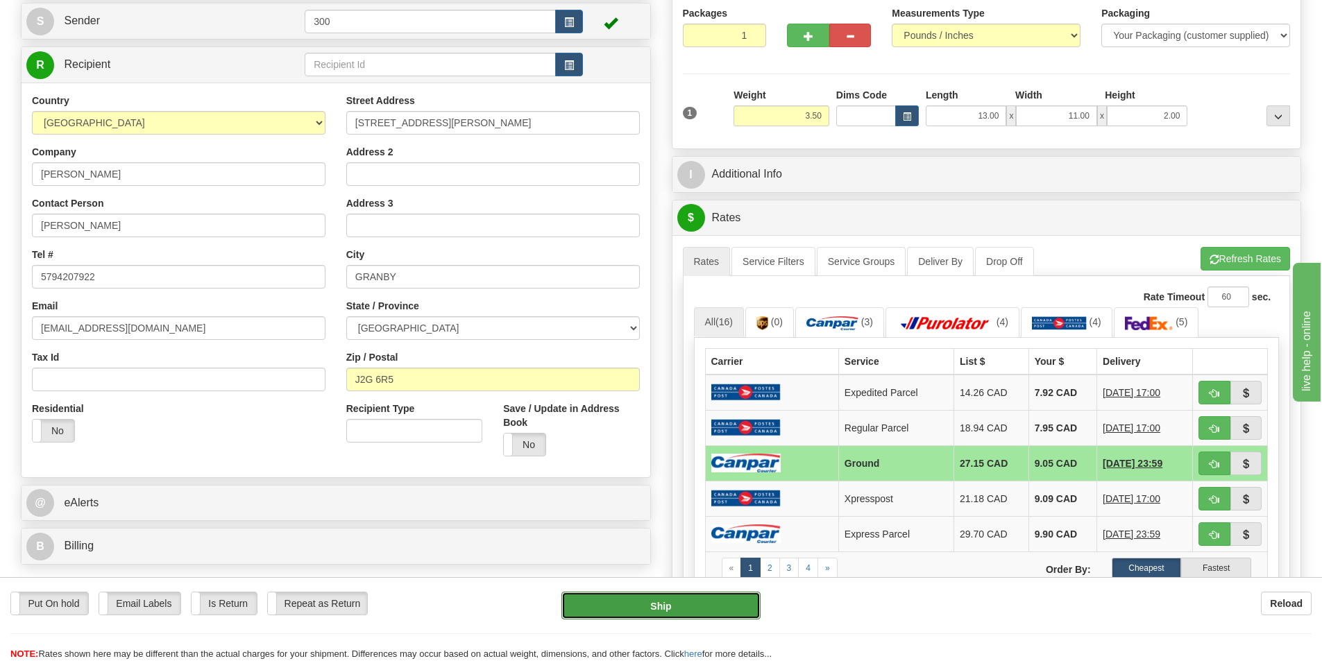
click at [688, 602] on button "Ship" at bounding box center [660, 606] width 199 height 28
type input "1"
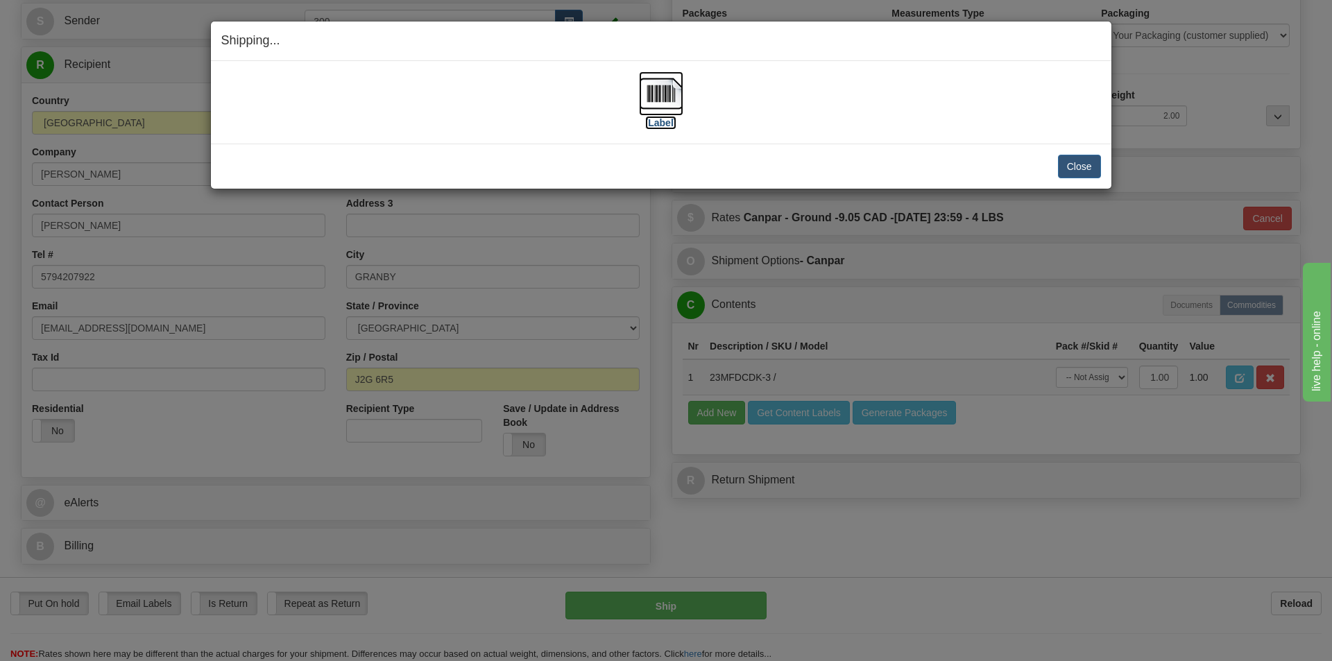
click at [651, 91] on img at bounding box center [661, 93] width 44 height 44
click at [1076, 167] on button "Close" at bounding box center [1079, 167] width 43 height 24
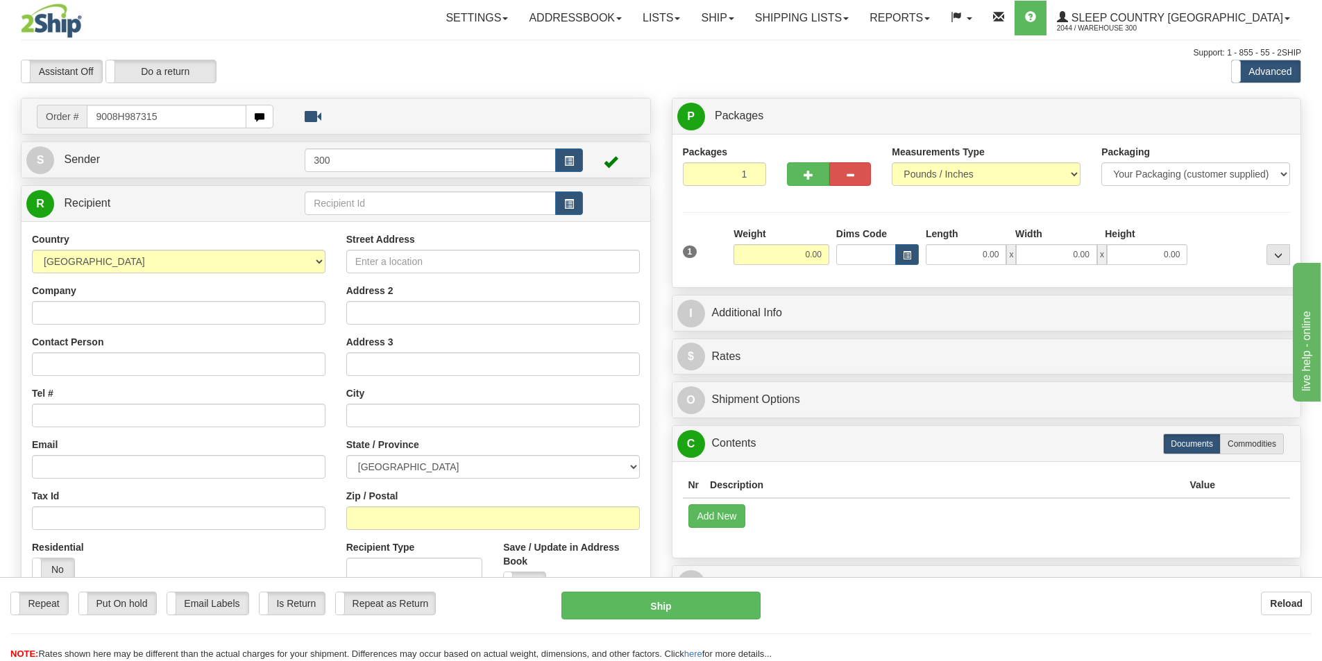
type input "9008H987315"
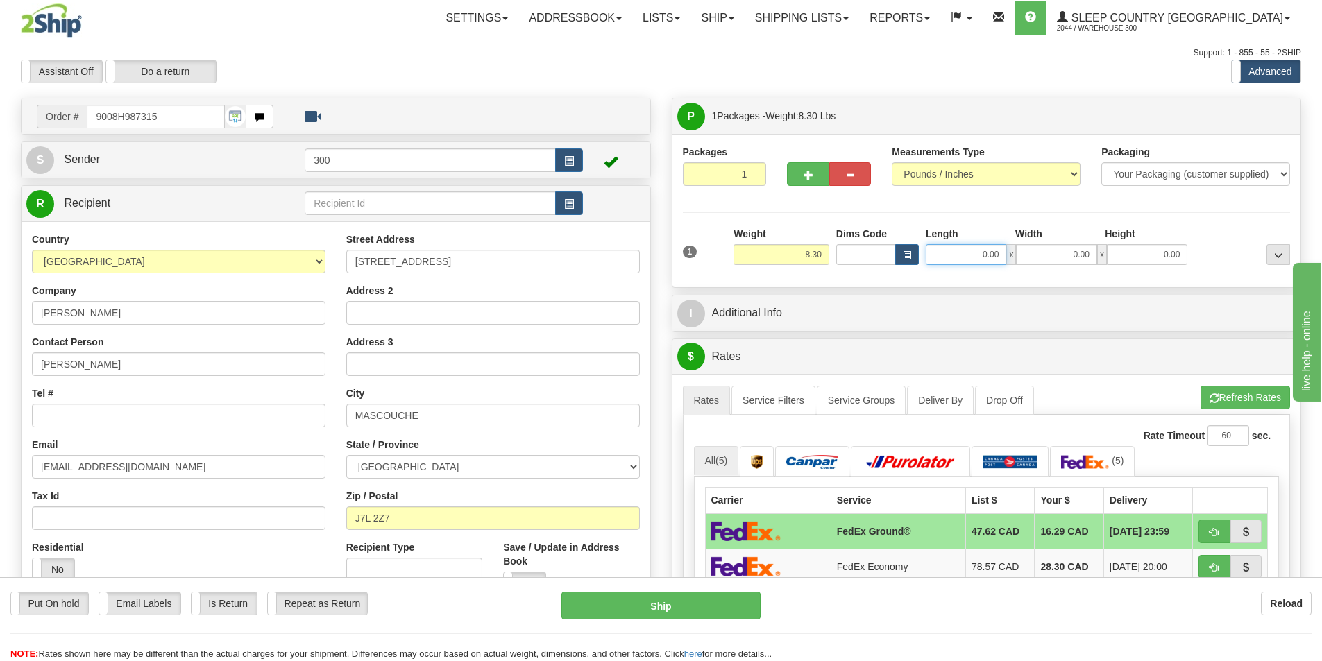
click at [971, 255] on input "0.00" at bounding box center [965, 254] width 80 height 21
type input "10.00"
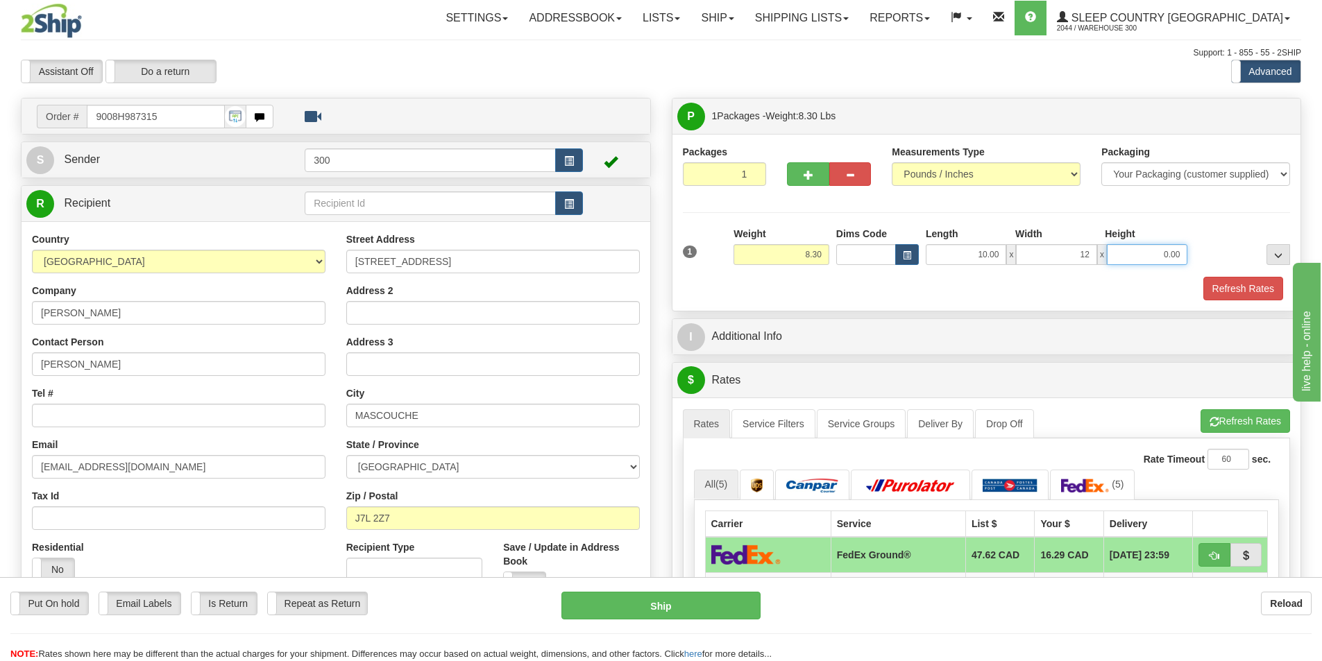
type input "12.00"
type input "10.00"
click at [1243, 289] on button "Refresh Rates" at bounding box center [1243, 289] width 80 height 24
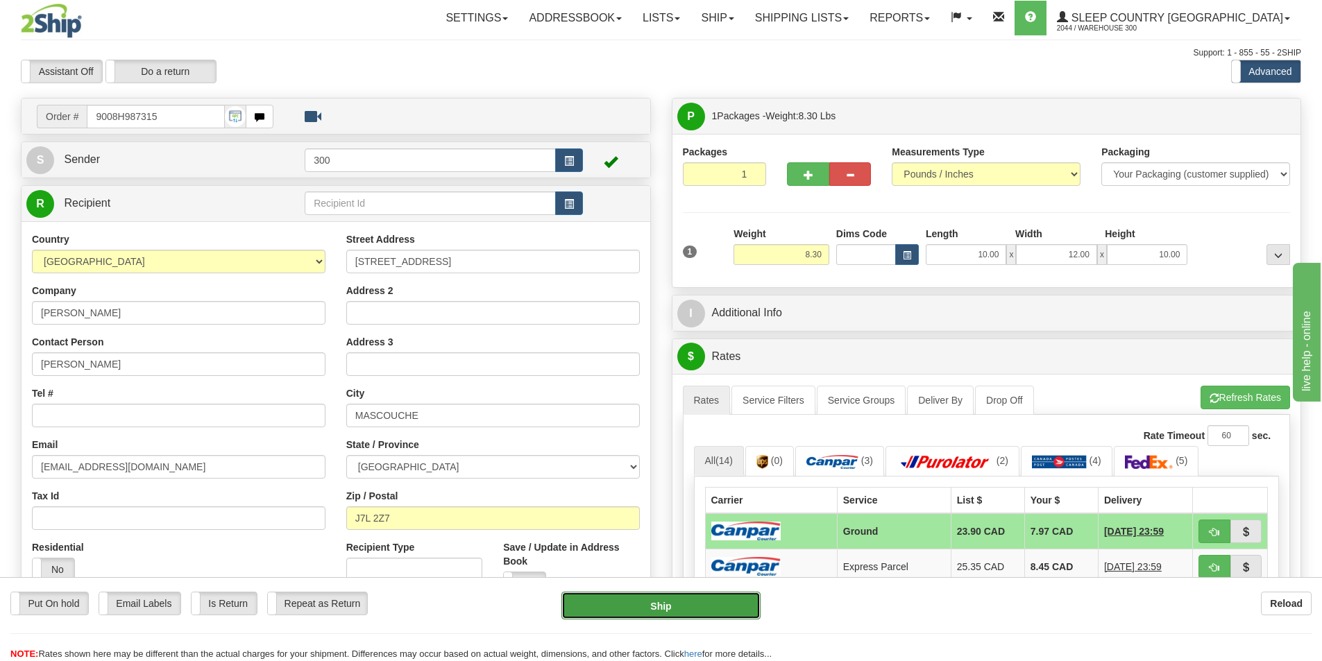
click at [701, 604] on button "Ship" at bounding box center [660, 606] width 199 height 28
type input "1"
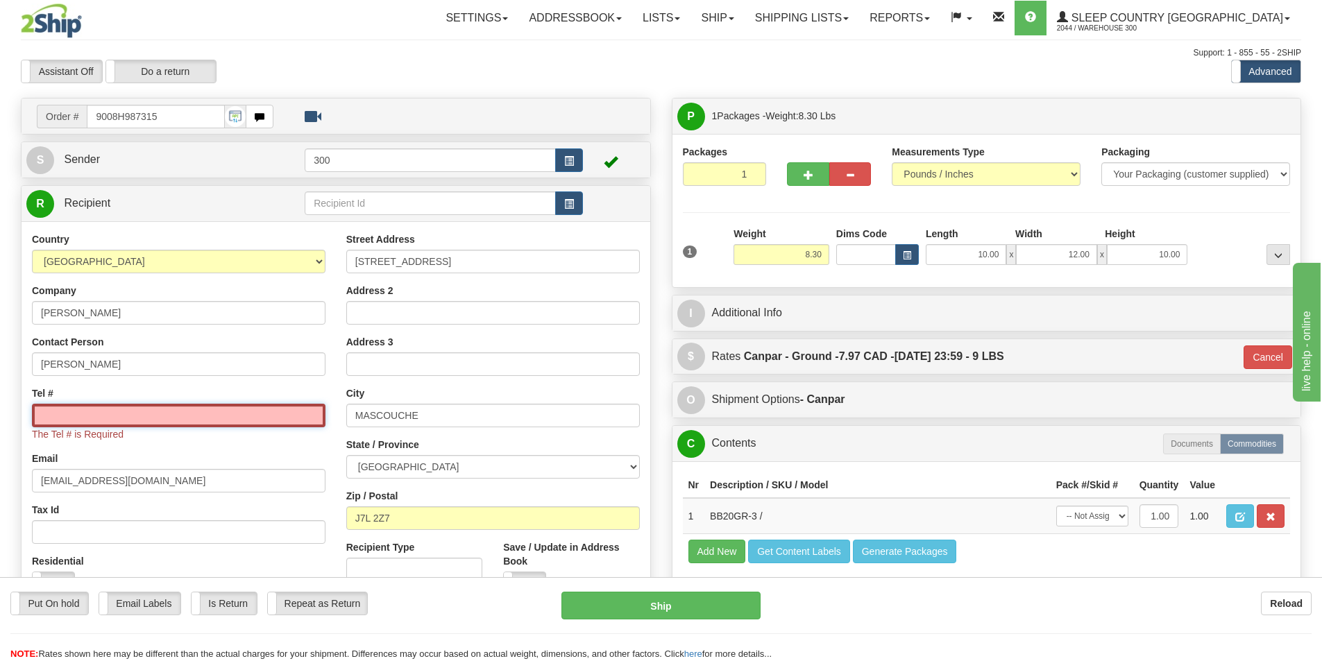
drag, startPoint x: 278, startPoint y: 403, endPoint x: 268, endPoint y: 419, distance: 18.7
click at [274, 408] on input "Tel #" at bounding box center [178, 416] width 293 height 24
click at [267, 420] on input "Tel #" at bounding box center [178, 416] width 293 height 24
type input "5146956376"
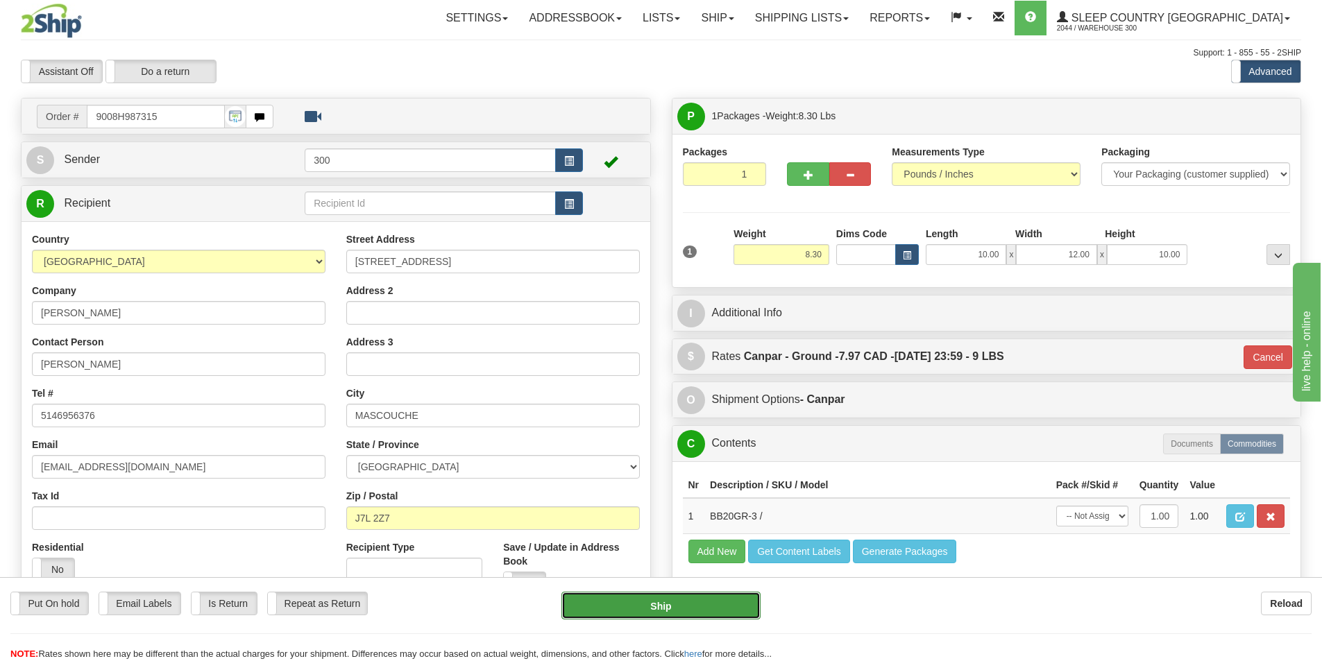
click at [581, 611] on button "Ship" at bounding box center [660, 606] width 199 height 28
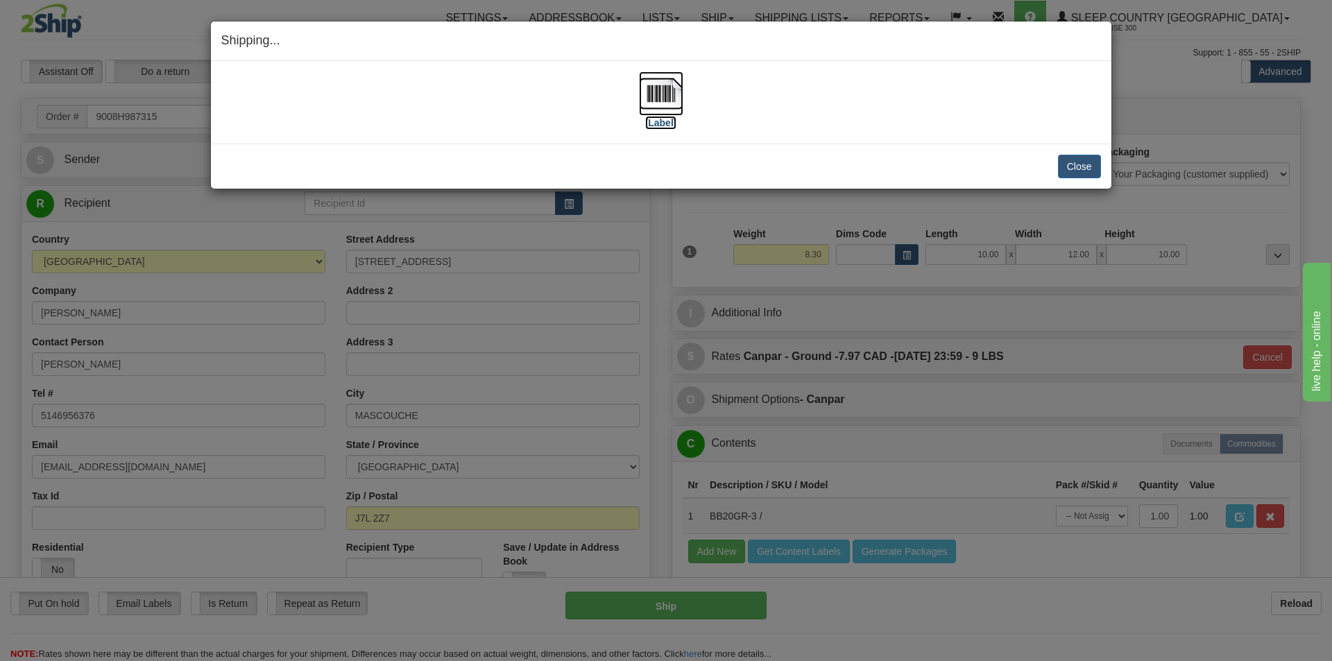
click at [667, 101] on img at bounding box center [661, 93] width 44 height 44
